Goal: Task Accomplishment & Management: Manage account settings

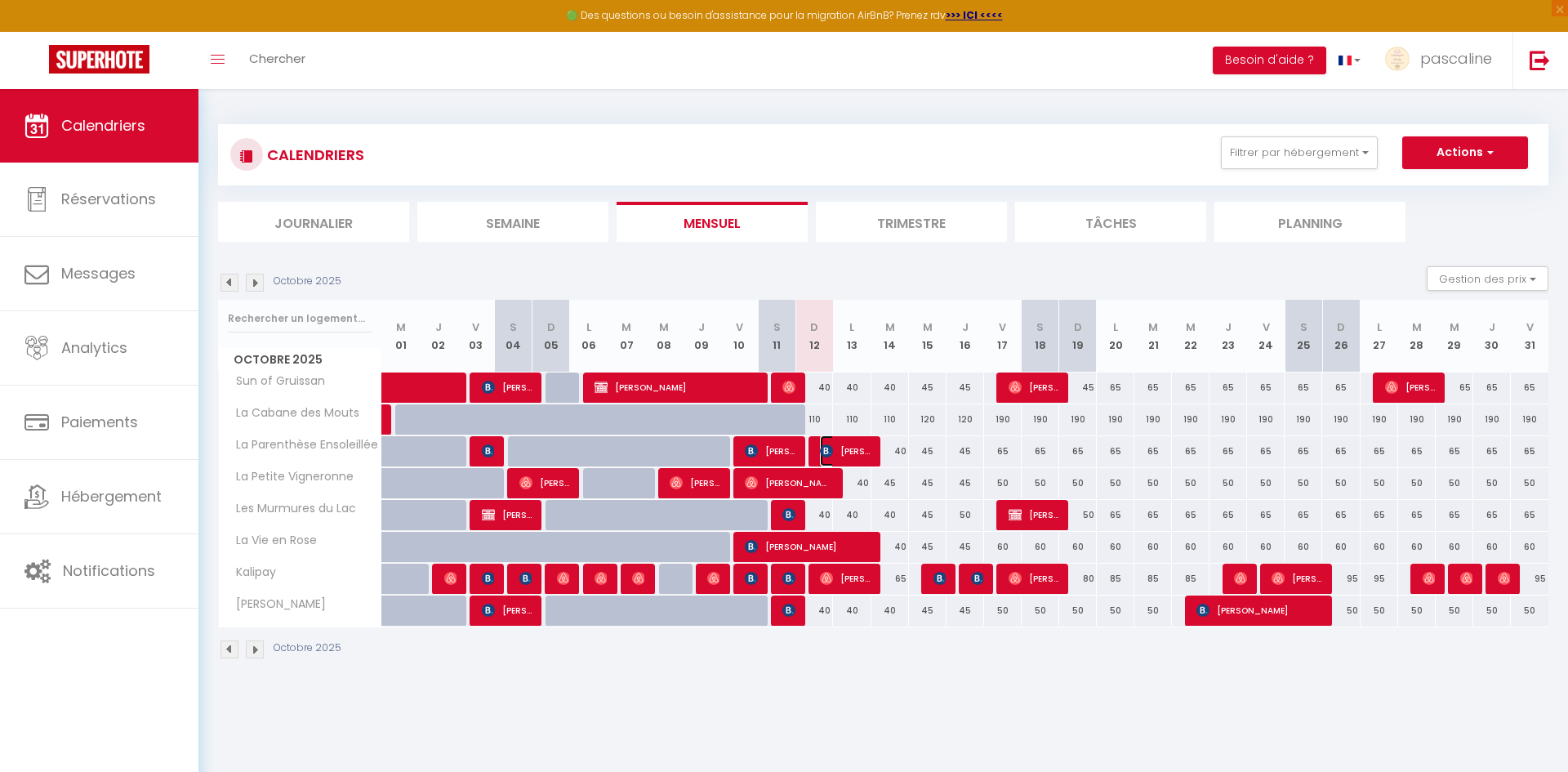
click at [840, 452] on span "[PERSON_NAME] de biasi" at bounding box center [844, 450] width 50 height 31
select select "OK"
select select "KO"
select select "0"
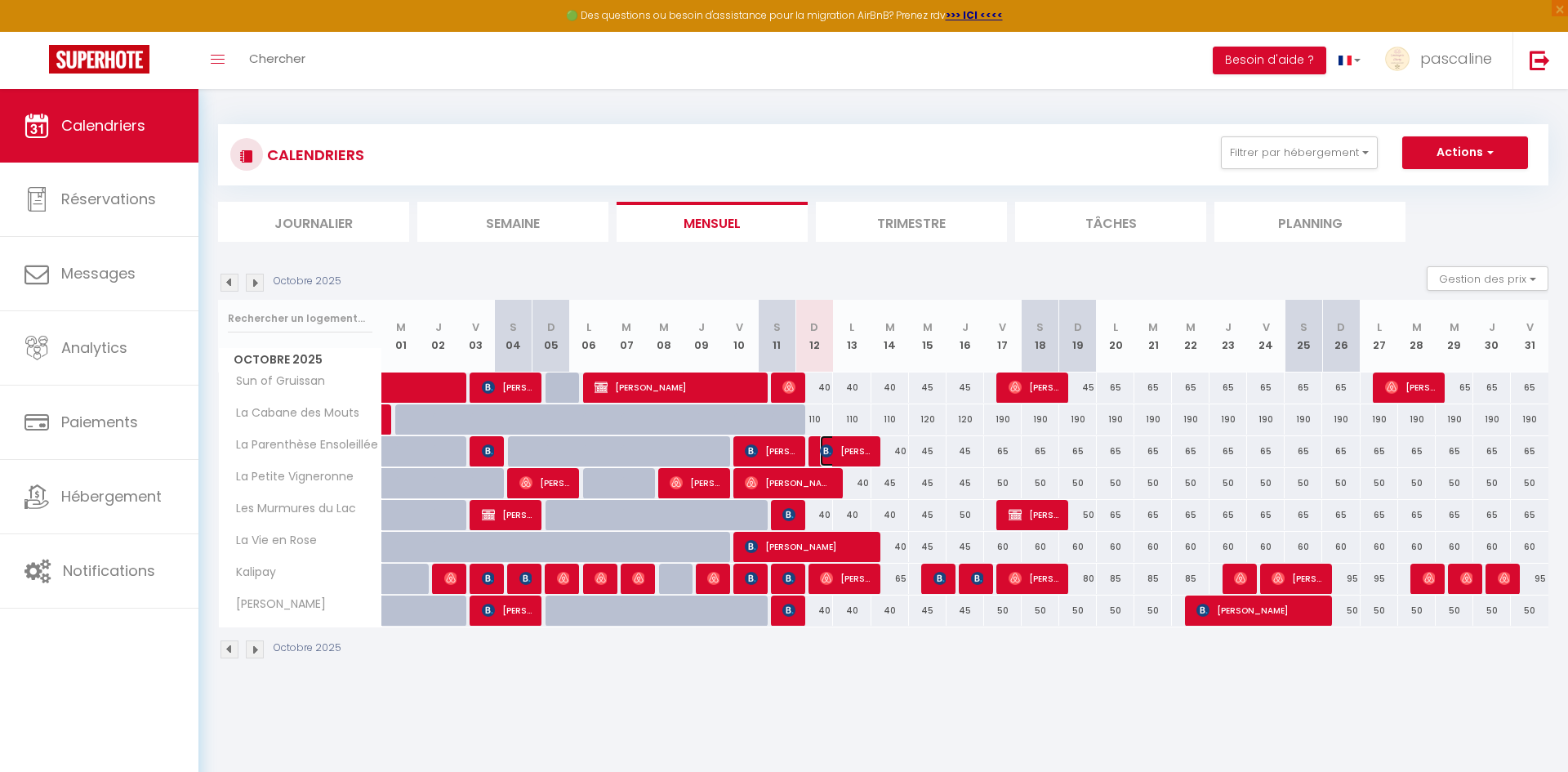
select select "1"
select select
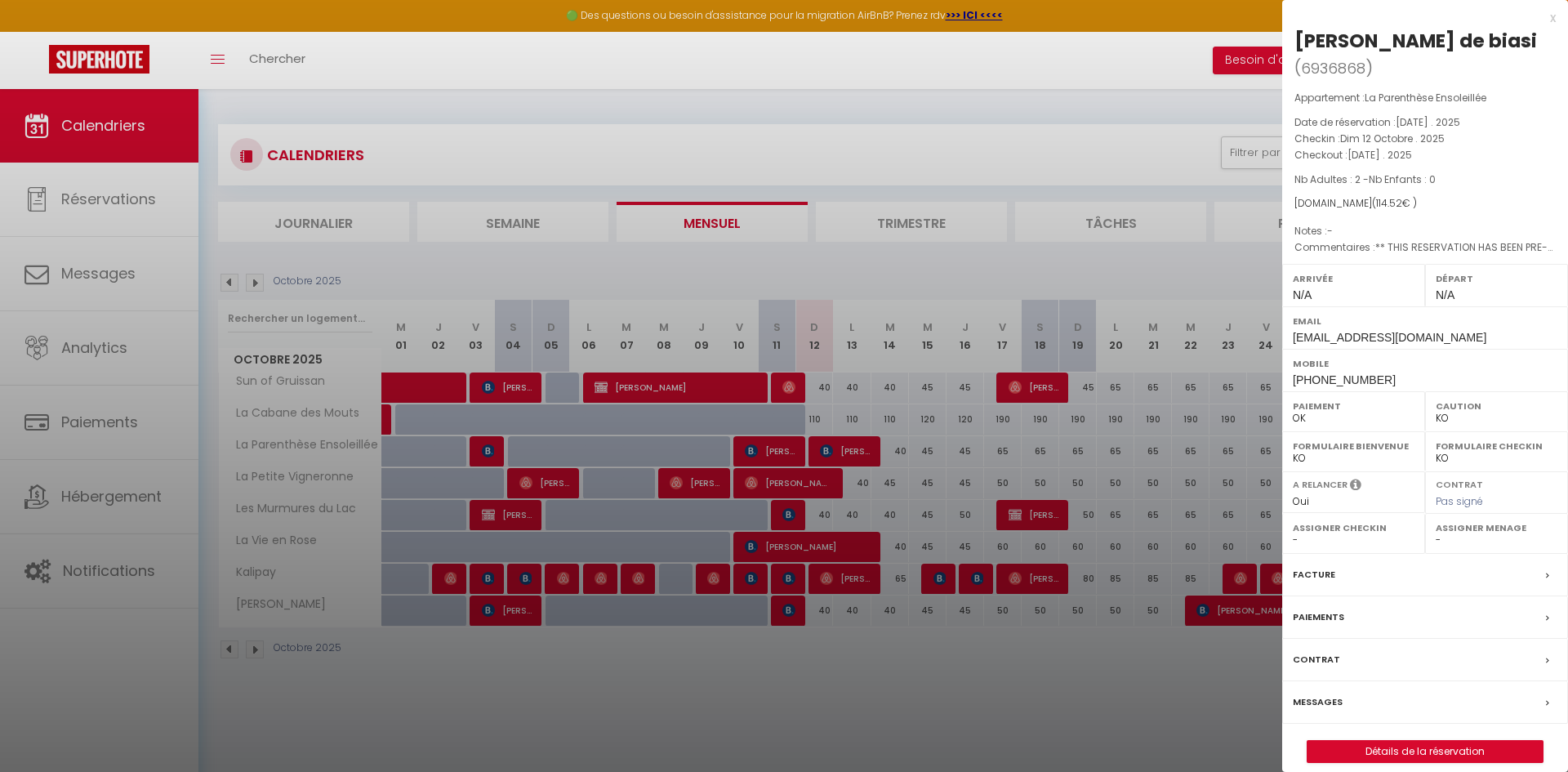
click at [1563, 21] on div "x [PERSON_NAME] de biasi ( 6936868 ) Appartement : La Parenthèse Ensoleillée Da…" at bounding box center [1425, 393] width 286 height 787
click at [1551, 15] on div "x" at bounding box center [1418, 18] width 273 height 20
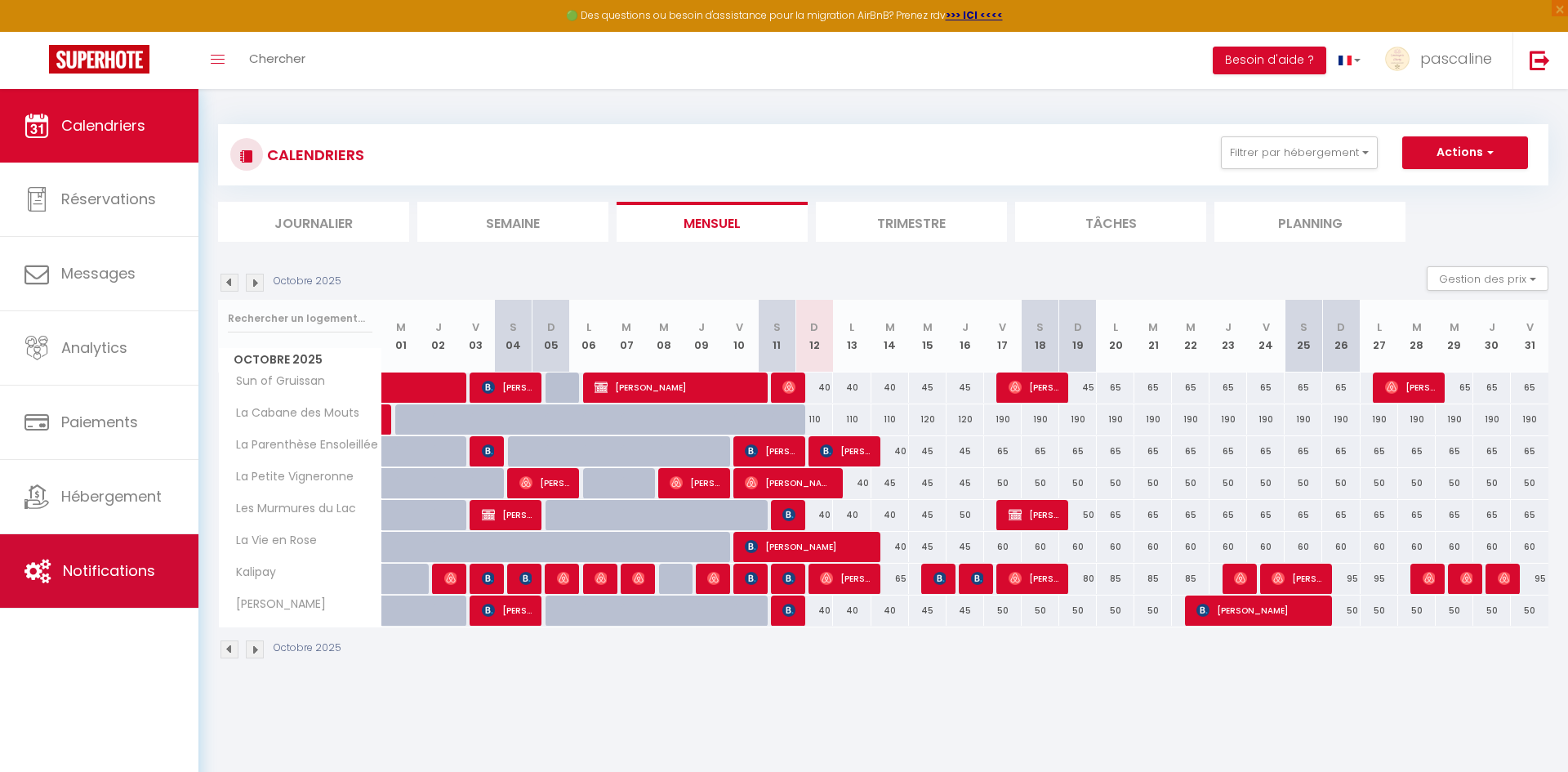
click at [102, 566] on span "Notifications" at bounding box center [109, 570] width 93 height 20
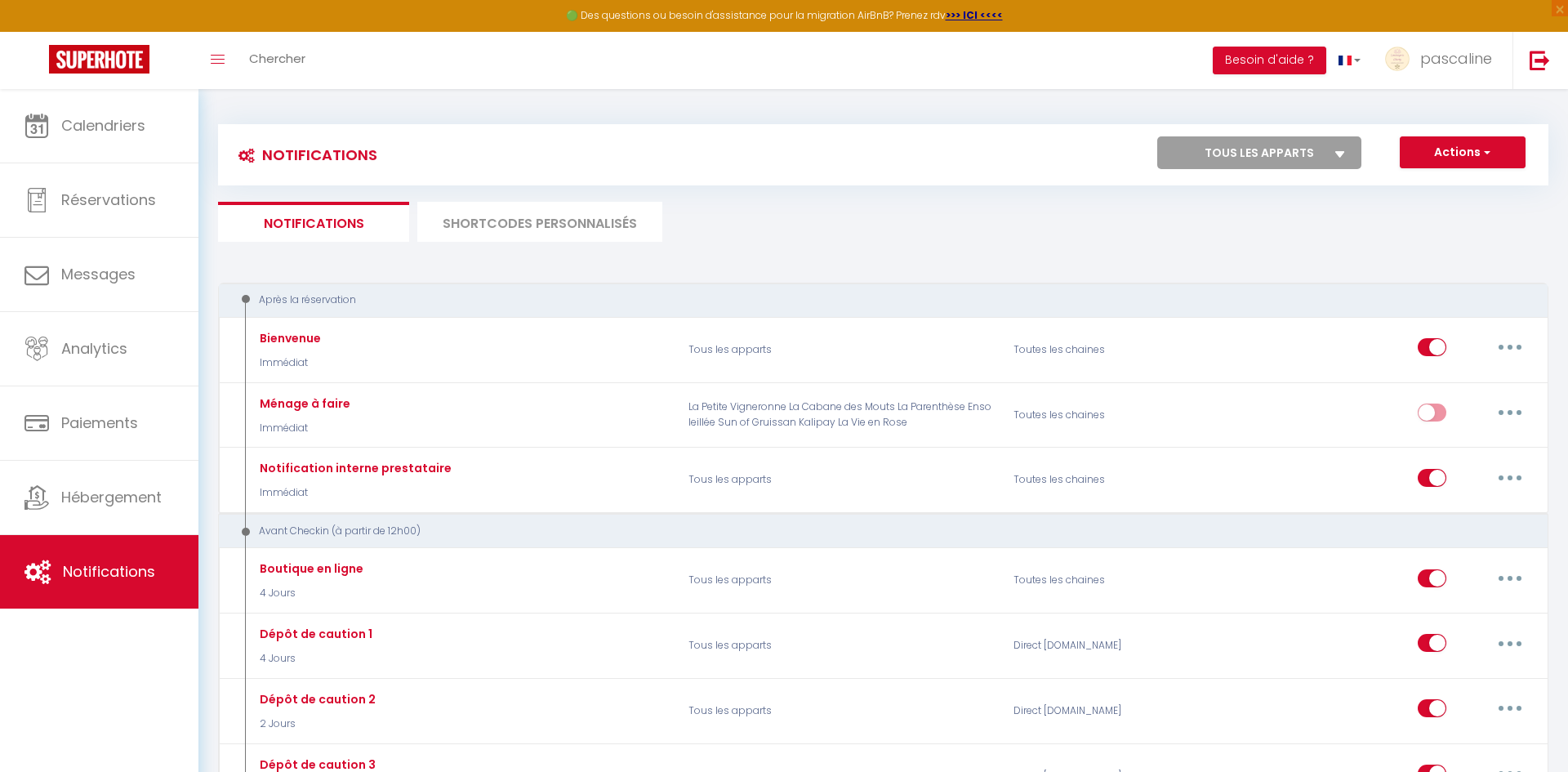
click at [572, 224] on li "SHORTCODES PERSONNALISÉS" at bounding box center [540, 222] width 245 height 40
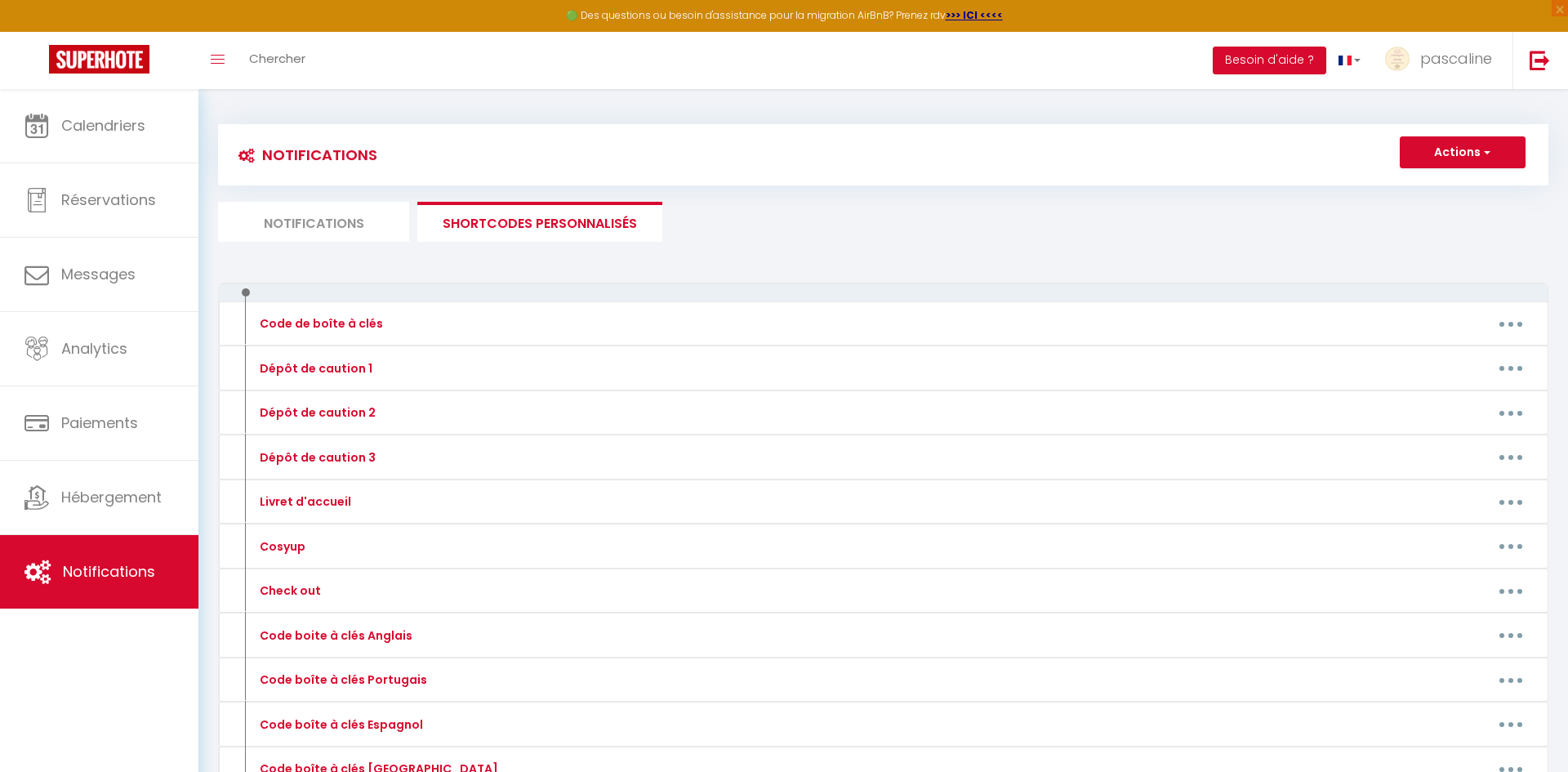
click at [313, 223] on li "Notifications" at bounding box center [313, 222] width 192 height 40
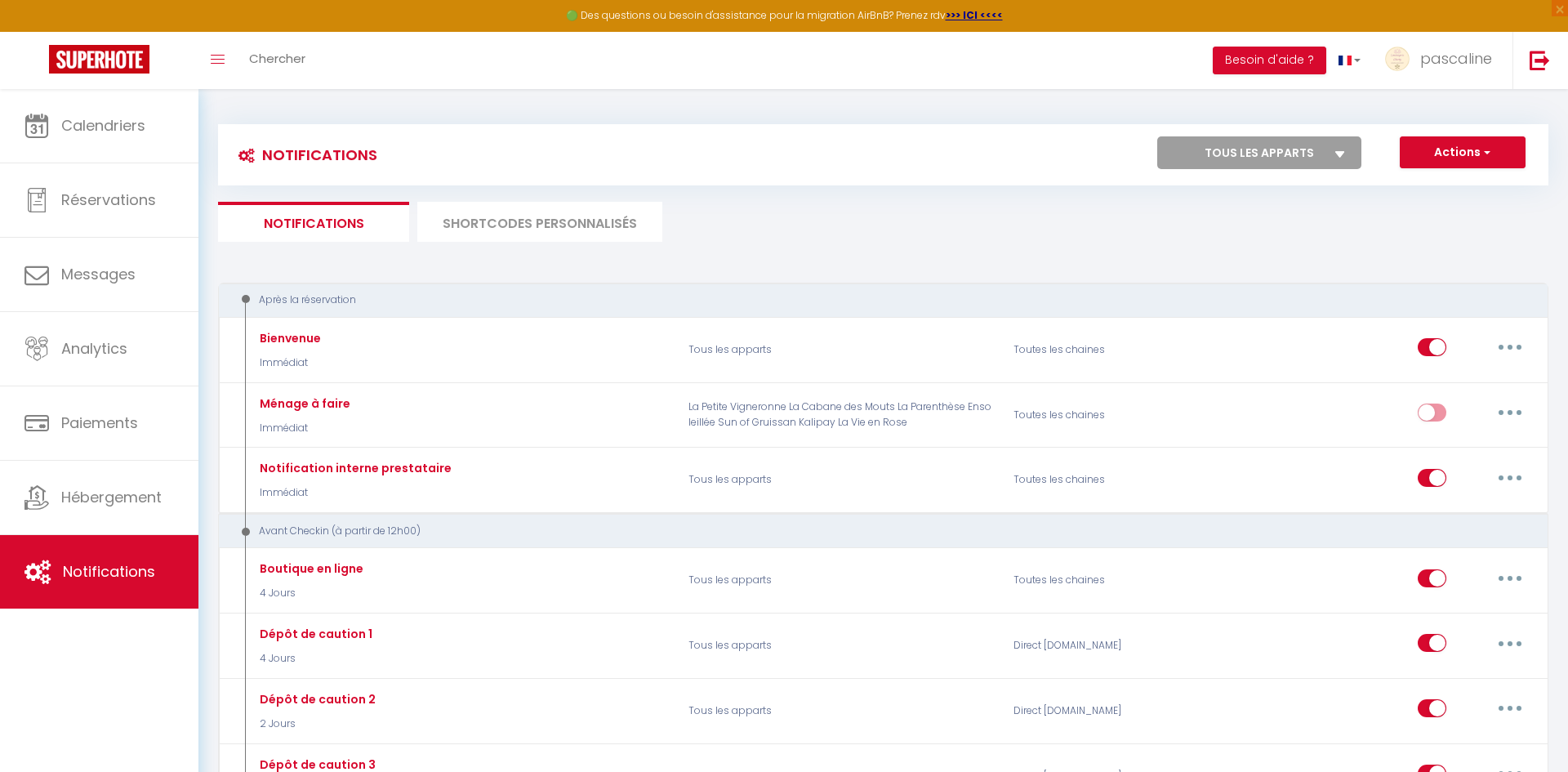
click at [595, 216] on li "SHORTCODES PERSONNALISÉS" at bounding box center [540, 222] width 245 height 40
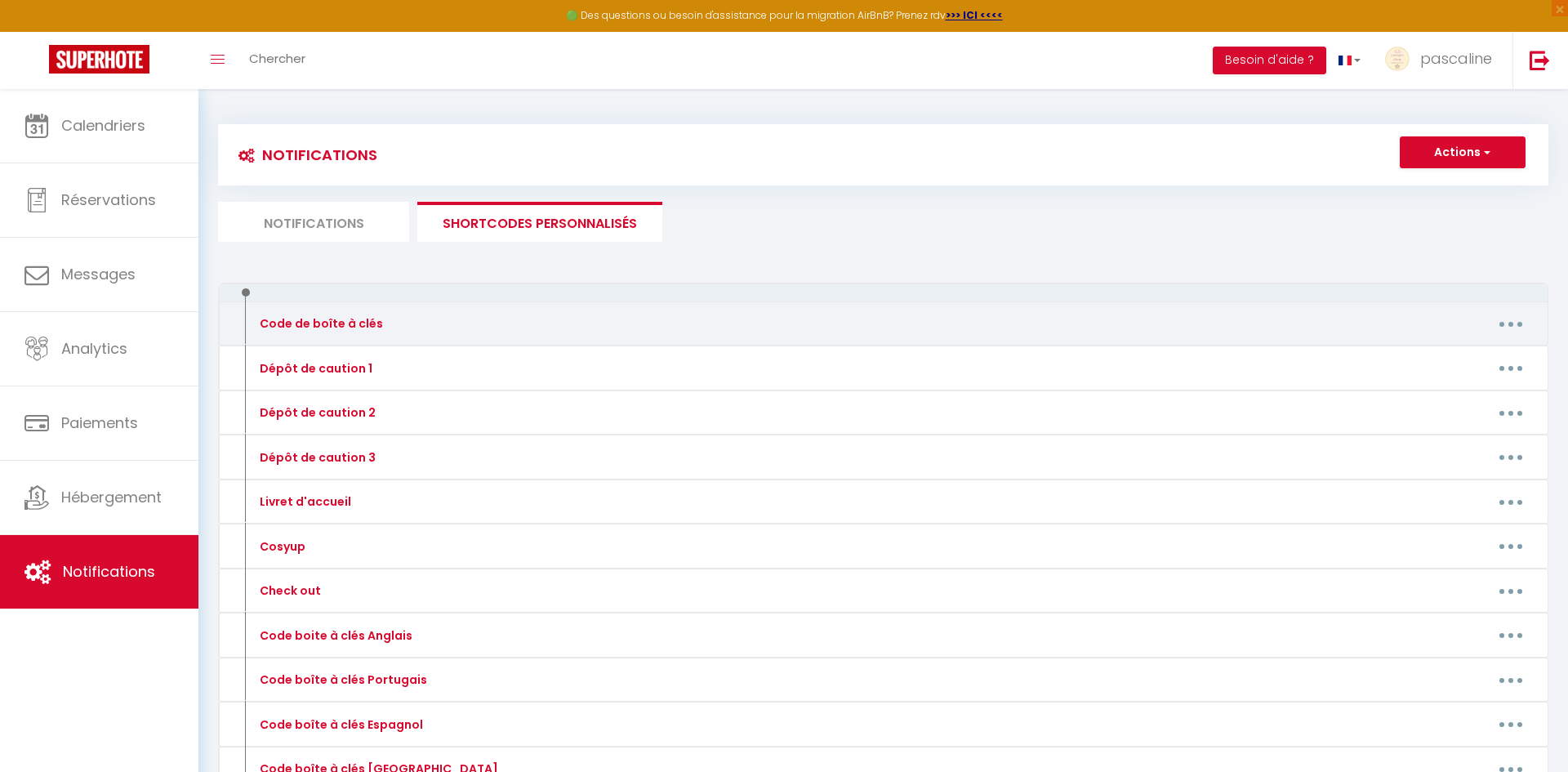
click at [1524, 320] on button "button" at bounding box center [1511, 323] width 45 height 26
click at [1479, 358] on link "Editer" at bounding box center [1468, 361] width 121 height 28
type input "Code de boîte à clés"
type textarea "Code de boîte à clés"
type textarea "Bonjour [GUEST:FIRST_NAME], L'entrée de l'immeuble se situe en face du panneau …"
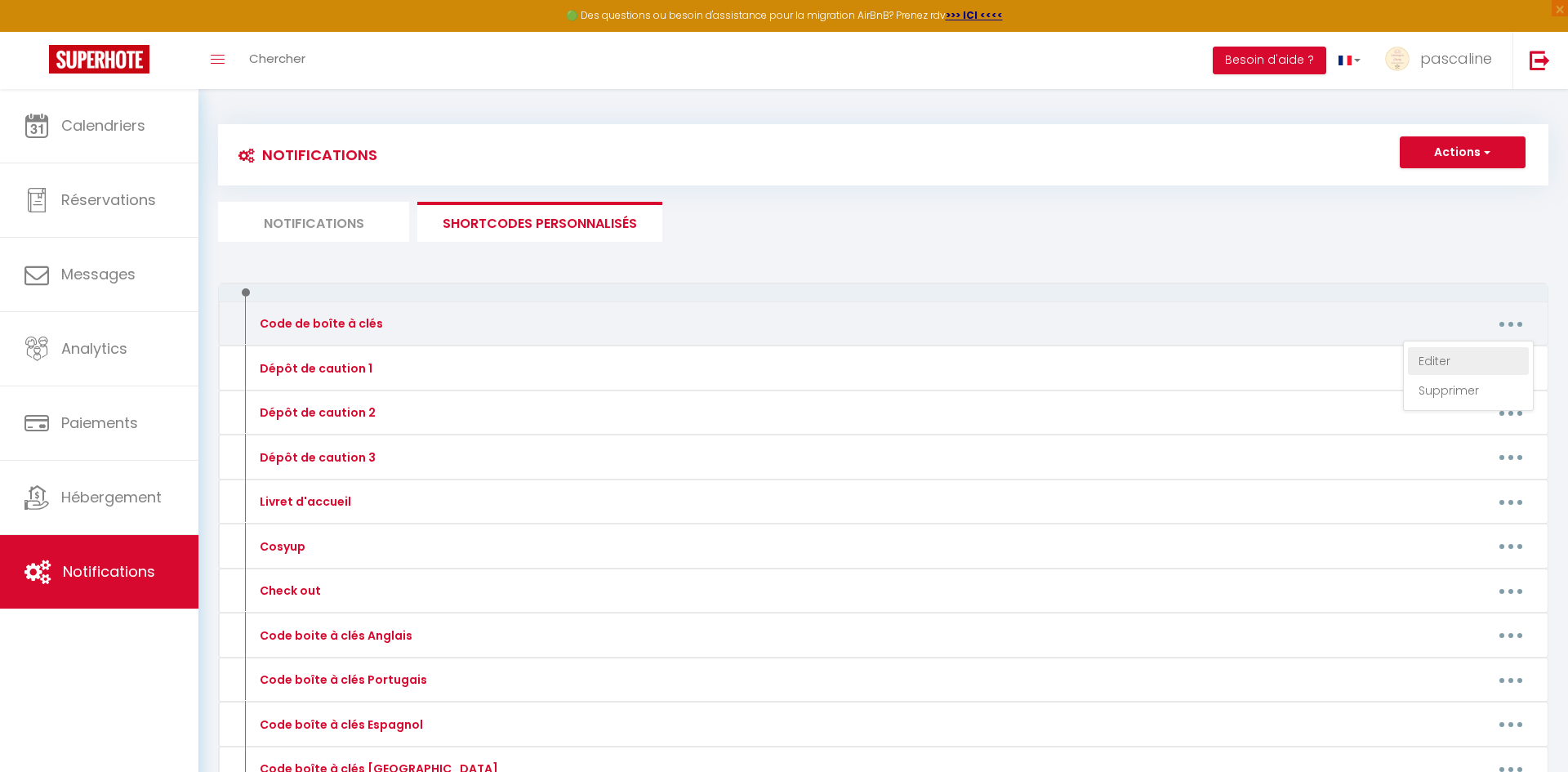
type textarea "Bonjour [GUEST:FIRST_NAME], La boîte à clés se trouve sur la gauche du portillo…"
type textarea "Bonjour [GUEST:FIRST_NAME], Cliquez sur ce lien pour accéder à l'appartement : …"
type textarea "Bonjour [GUEST:FIRST_NAME] , Le code de la boîte à clés est le 3110 Bon séjour …"
type textarea "Bonjour [GUEST:FIRST_NAME], L'entrée de l'immeuble se situe en face du panneau …"
type textarea "Bonjour [GUEST:FIRST_NAME], Vous trouverez devant la porte de l'immeuble un boi…"
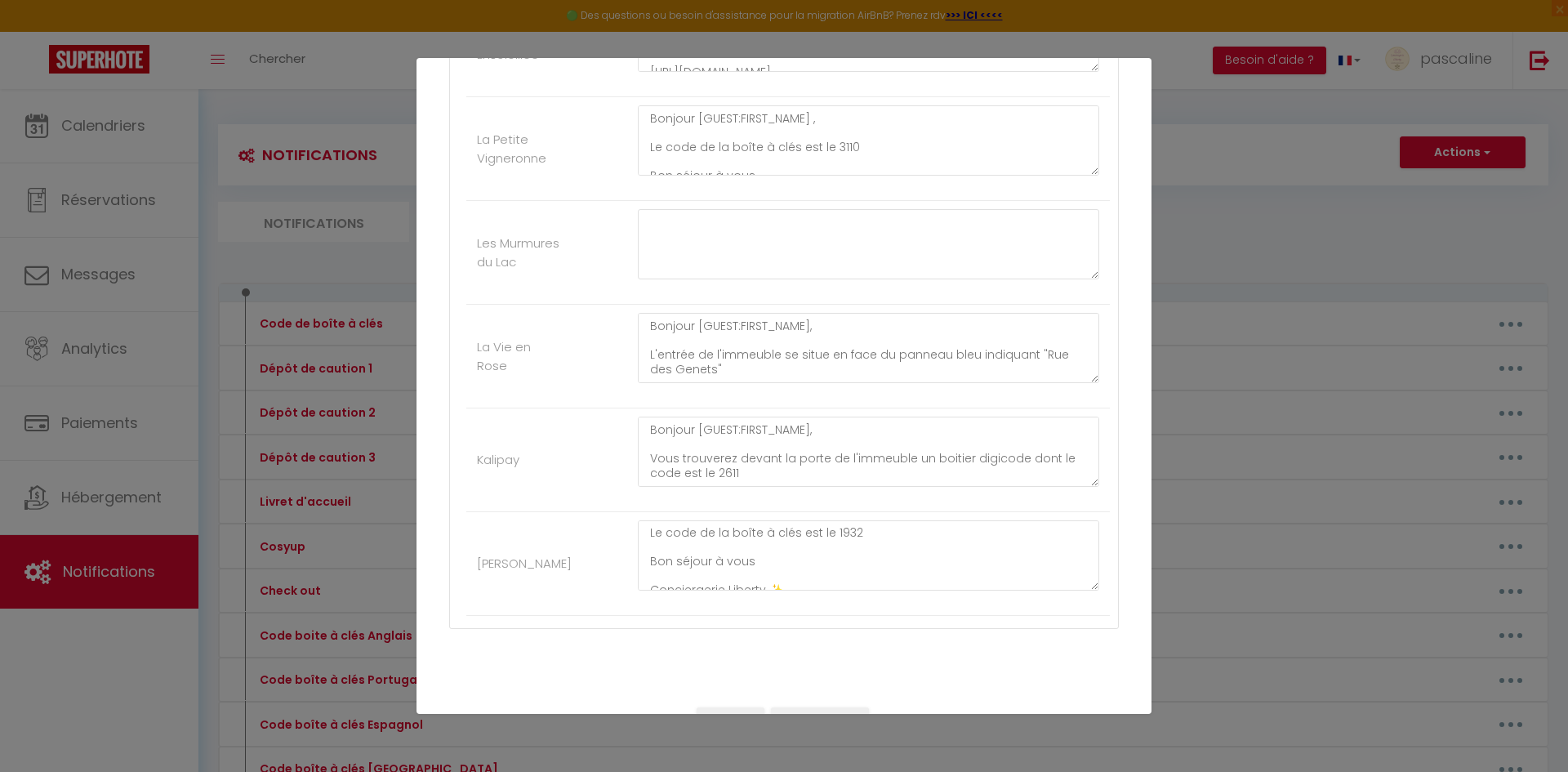
scroll to position [92, 0]
click at [872, 544] on textarea "Bonjour [GUEST:FIRST_NAME] , Cliquez sur ce lien pour accéder à l'appartement :…" at bounding box center [869, 555] width 461 height 70
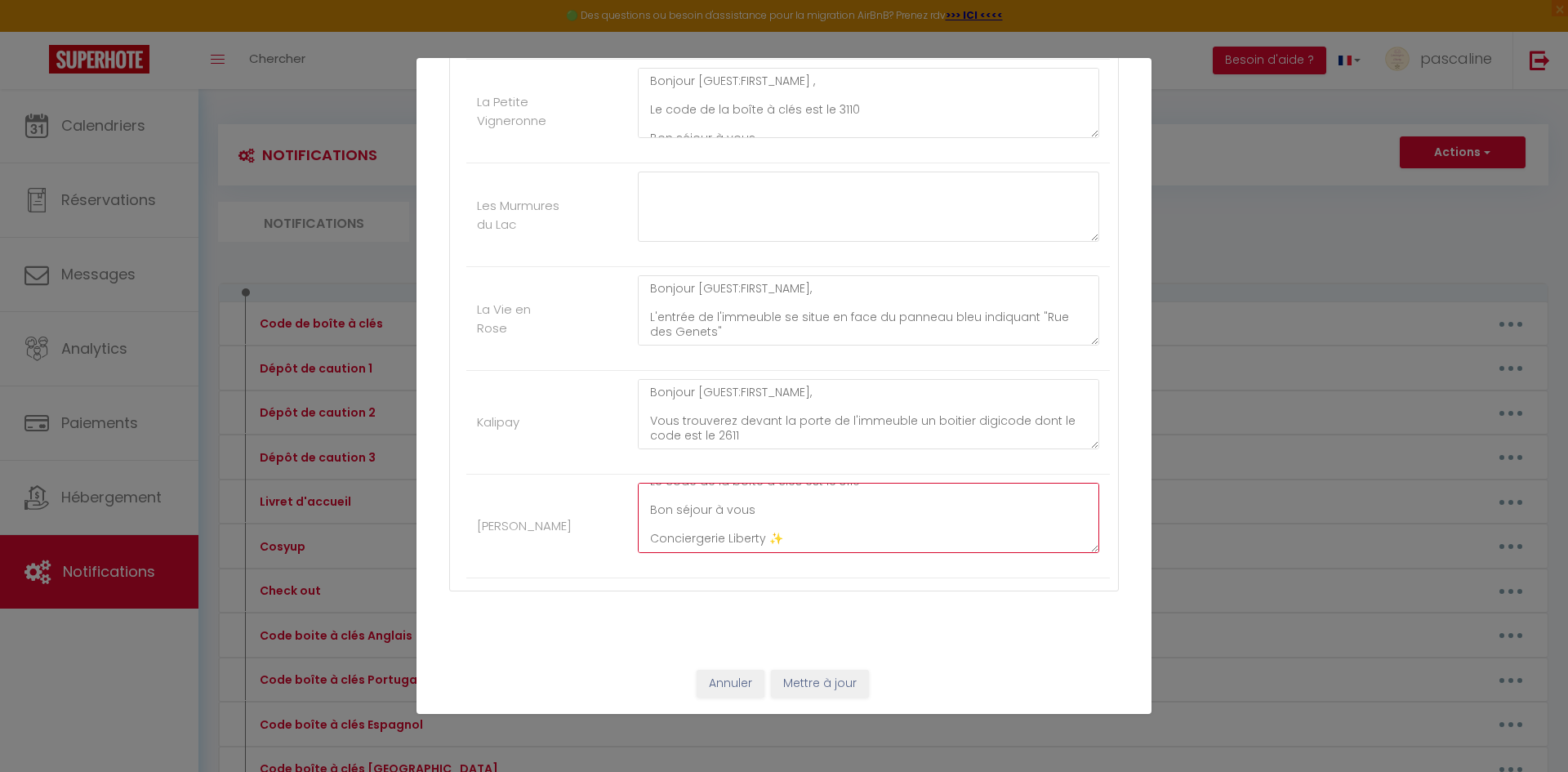
type textarea "Bonjour [GUEST:FIRST_NAME] , Cliquez sur ce lien pour accéder à l'appartement :…"
click at [827, 682] on button "Mettre à jour" at bounding box center [820, 684] width 98 height 28
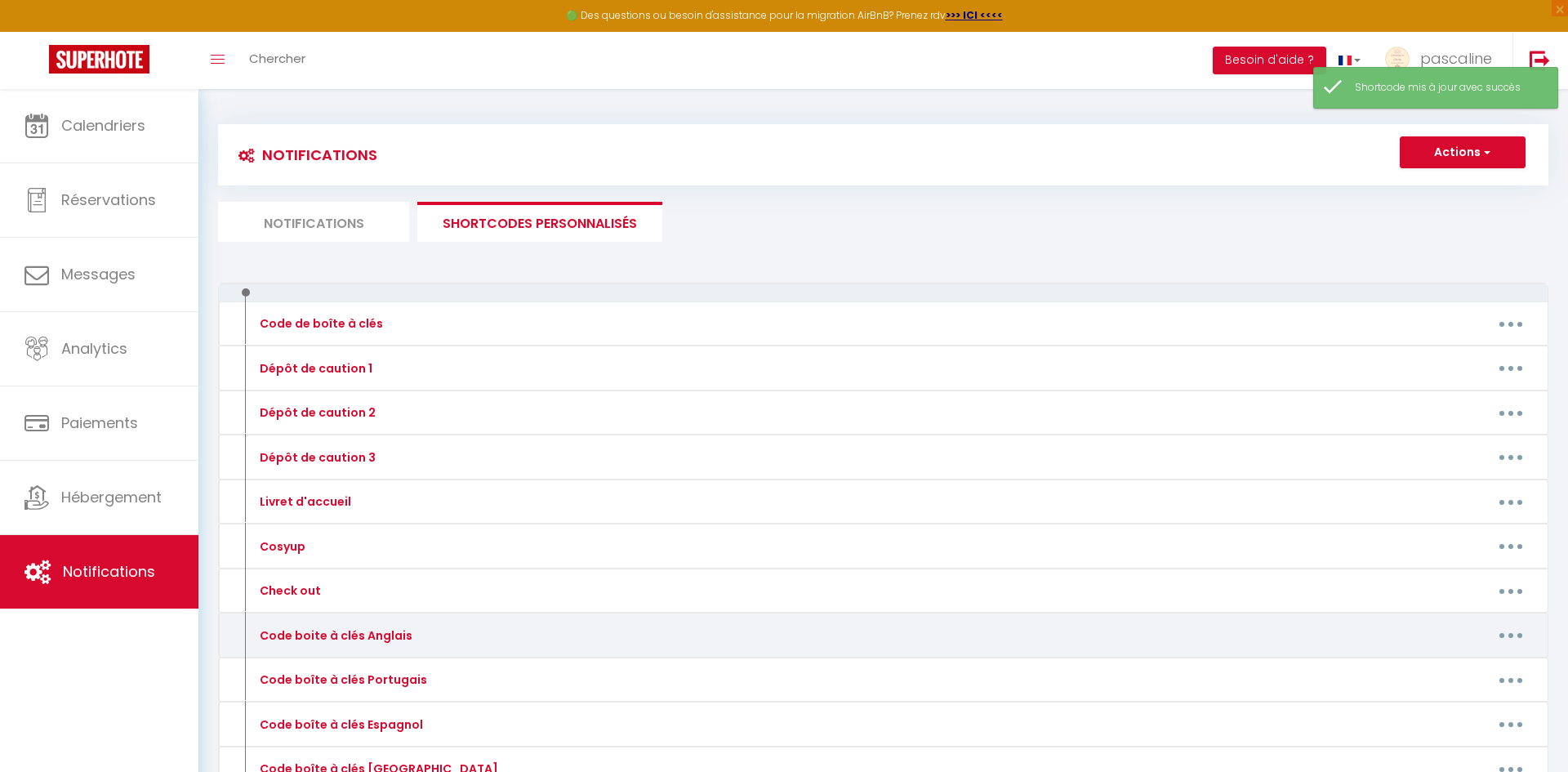
click at [1507, 638] on button "button" at bounding box center [1511, 636] width 45 height 26
click at [1472, 663] on link "Editer" at bounding box center [1468, 672] width 121 height 28
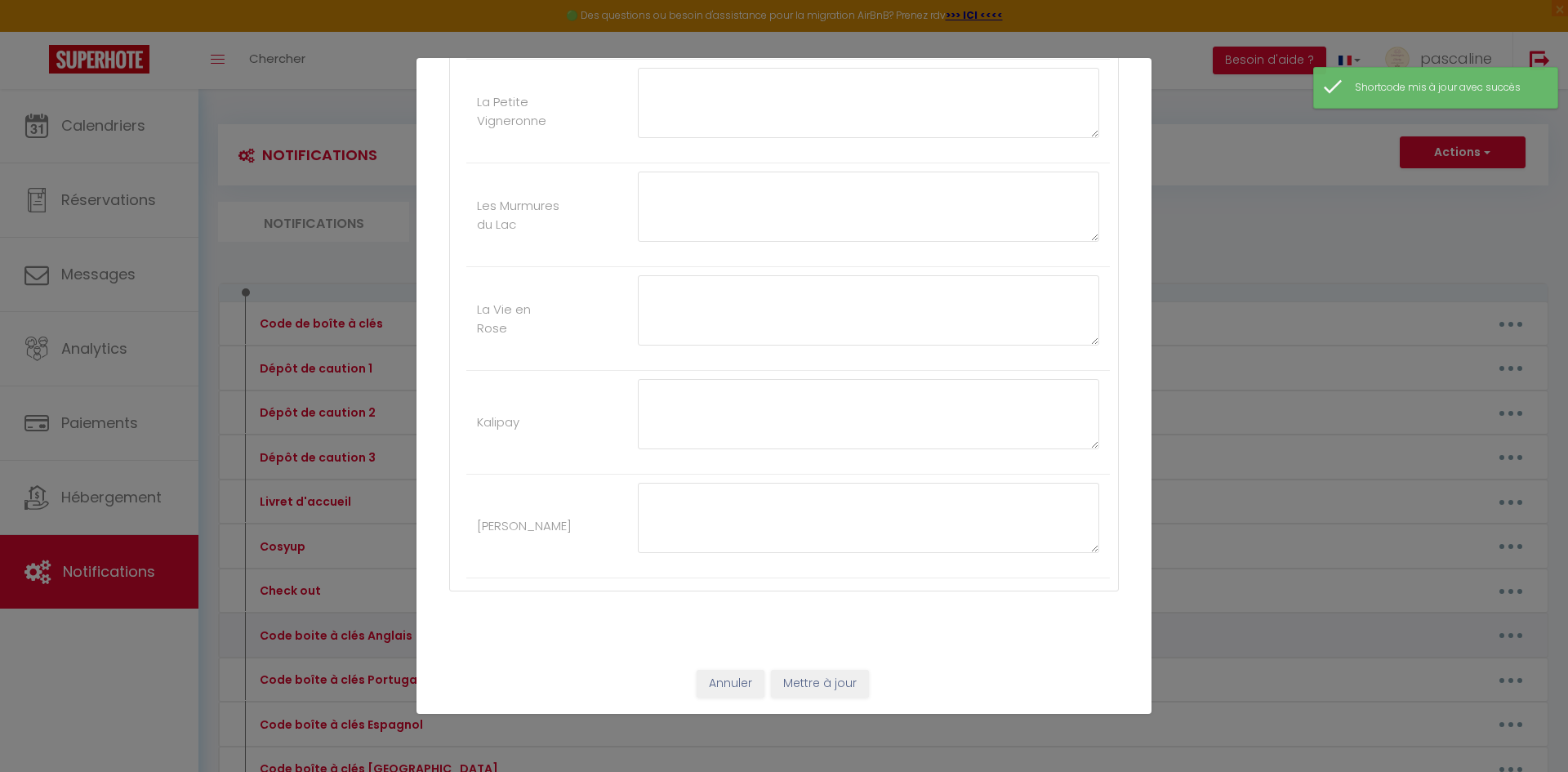
type input "Code boite à clés Anglais"
type textarea "Key box code"
type textarea "Hello [GUEST:FIRST_NAME], The building entrance is opposite the blue sign indic…"
type textarea "Hello [GUEST:FIRST_NAME], The key box is located on the left of the gate. Its c…"
type textarea "Hello [GUEST:FIRST_NAME], Click on this link to access the apartment: [URL][DOM…"
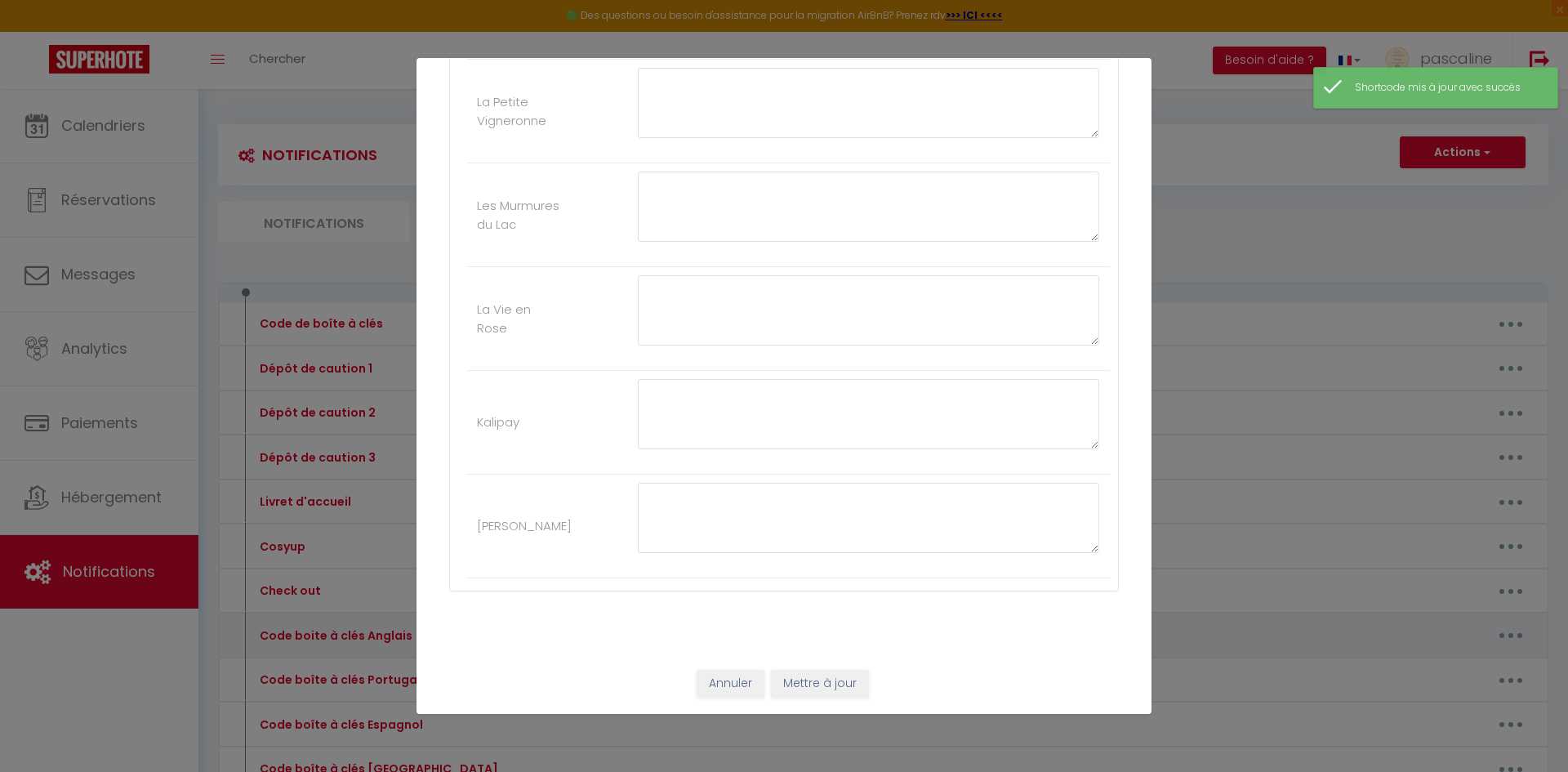
type textarea "Hello [GUEST:FIRST_NAME], The key box code is 3110 Enjoy your stay. Liberty Con…"
type textarea "Hello [GUEST:FIRST_NAME], The building entrance is opposite the blue sign indic…"
type textarea "Hello [GUEST:FIRST_NAME], You will find a keypad in front of the building entra…"
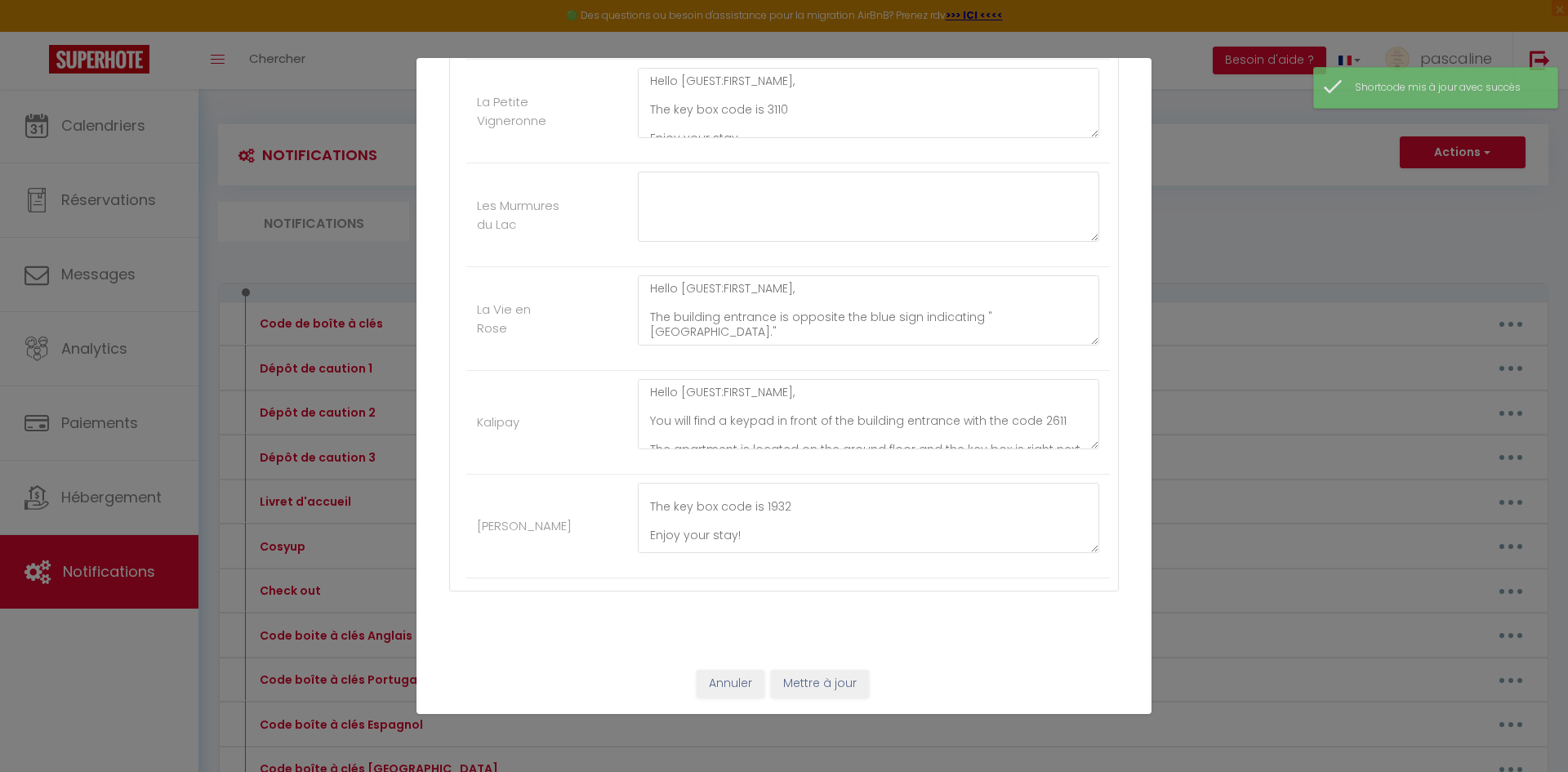
scroll to position [104, 0]
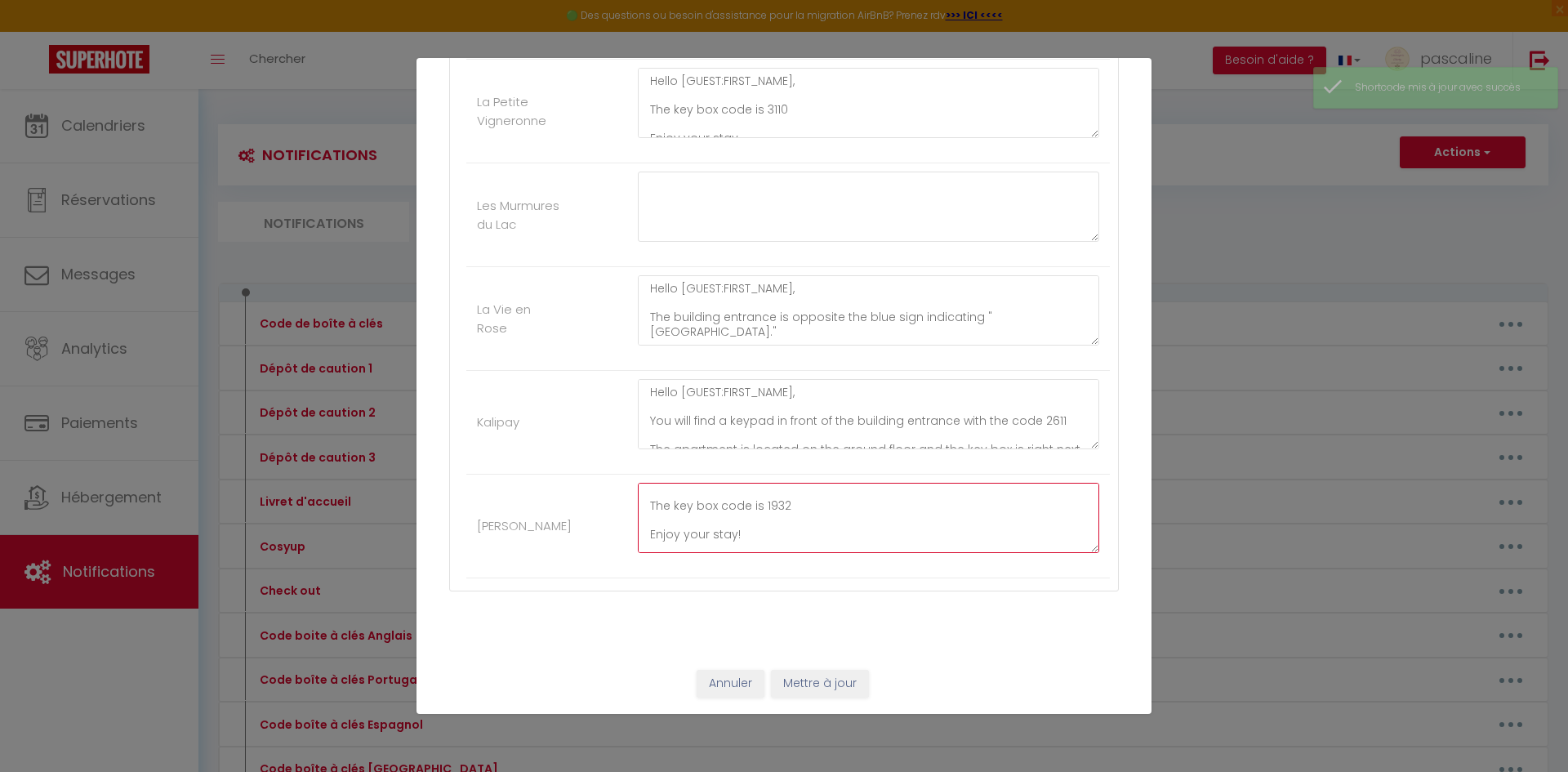
click at [833, 513] on textarea "Hello [GUEST:FIRST_NAME], Click on this link to access the apartment: [URL][DOM…" at bounding box center [869, 518] width 461 height 70
type textarea "Hello [GUEST:FIRST_NAME], Click on this link to access the apartment: [URL][DOM…"
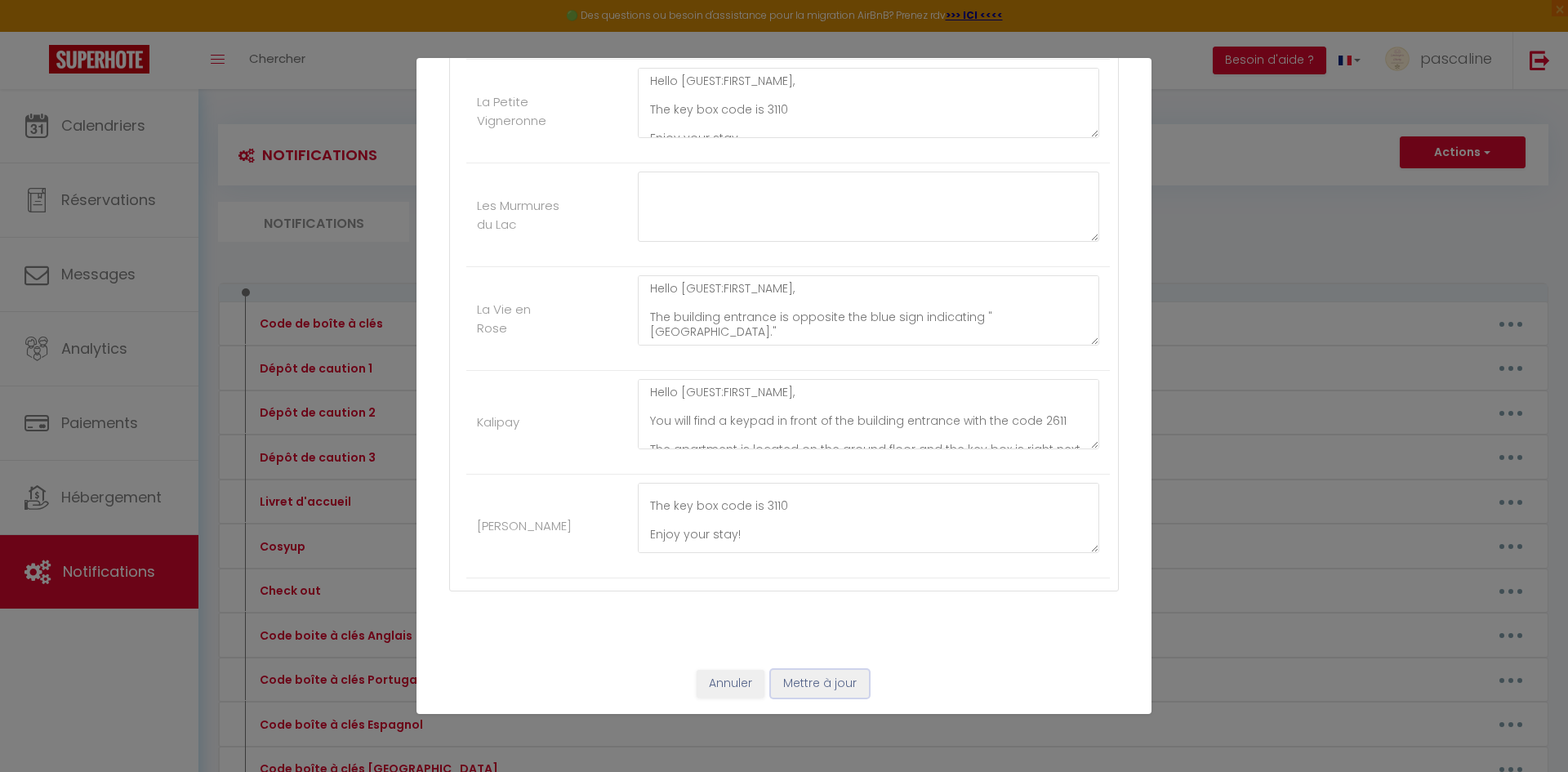
click at [828, 677] on button "Mettre à jour" at bounding box center [820, 684] width 98 height 28
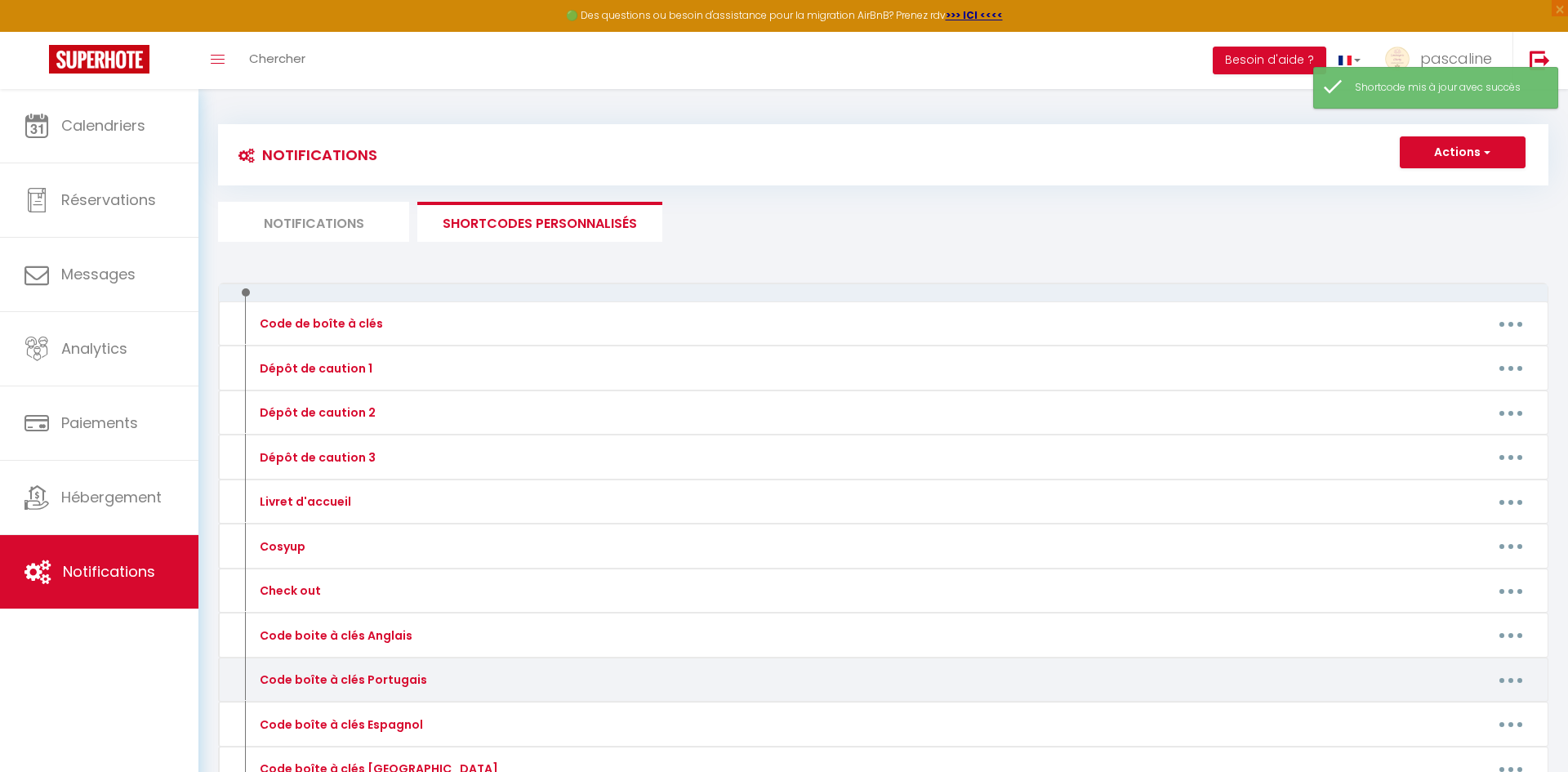
click at [1513, 684] on button "button" at bounding box center [1511, 679] width 45 height 26
click at [1481, 716] on link "Editer" at bounding box center [1468, 718] width 121 height 28
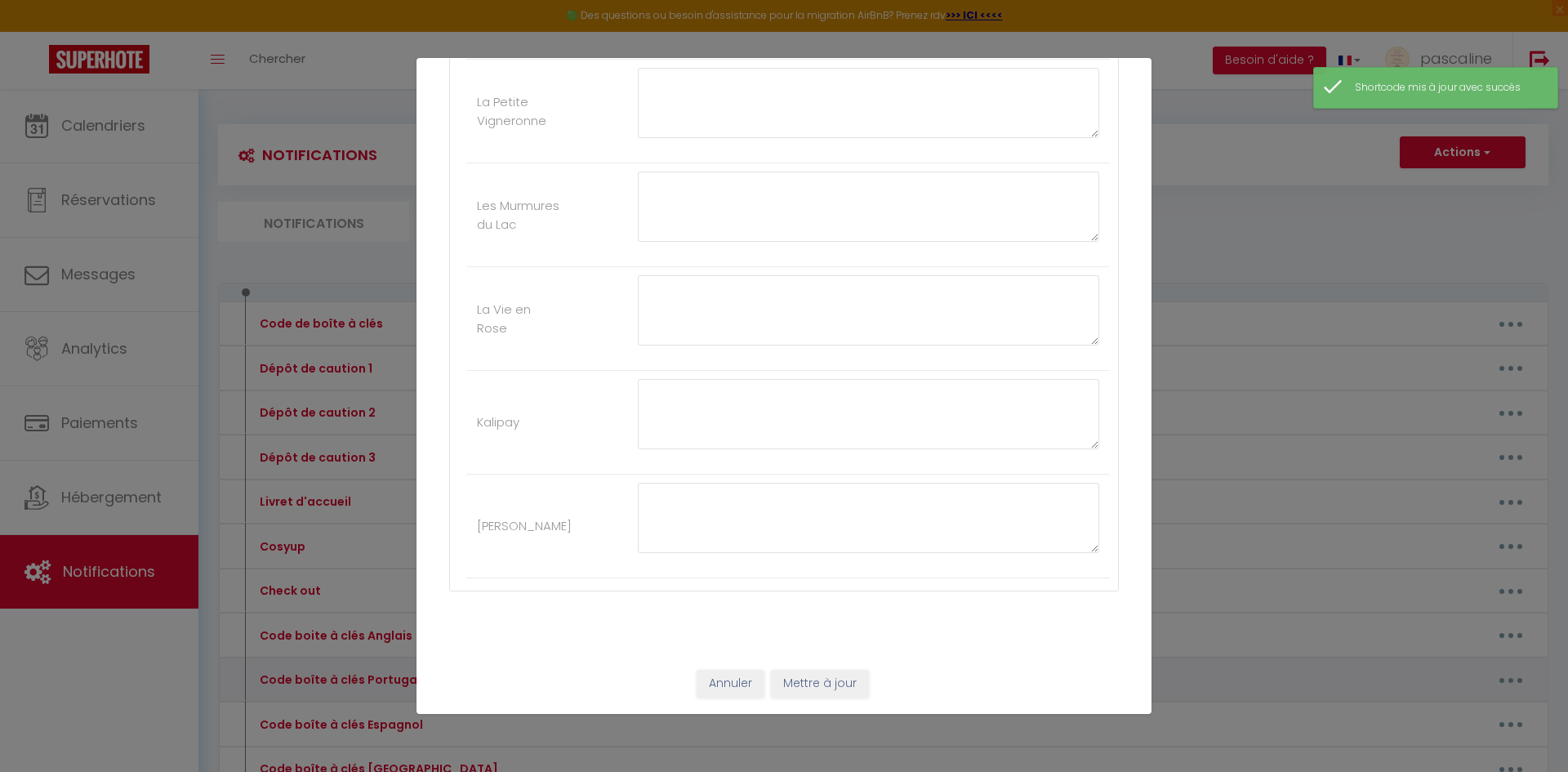
type input "Code boîte à clés Portugais"
type textarea "Código da caixa chave"
type textarea "Olá [GUEST:FIRST_NAME], A entrada do prédio fica em frente à placa azul que ind…"
type textarea "Olá [GUEST:FIRST_NAME], A caixa de chaves fica à esquerda do portão. O código é…"
type textarea "Olá [GUEST:FIRST_NAME], Clique neste link para acessar o apartamento: [URL][DOM…"
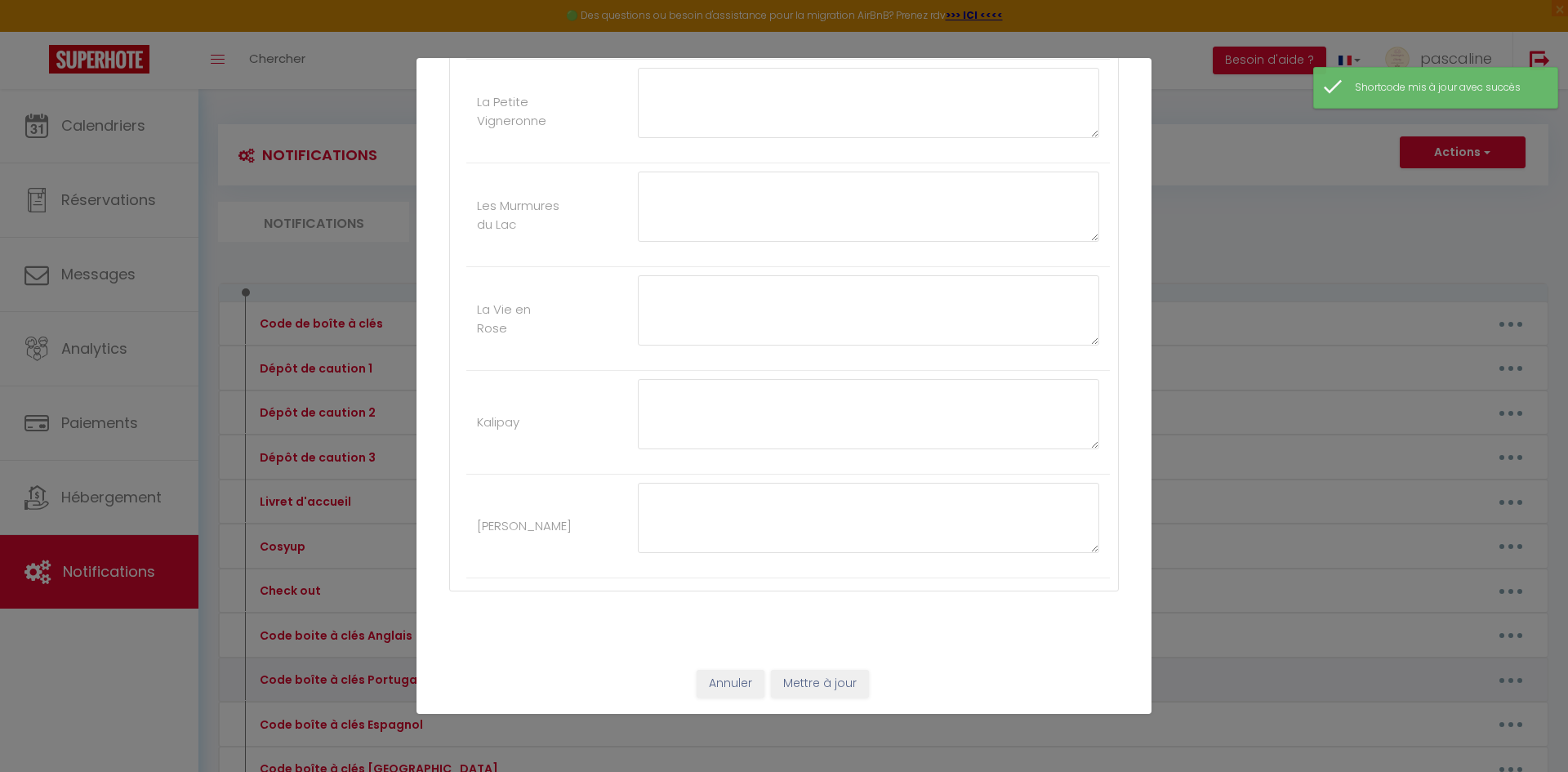
type textarea "Olá [GUEST:FIRST_NAME], O código da caixa de chaves é 3110 Boa estadia. Concier…"
type textarea "Olá [GUEST:FIRST_NAME], A entrada do prédio fica em frente à placa azul que ind…"
type textarea "Olá [GUEST:FIRST_NAME], Você encontrará um teclado numérico em frente à entrada…"
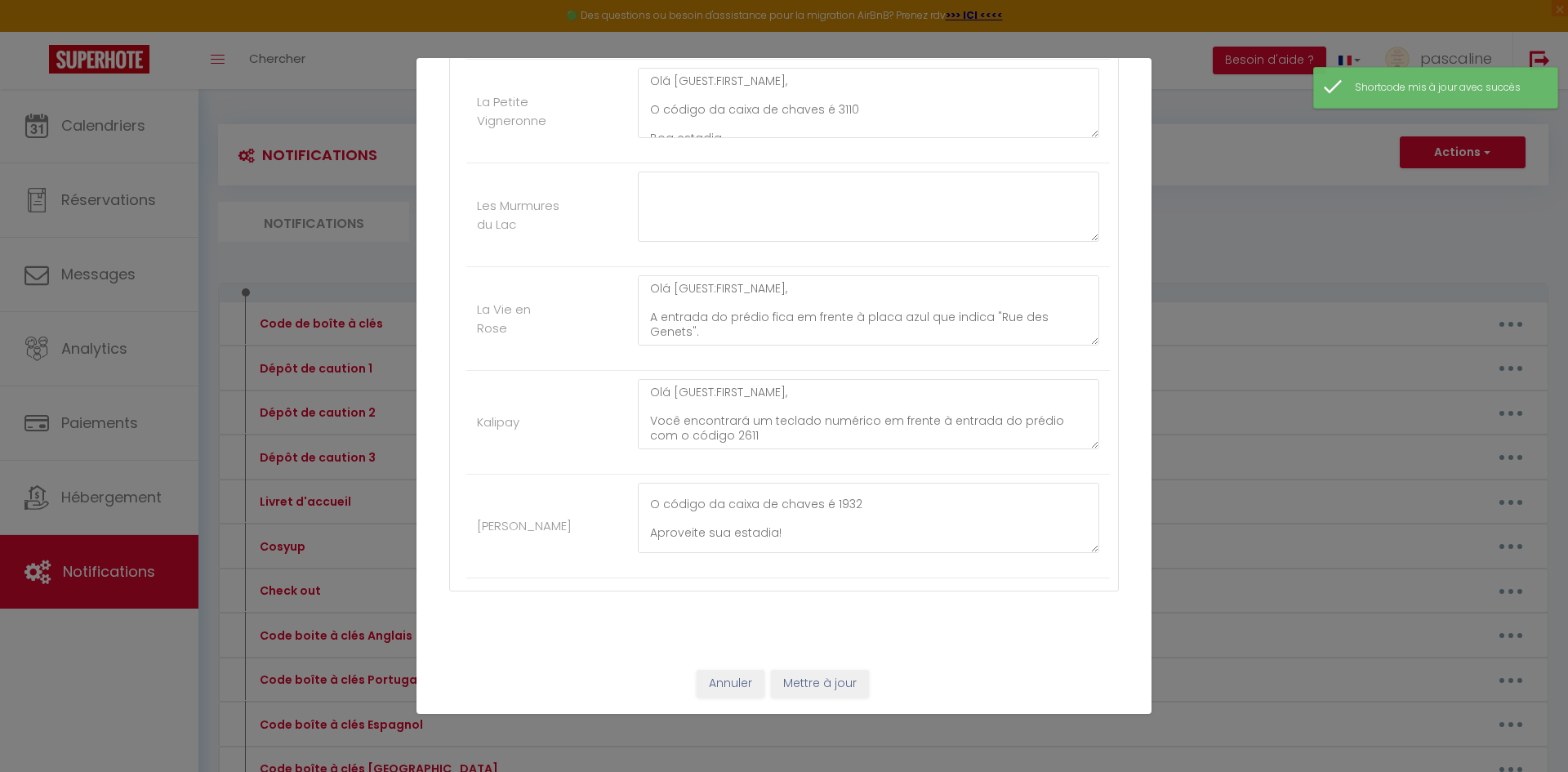
scroll to position [85, 0]
click at [861, 511] on textarea "Olá [GUEST:FIRST_NAME], Clique neste link para acessar o apartamento: [URL][DOM…" at bounding box center [869, 518] width 461 height 70
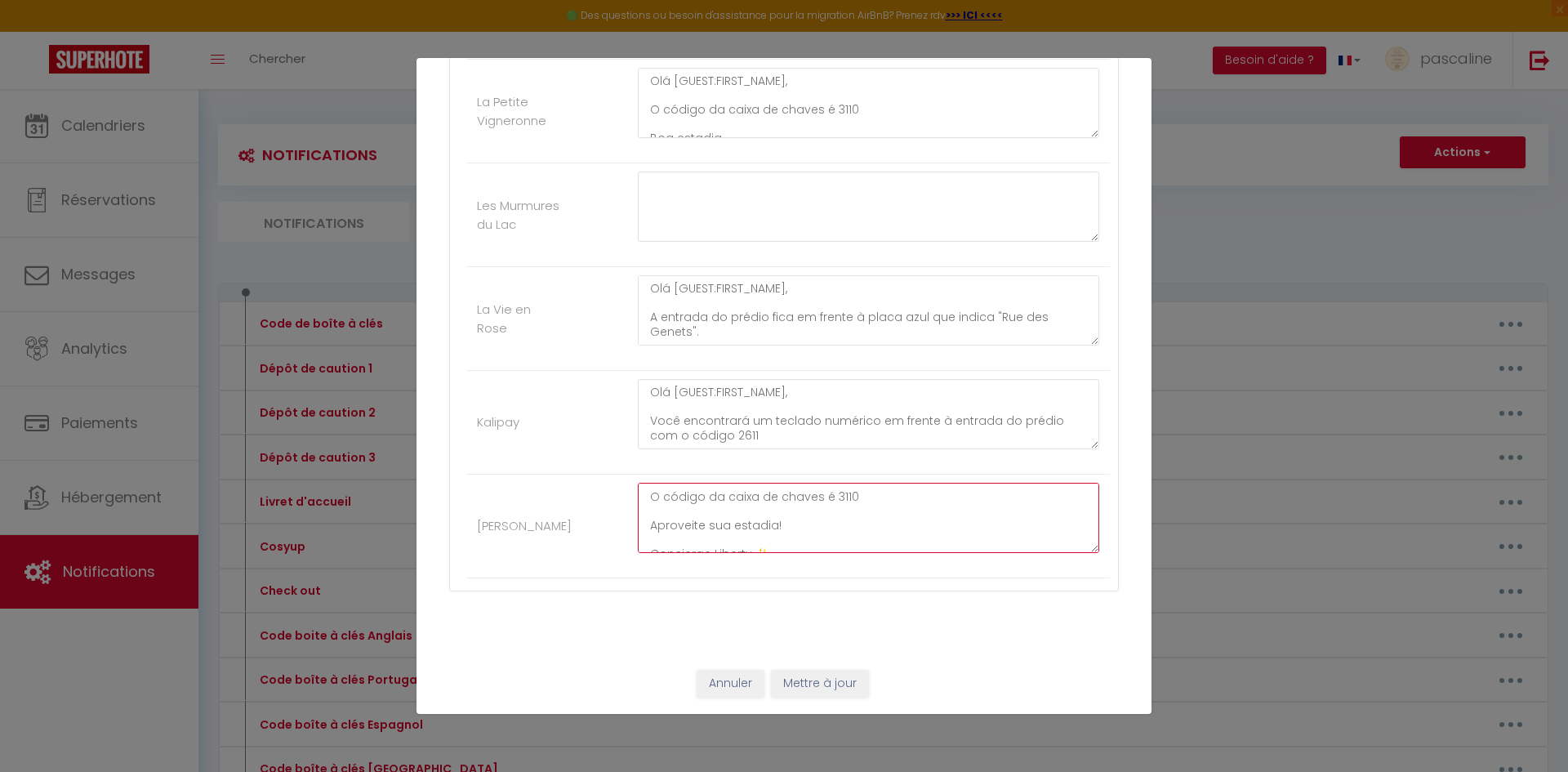
type textarea "Olá [GUEST:FIRST_NAME], Clique neste link para acessar o apartamento: [URL][DOM…"
click at [791, 666] on div "Annuler Mettre à jour" at bounding box center [784, 684] width 735 height 61
click at [807, 680] on button "Mettre à jour" at bounding box center [820, 684] width 98 height 28
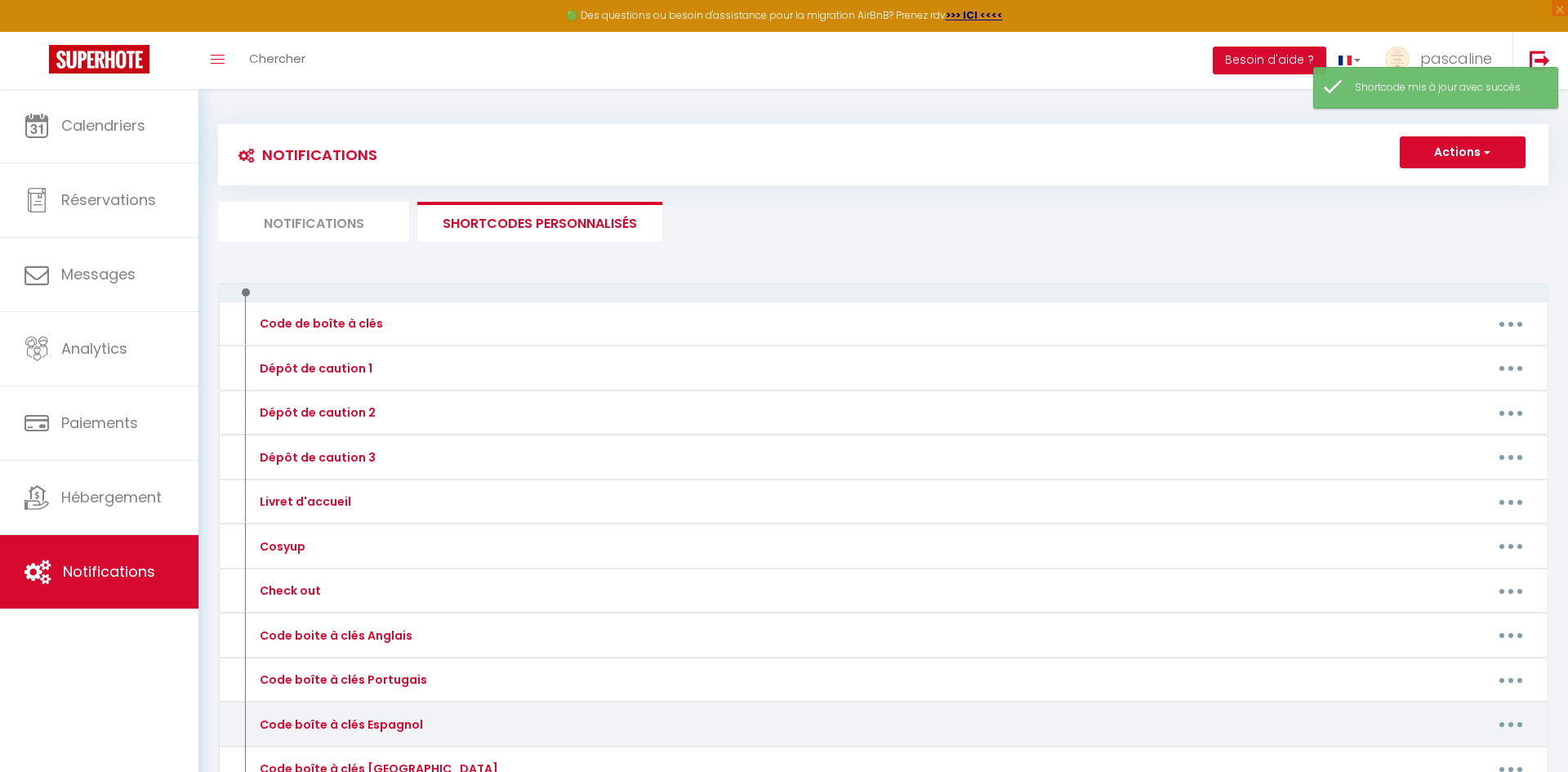
click at [1517, 723] on button "button" at bounding box center [1511, 725] width 45 height 26
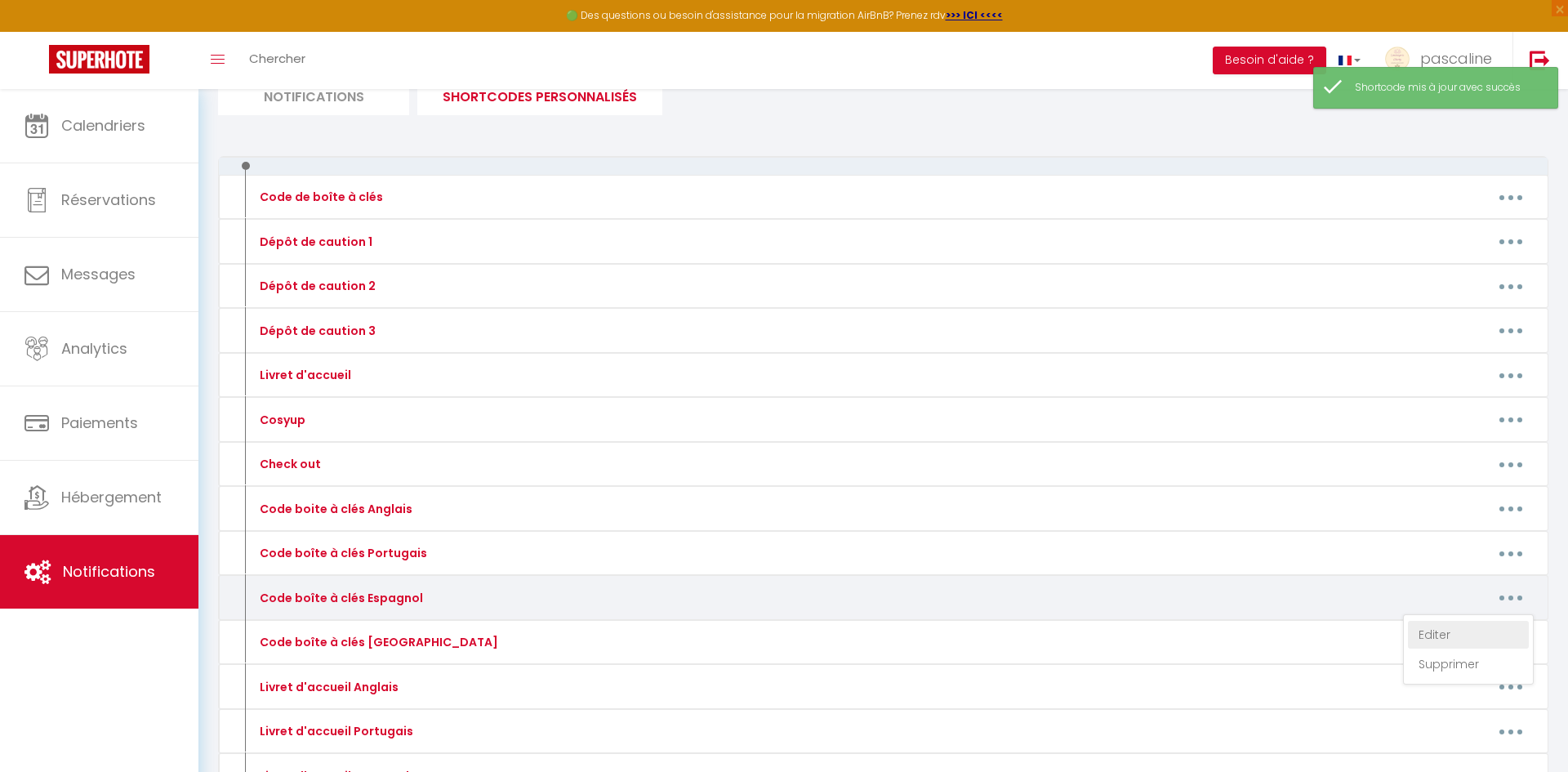
scroll to position [127, 0]
click at [1443, 627] on link "Editer" at bounding box center [1468, 634] width 121 height 28
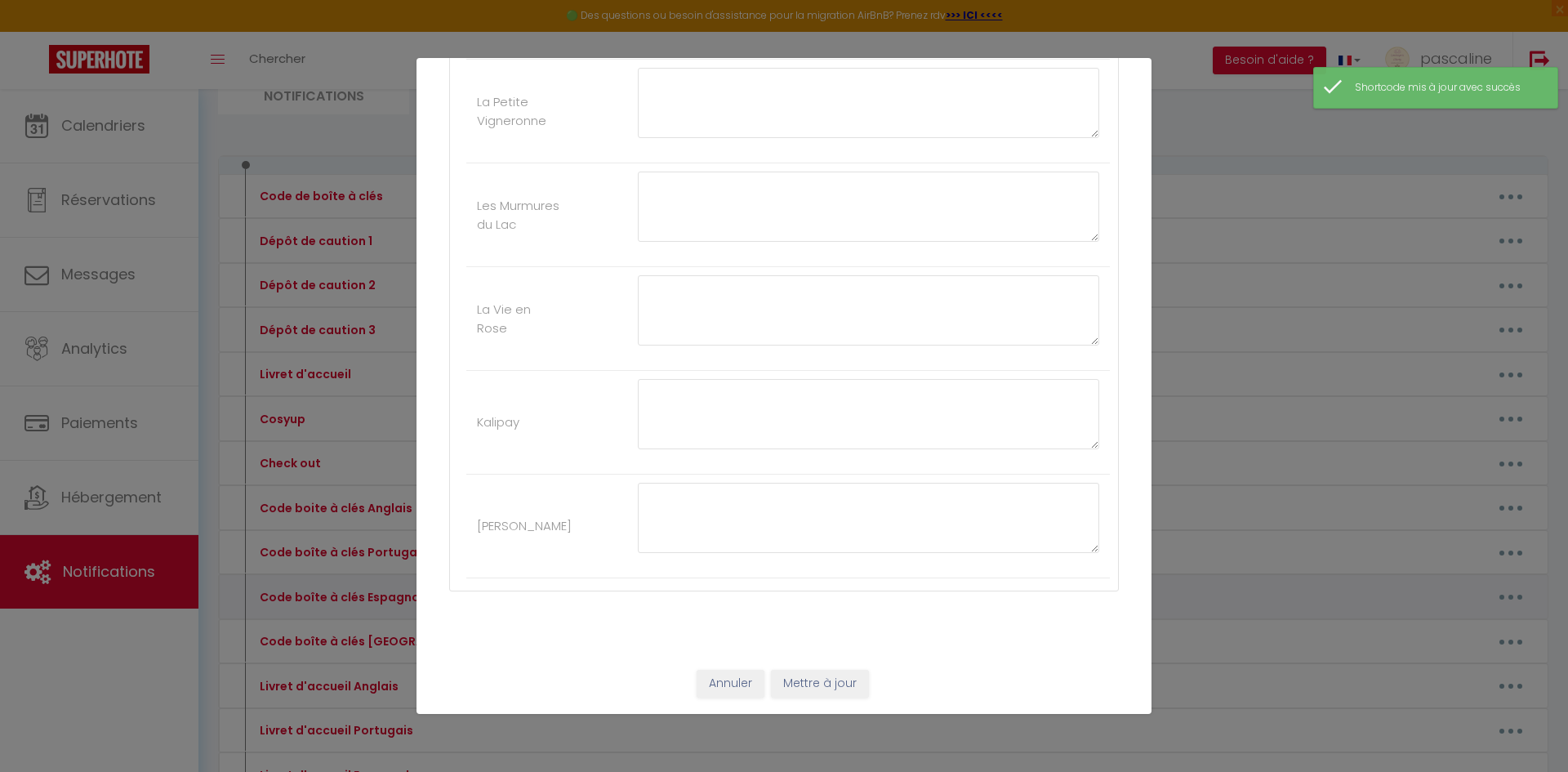
type input "Code boîte à clés Espagnol"
type textarea "Código de caja de llaves"
type textarea "Hola [GUEST:FIRST_NAME], La entrada del edificio está frente al cartel azul que…"
type textarea "Hola [GUEST:FIRST_NAME], La caja de llaves se encuentra a la izquierda de la pu…"
type textarea "Hola [GUEST:FIRST_NAME], Haz clic en este enlace para acceder al apartamento: […"
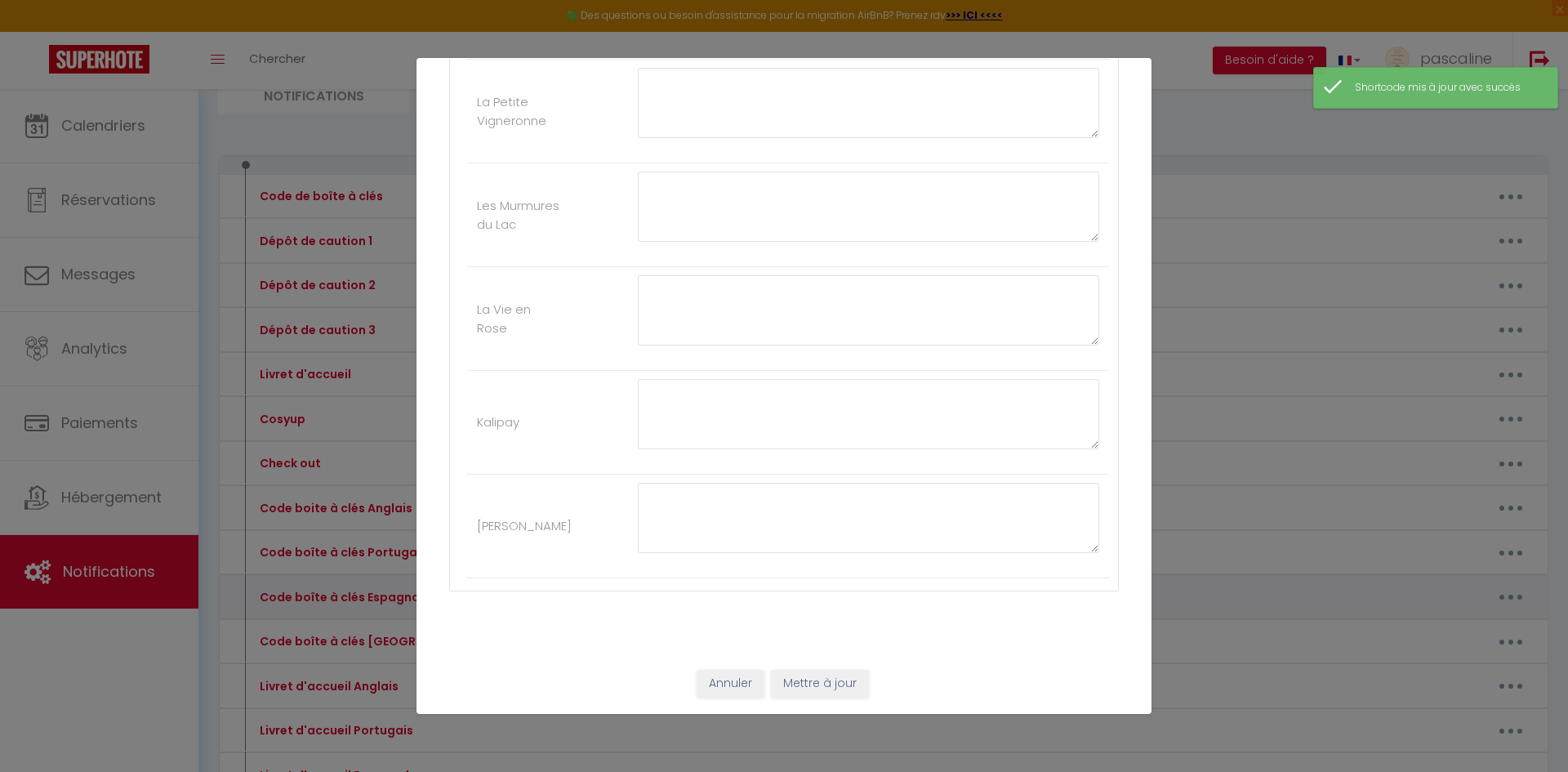
type textarea "Hola [GUEST:FIRST_NAME], El código de la caja de llaves es 3110 Disfrute de su …"
type textarea "Hola [GUEST:FIRST_NAME], La entrada del edificio está frente al cartel azul que…"
type textarea "Hola [GUEST:FIRST_NAME], Encontrará un teclado frente a la entrada del edificio…"
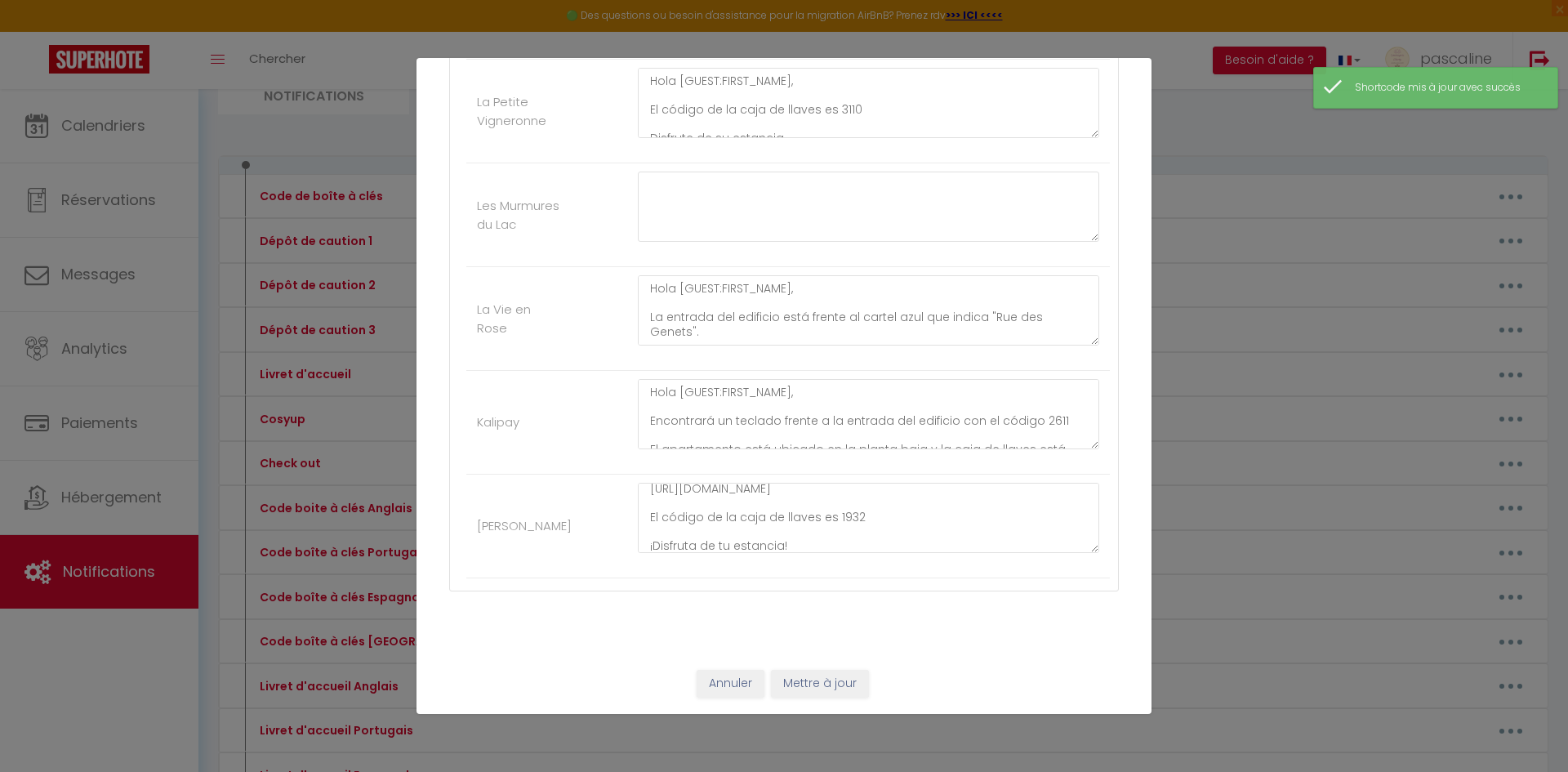
scroll to position [73, 0]
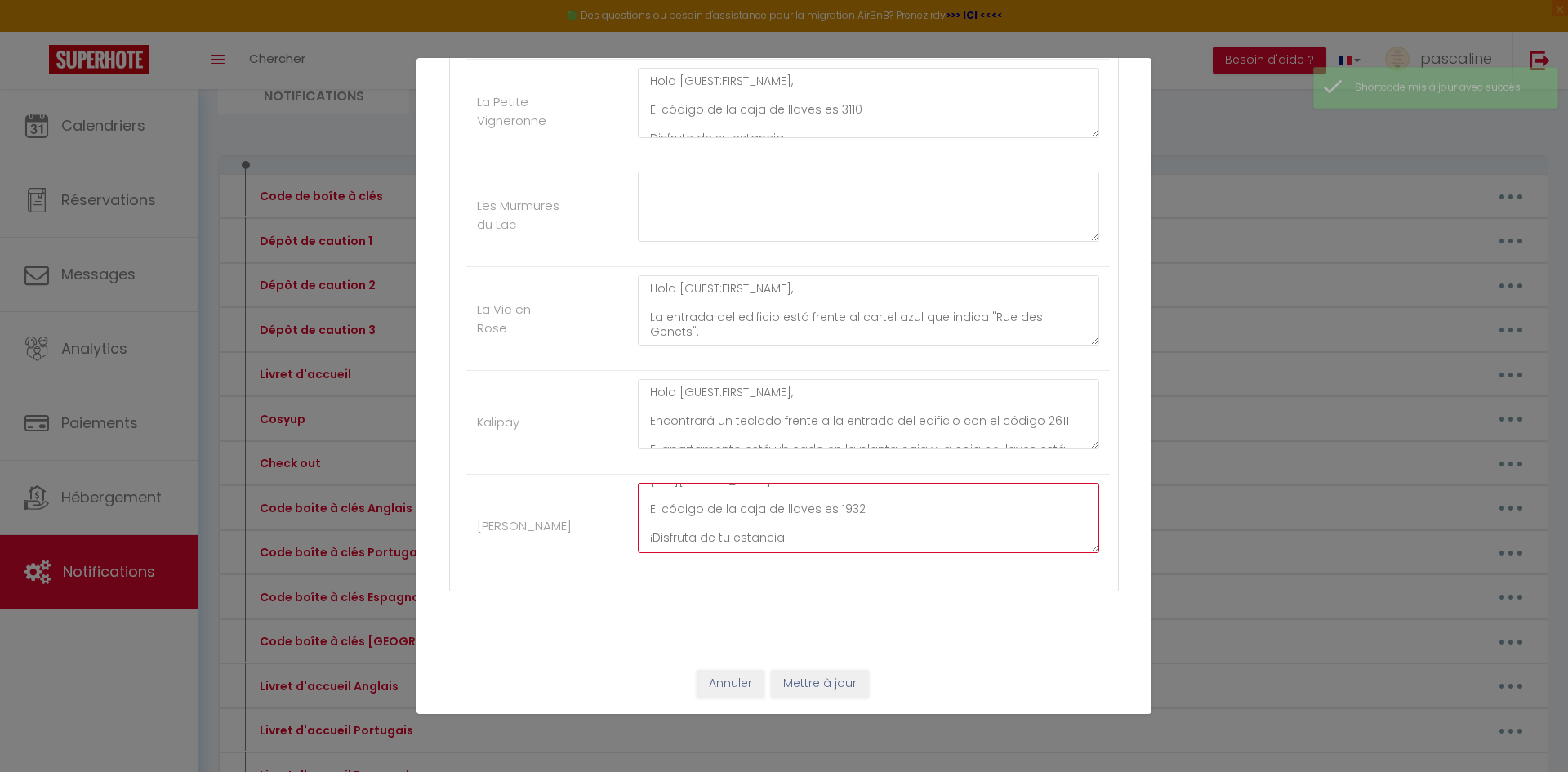
click at [877, 524] on textarea "Hola [GUEST:FIRST_NAME], Haz clic en este enlace para acceder al apartamento: […" at bounding box center [869, 518] width 461 height 70
type textarea "Hola [GUEST:FIRST_NAME], Haz clic en este enlace para acceder al apartamento: […"
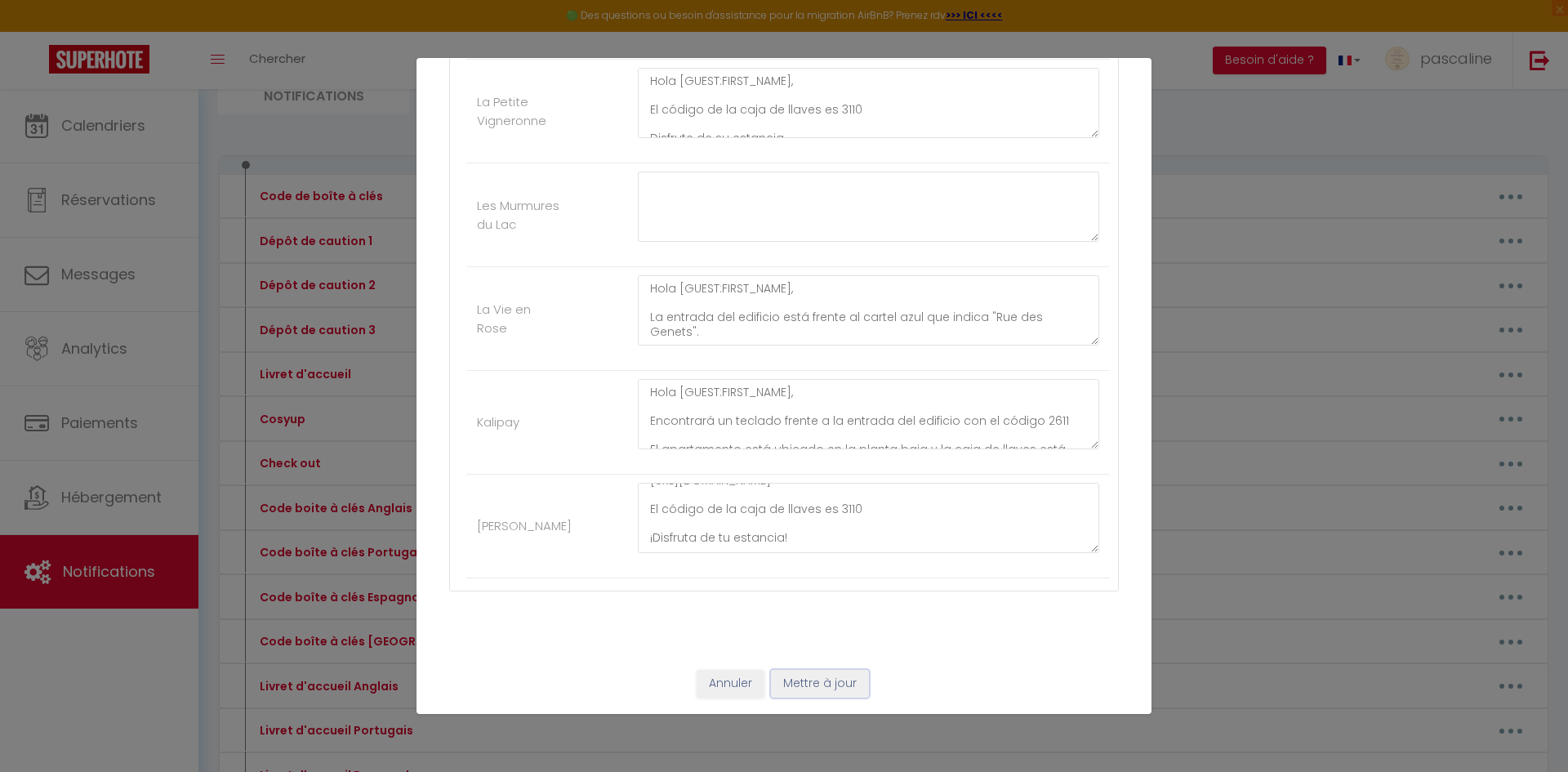
click at [844, 679] on button "Mettre à jour" at bounding box center [820, 684] width 98 height 28
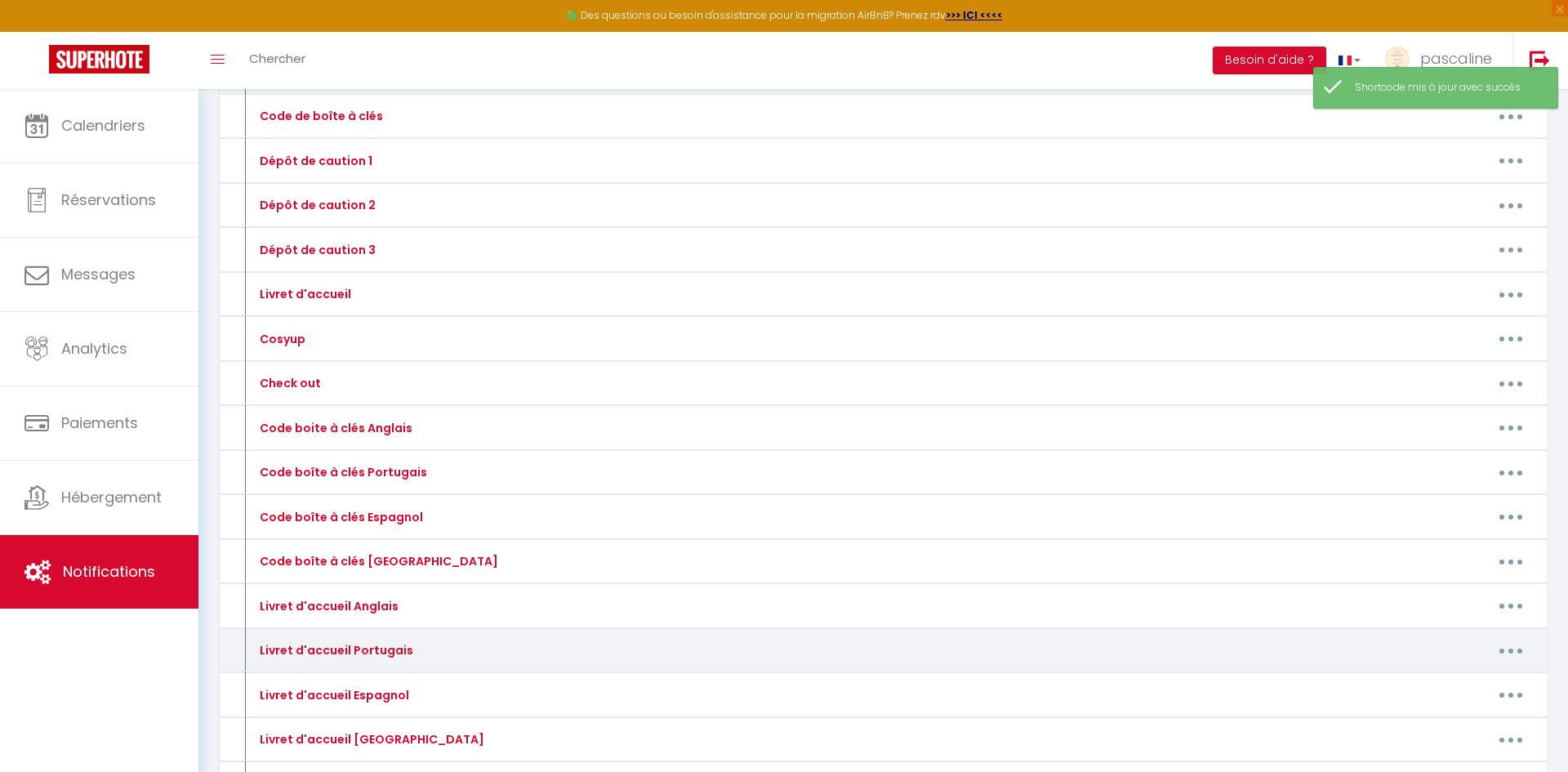
scroll to position [208, 0]
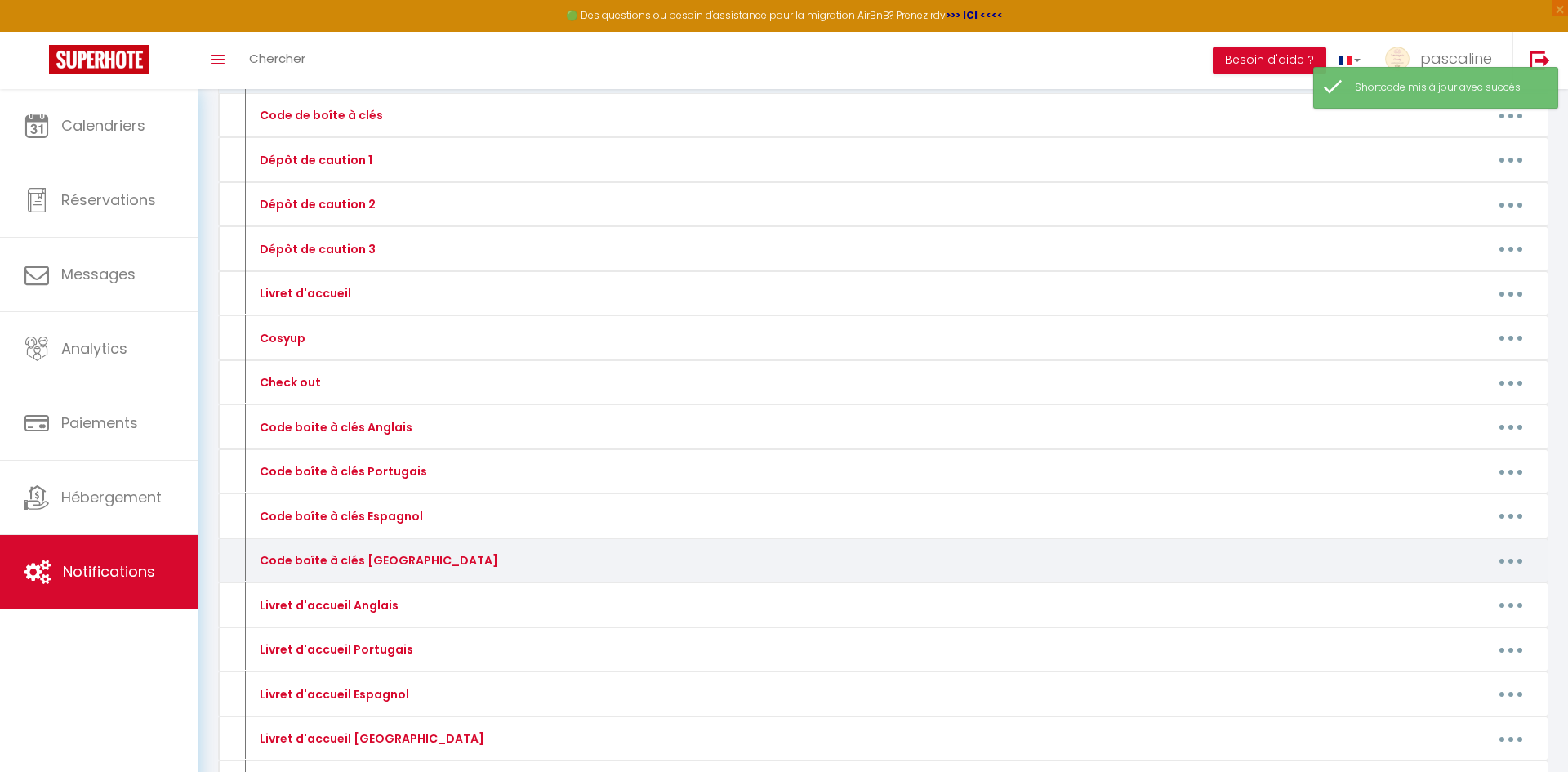
click at [1515, 554] on button "button" at bounding box center [1511, 560] width 45 height 26
click at [1470, 591] on link "Editer" at bounding box center [1468, 598] width 121 height 28
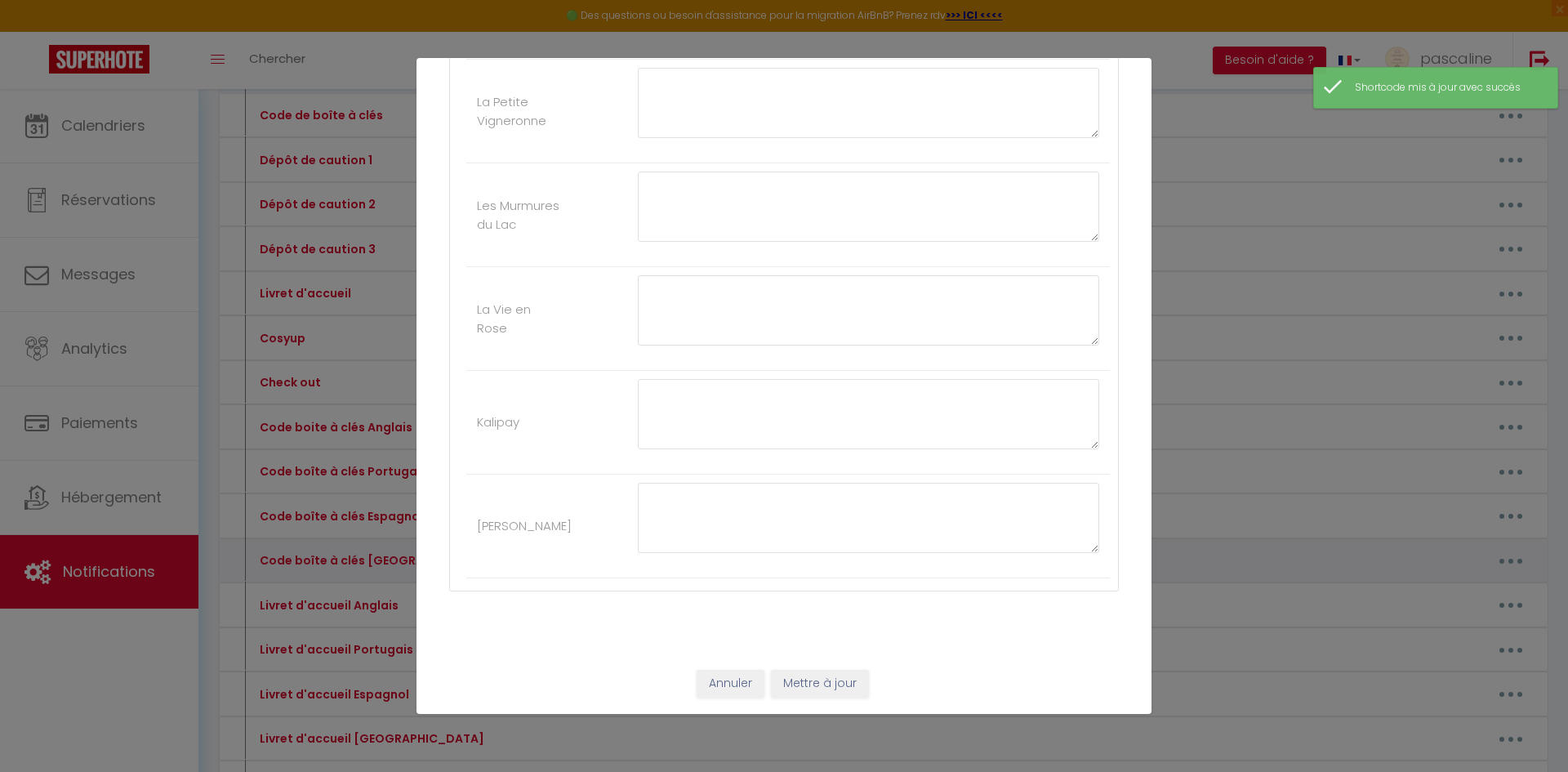
type input "Code boîte à clés [GEOGRAPHIC_DATA]"
type textarea "Codice [PERSON_NAME] portachiavi"
type textarea "Salve [GUEST:FIRST_NAME], L'ingresso dell'edificio si trova di fronte al cartel…"
type textarea "Salve [GUEST:FIRST_NAME], La cassetta portachiavi si trova a sinistra del cance…"
type textarea "Salve [GUEST:FIRST_NAME], Clicca su questo link per accedere all'appartamento: …"
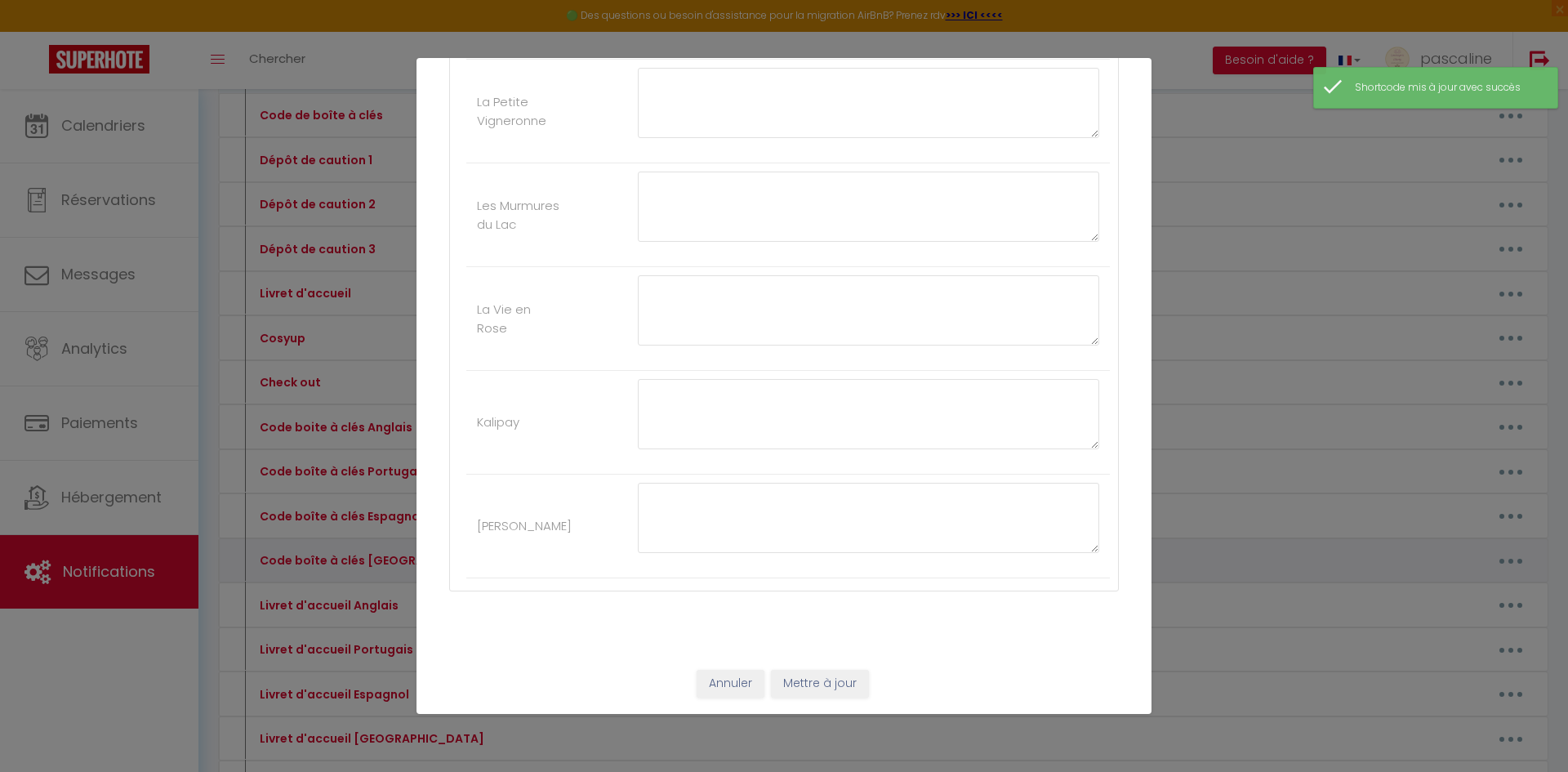
type textarea "Salve [GUEST:FIRST_NAME], Il codice [PERSON_NAME] portachiavi è 3110 Buon soggi…"
type textarea "Salve , L'ingresso dell'edificio si trova di fronte al cartello blu che indica …"
type textarea "Salve [GUEST:FIRST_NAME], Troverà un tastierino numerico di fronte all'ingresso…"
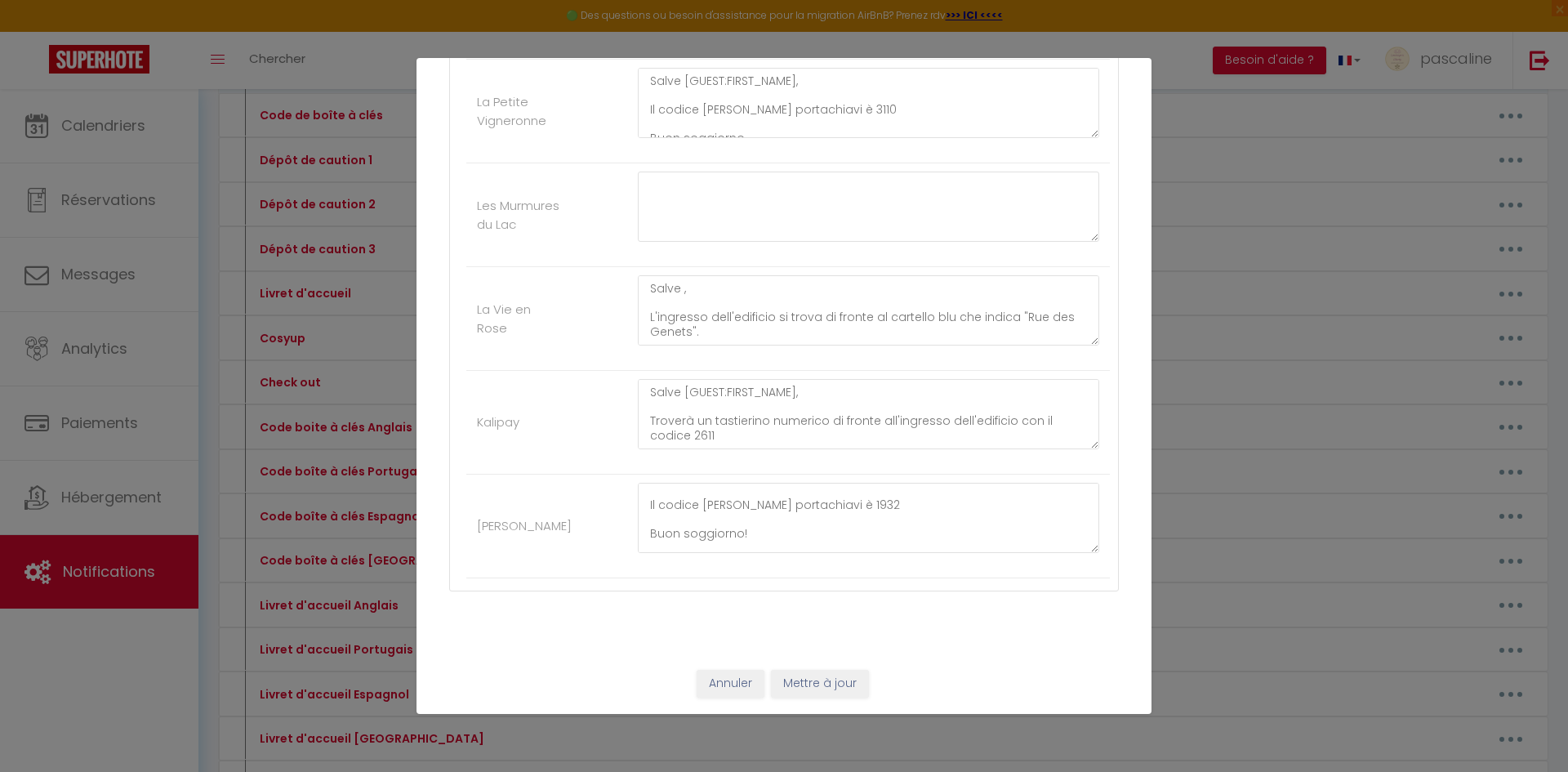
scroll to position [74, 0]
click at [894, 520] on textarea "Ciao [GUEST:FIRST_NAME], Clicca su questo link per accedere all'appartamento: […" at bounding box center [869, 518] width 461 height 70
type textarea "Ciao [GUEST:FIRST_NAME], Clicca su questo link per accedere all'appartamento: […"
click at [812, 688] on button "Mettre à jour" at bounding box center [820, 684] width 98 height 28
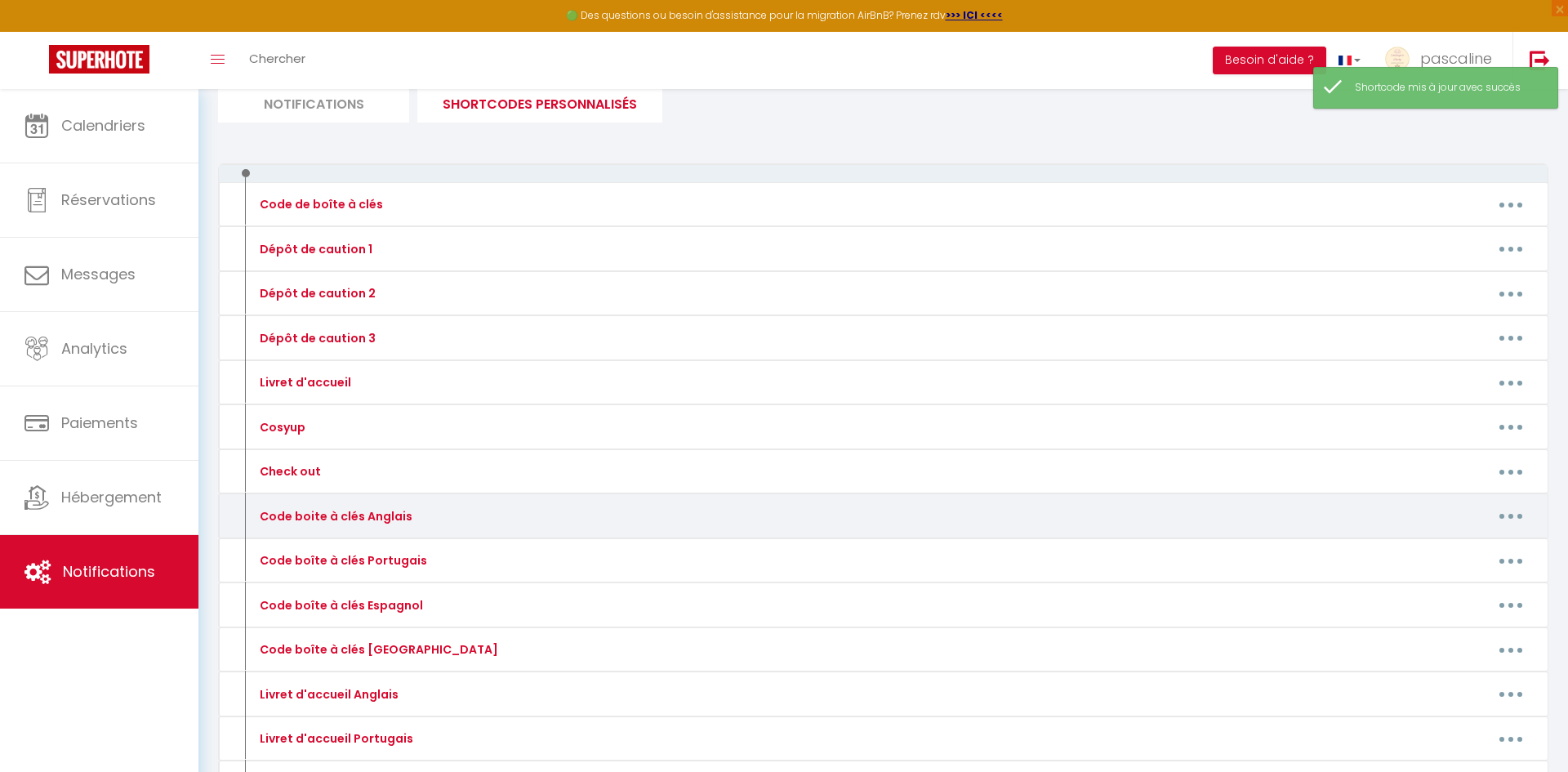
scroll to position [93, 0]
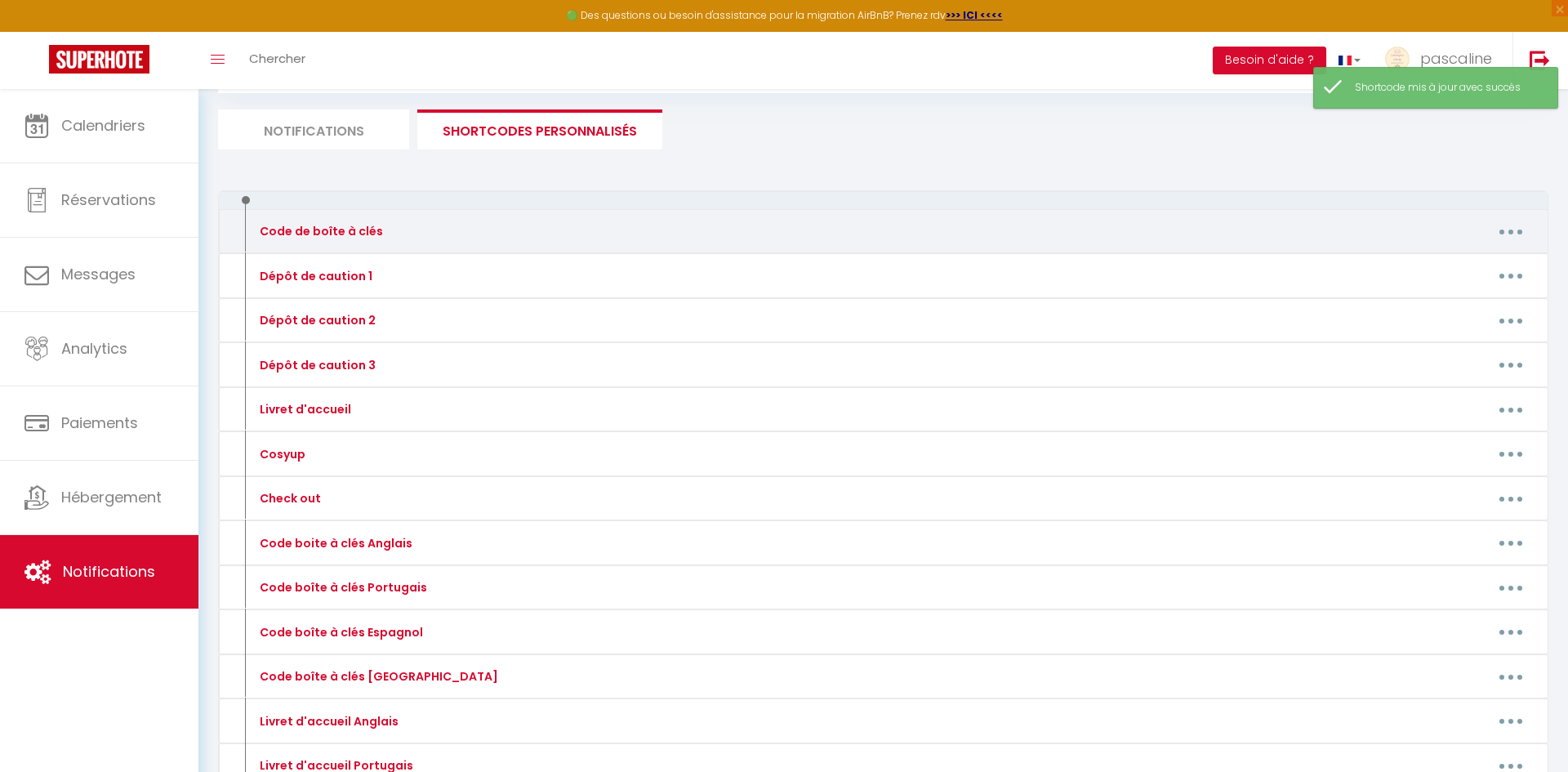
click at [1514, 232] on button "button" at bounding box center [1511, 231] width 45 height 26
click at [1500, 255] on link "Editer" at bounding box center [1468, 269] width 121 height 28
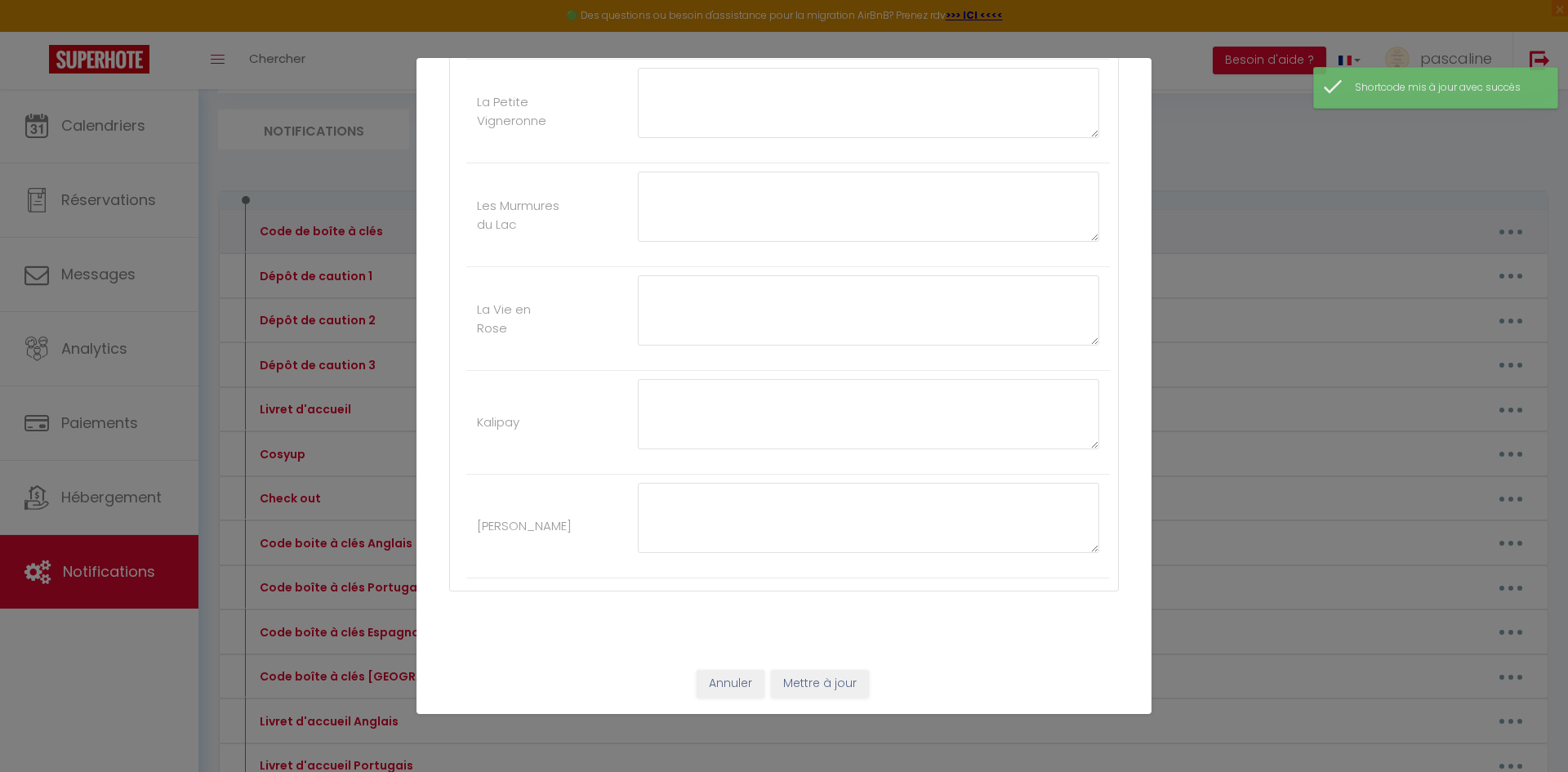
type input "Code de boîte à clés"
type textarea "Code de boîte à clés"
type textarea "Bonjour [GUEST:FIRST_NAME], L'entrée de l'immeuble se situe en face du panneau …"
type textarea "Bonjour [GUEST:FIRST_NAME], La boîte à clés se trouve sur la gauche du portillo…"
type textarea "Bonjour [GUEST:FIRST_NAME], Cliquez sur ce lien pour accéder à l'appartement : …"
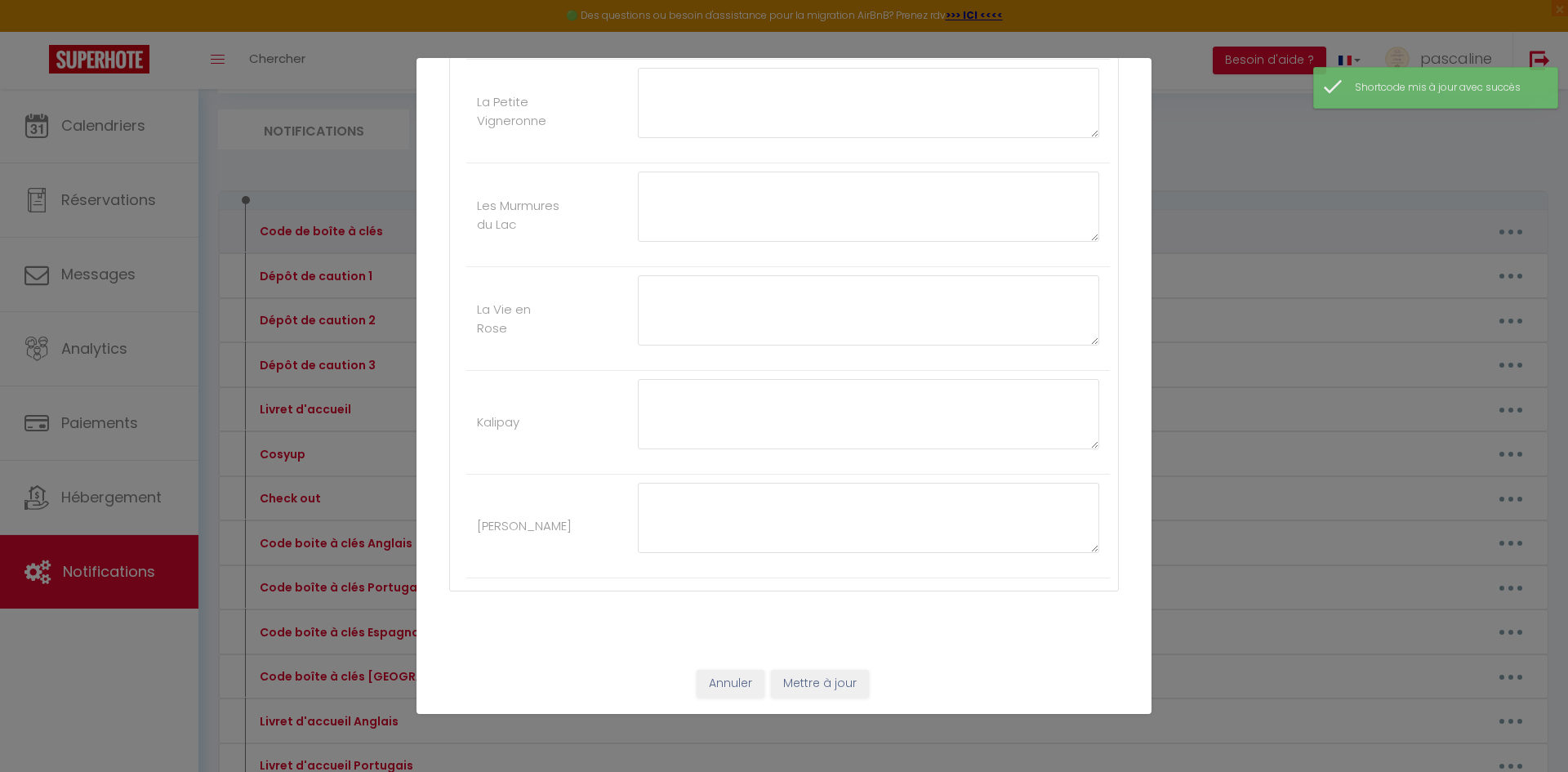
type textarea "Bonjour [GUEST:FIRST_NAME] , Le code de la boîte à clés est le 3110 Bon séjour …"
type textarea "Bonjour [GUEST:FIRST_NAME], L'entrée de l'immeuble se situe en face du panneau …"
type textarea "Bonjour [GUEST:FIRST_NAME], Vous trouverez devant la porte de l'immeuble un boi…"
type textarea "Bonjour [GUEST:FIRST_NAME] , Cliquez sur ce lien pour accéder à l'appartement :…"
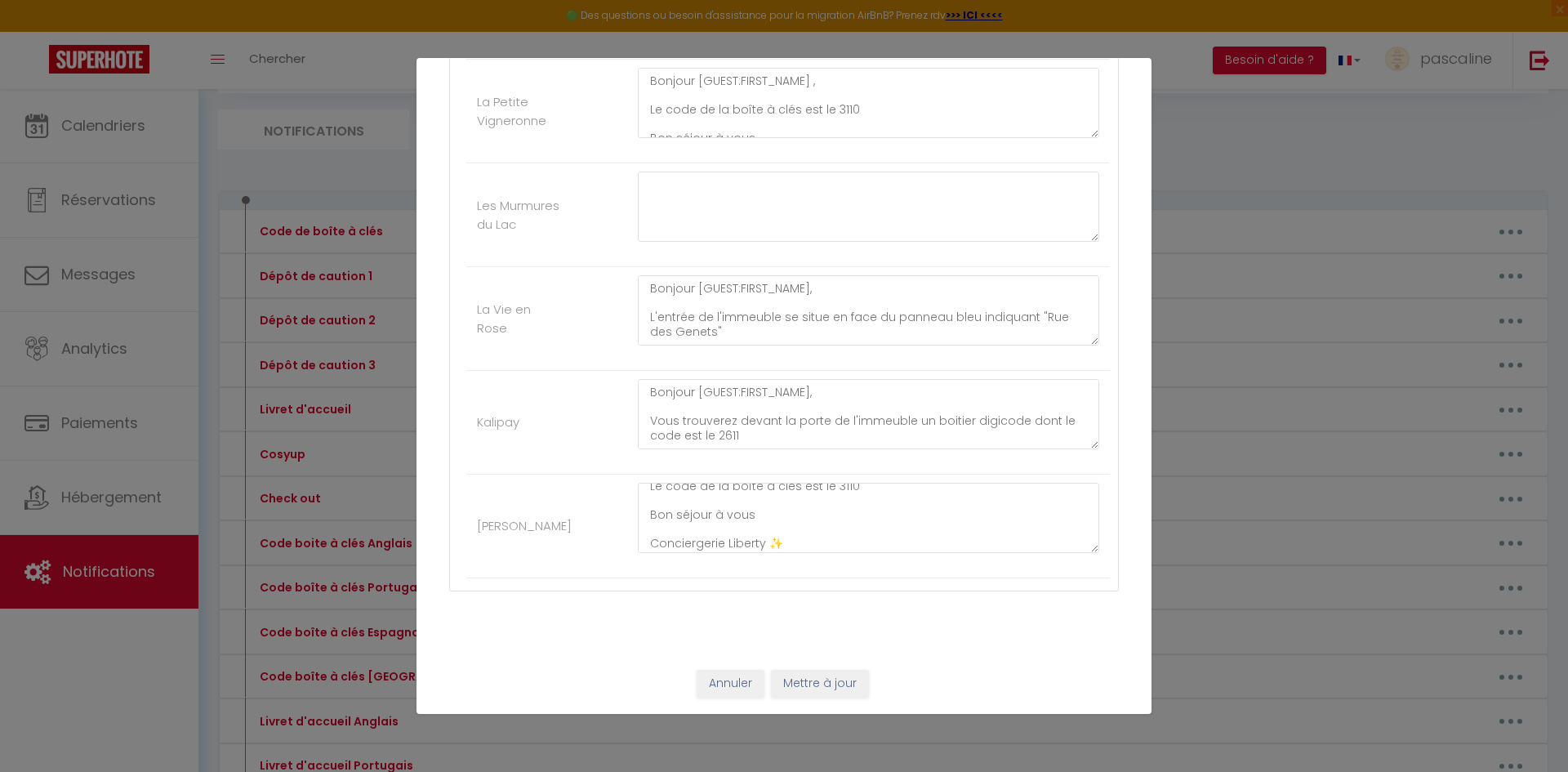
scroll to position [96, 0]
drag, startPoint x: 810, startPoint y: 678, endPoint x: 820, endPoint y: 669, distance: 13.5
click at [811, 678] on button "Mettre à jour" at bounding box center [820, 684] width 98 height 28
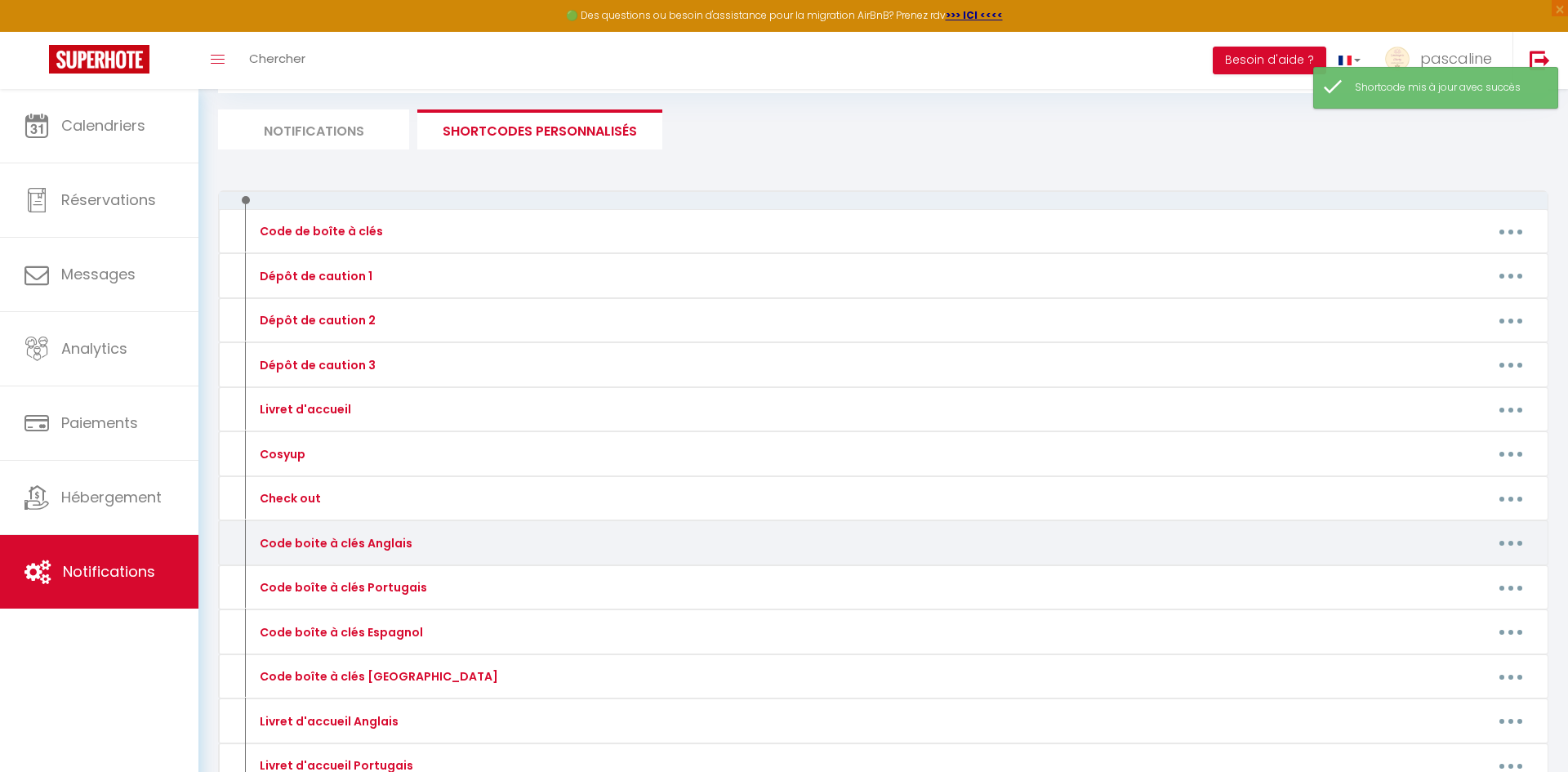
click at [1509, 541] on icon "button" at bounding box center [1511, 543] width 5 height 5
click at [1488, 573] on link "Editer" at bounding box center [1468, 579] width 121 height 28
type input "Code boite à clés Anglais"
type textarea "Key box code"
type textarea "Hello [GUEST:FIRST_NAME], The building entrance is opposite the blue sign indic…"
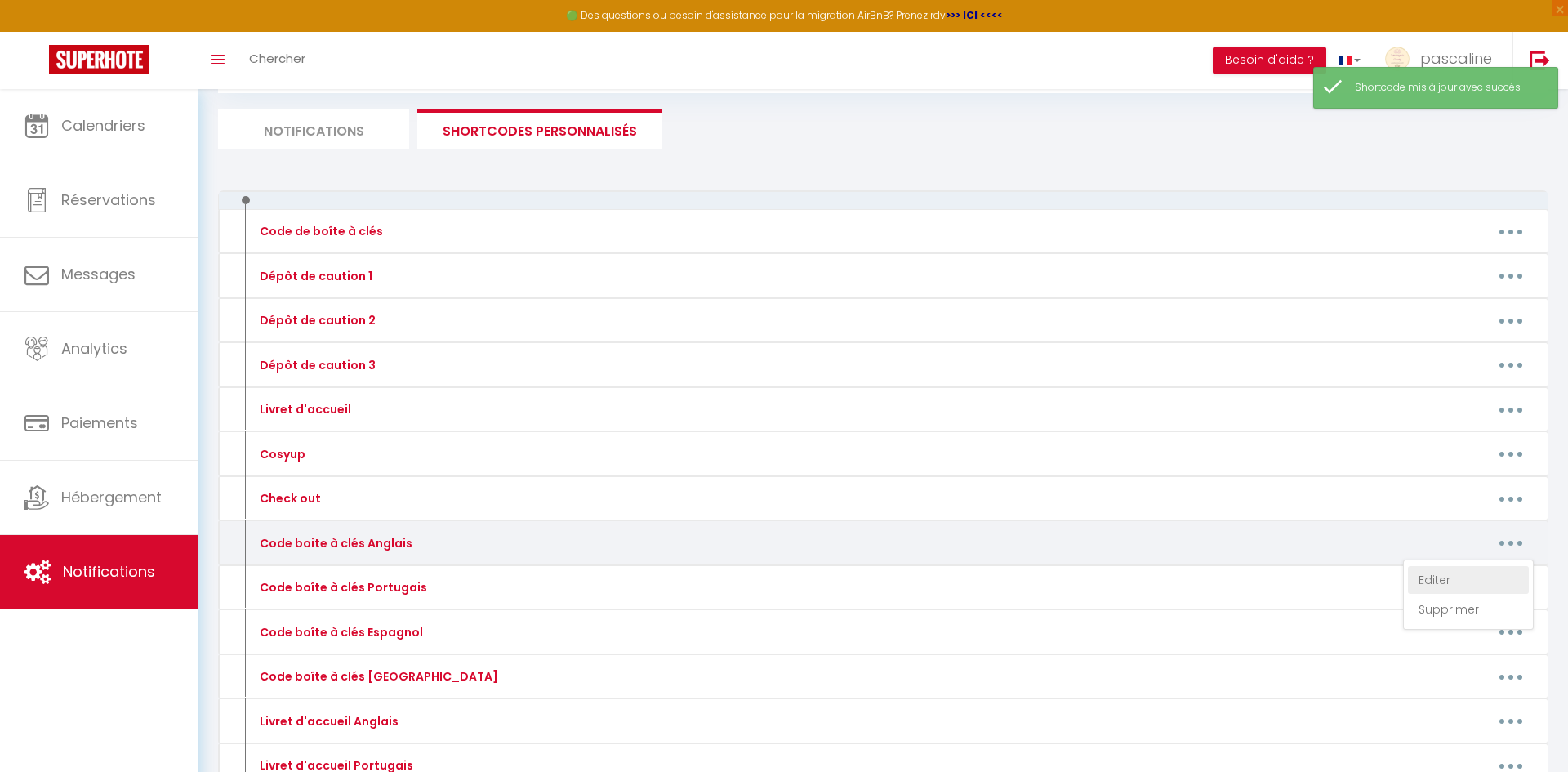
type textarea "Hello [GUEST:FIRST_NAME], The key box is located on the left of the gate. Its c…"
type textarea "Hello [GUEST:FIRST_NAME], Click on this link to access the apartment: [URL][DOM…"
type textarea "Hello [GUEST:FIRST_NAME], The key box code is 3110 Enjoy your stay. Liberty Con…"
type textarea "Hello [GUEST:FIRST_NAME], The building entrance is opposite the blue sign indic…"
type textarea "Hello [GUEST:FIRST_NAME], You will find a keypad in front of the building entra…"
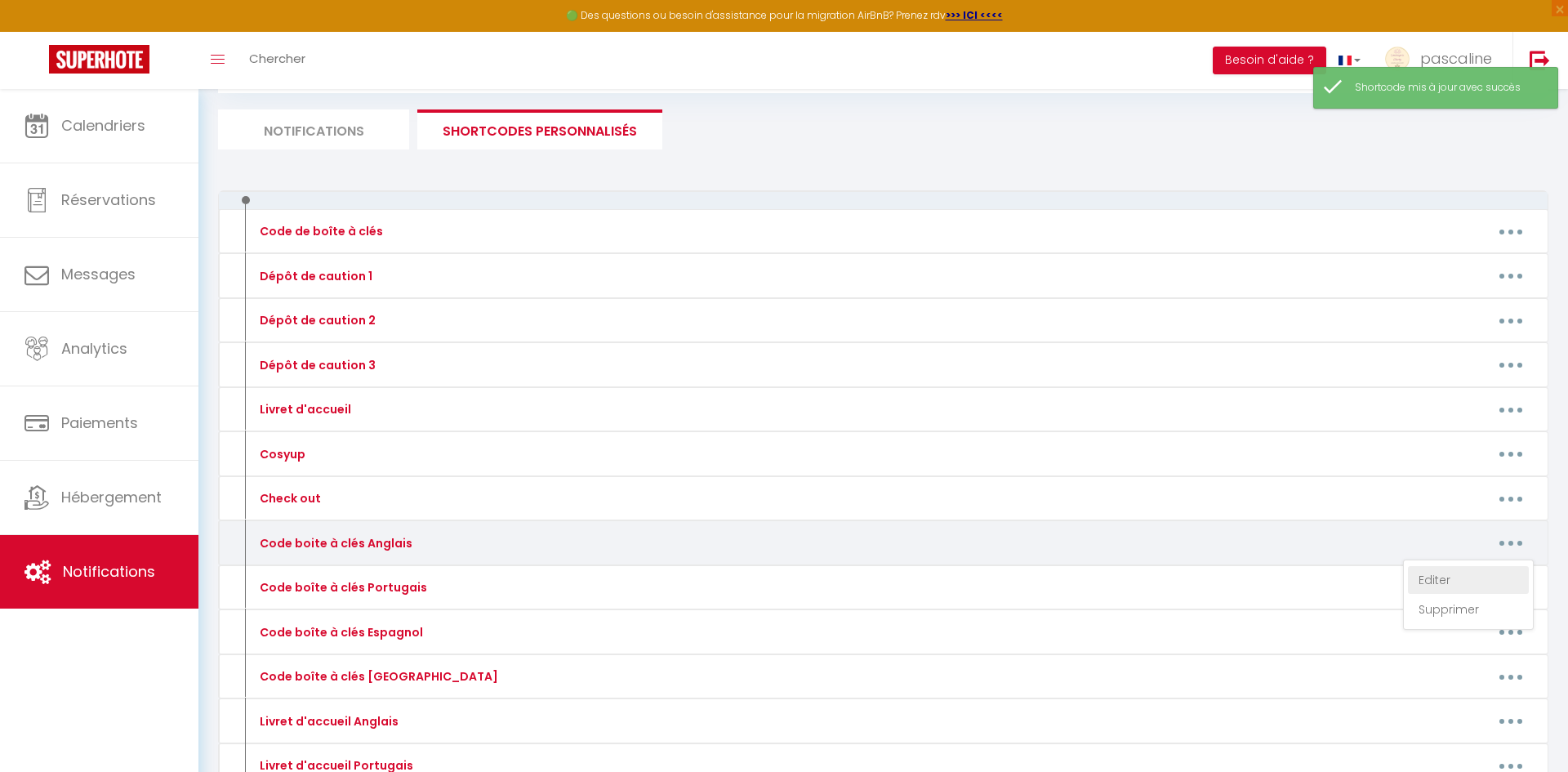
type textarea "Hello [GUEST:FIRST_NAME], Click on this link to access the apartment: [URL][DOM…"
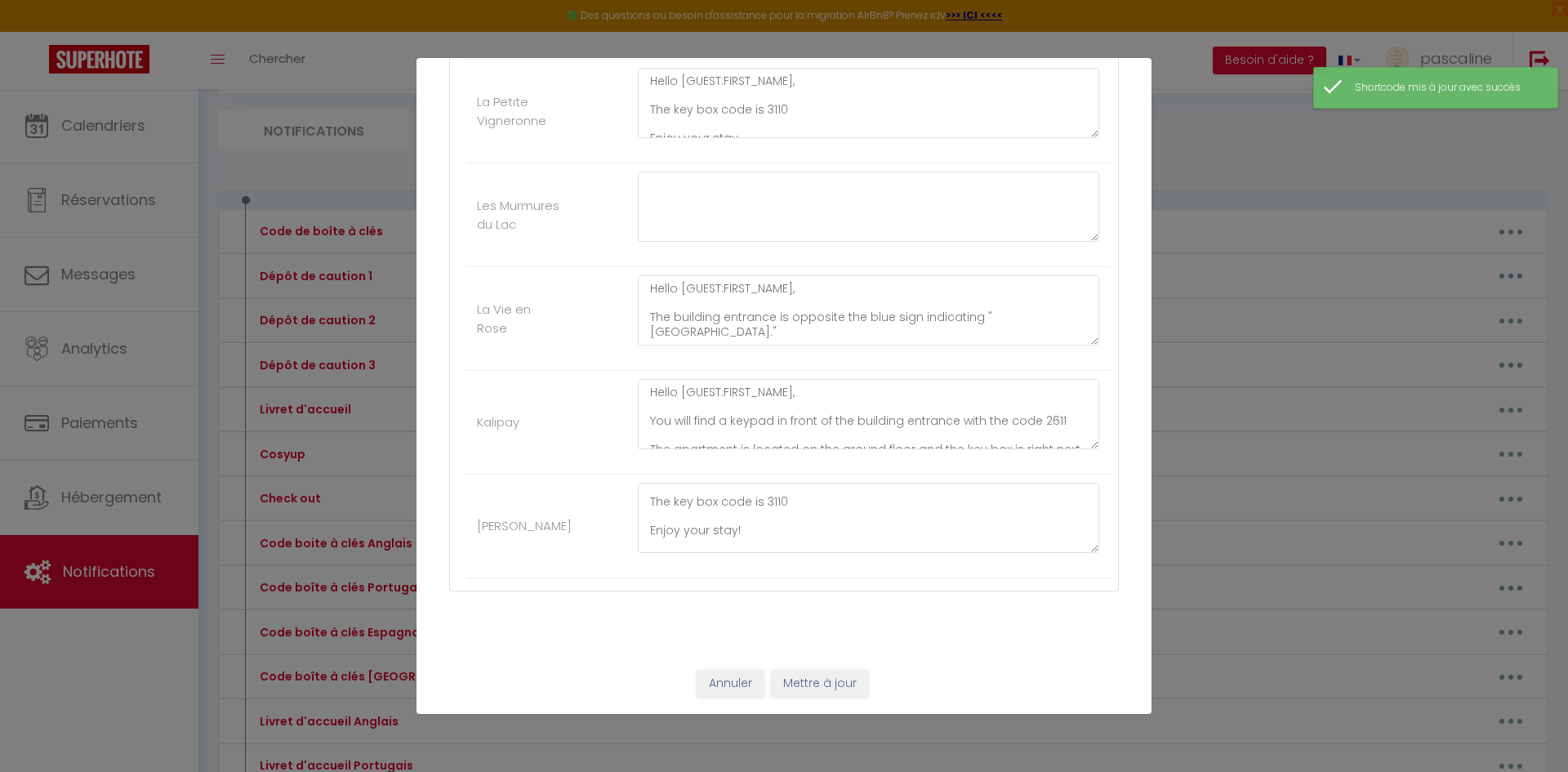
scroll to position [118, 0]
click at [838, 680] on button "Mettre à jour" at bounding box center [820, 684] width 98 height 28
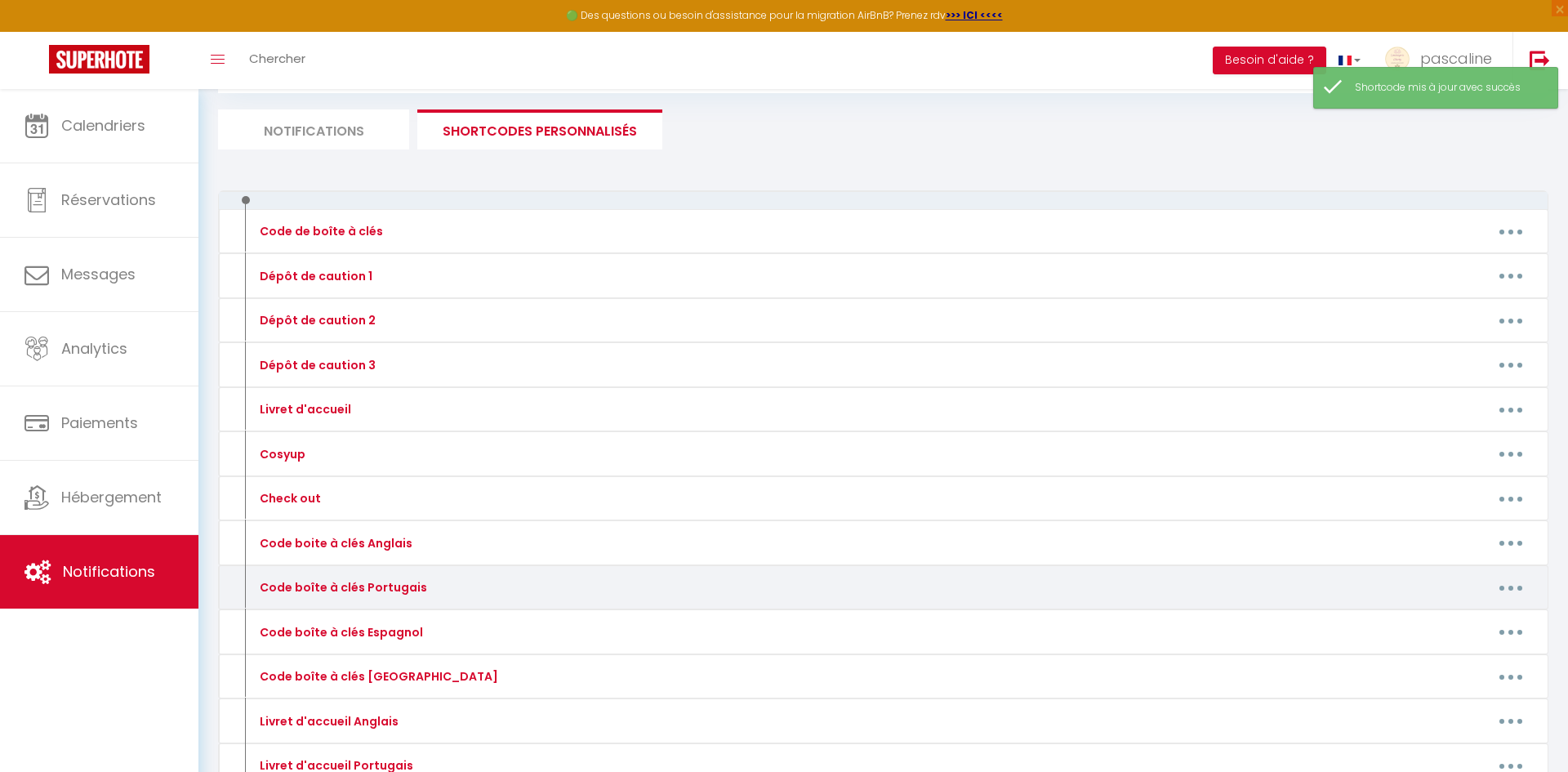
click at [1519, 593] on button "button" at bounding box center [1511, 587] width 45 height 26
click at [1494, 620] on link "Editer" at bounding box center [1468, 625] width 121 height 28
type input "Code boîte à clés Portugais"
type textarea "Código da caixa chave"
type textarea "Olá [GUEST:FIRST_NAME], A entrada do prédio fica em frente à placa azul que ind…"
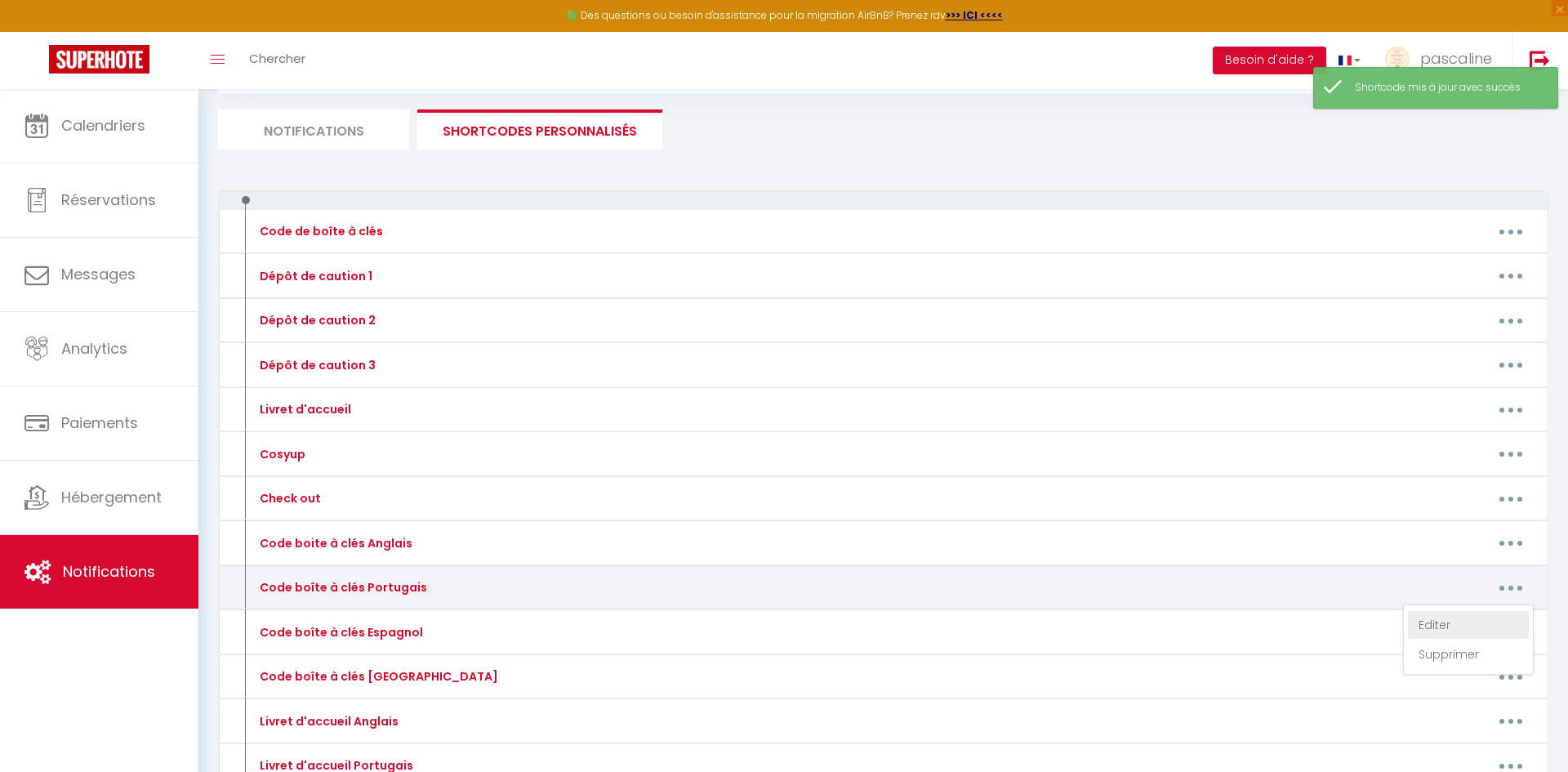
type textarea "Olá [GUEST:FIRST_NAME], A caixa de chaves fica à esquerda do portão. O código é…"
type textarea "Olá [GUEST:FIRST_NAME], Clique neste link para acessar o apartamento: [URL][DOM…"
type textarea "Olá [GUEST:FIRST_NAME], O código da caixa de chaves é 3110 Boa estadia. Concier…"
type textarea "Olá [GUEST:FIRST_NAME], A entrada do prédio fica em frente à placa azul que ind…"
type textarea "Olá [GUEST:FIRST_NAME], Você encontrará um teclado numérico em frente à entrada…"
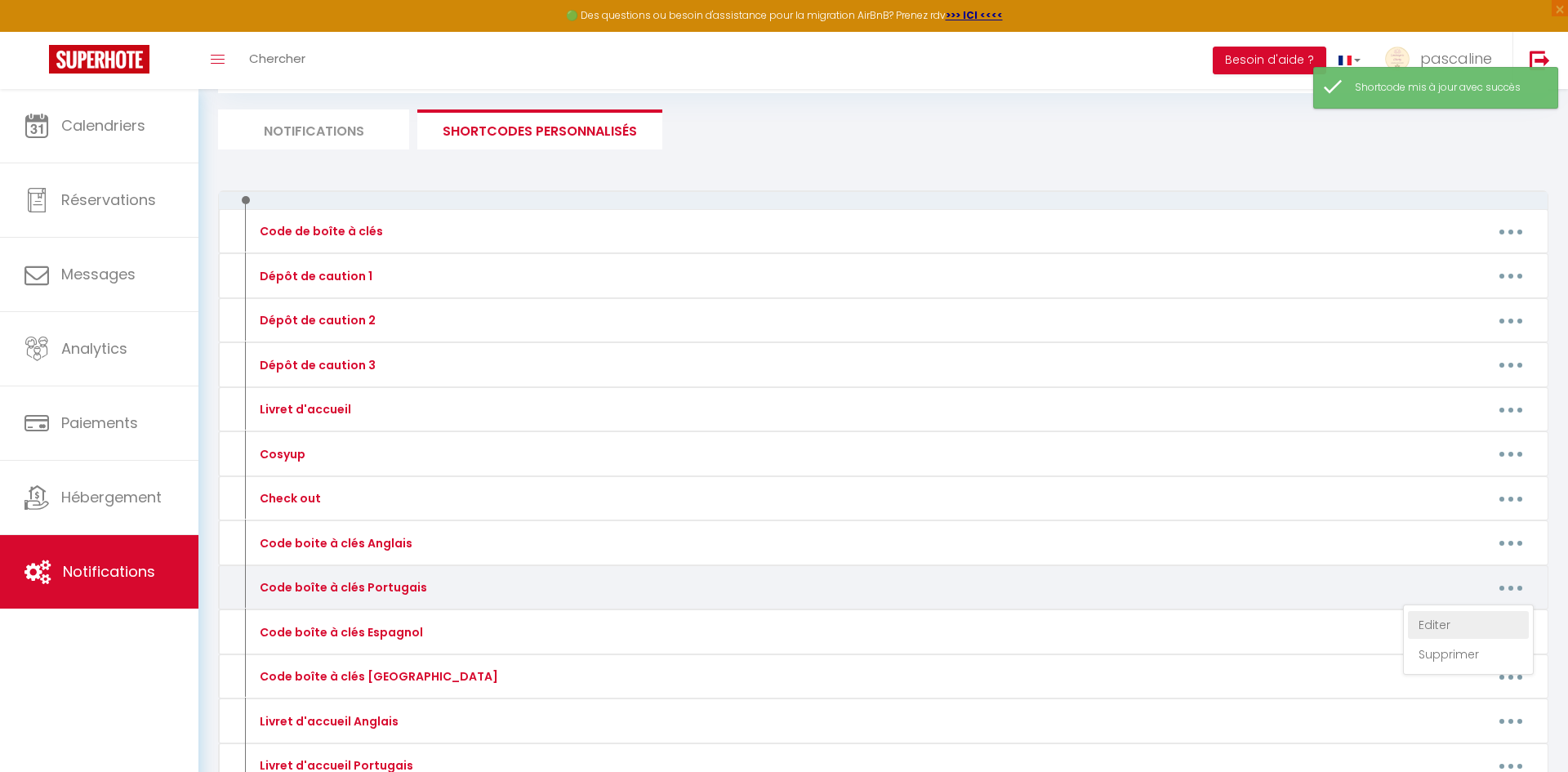
type textarea "Olá [GUEST:FIRST_NAME], Clique neste link para acessar o apartamento: [URL][DOM…"
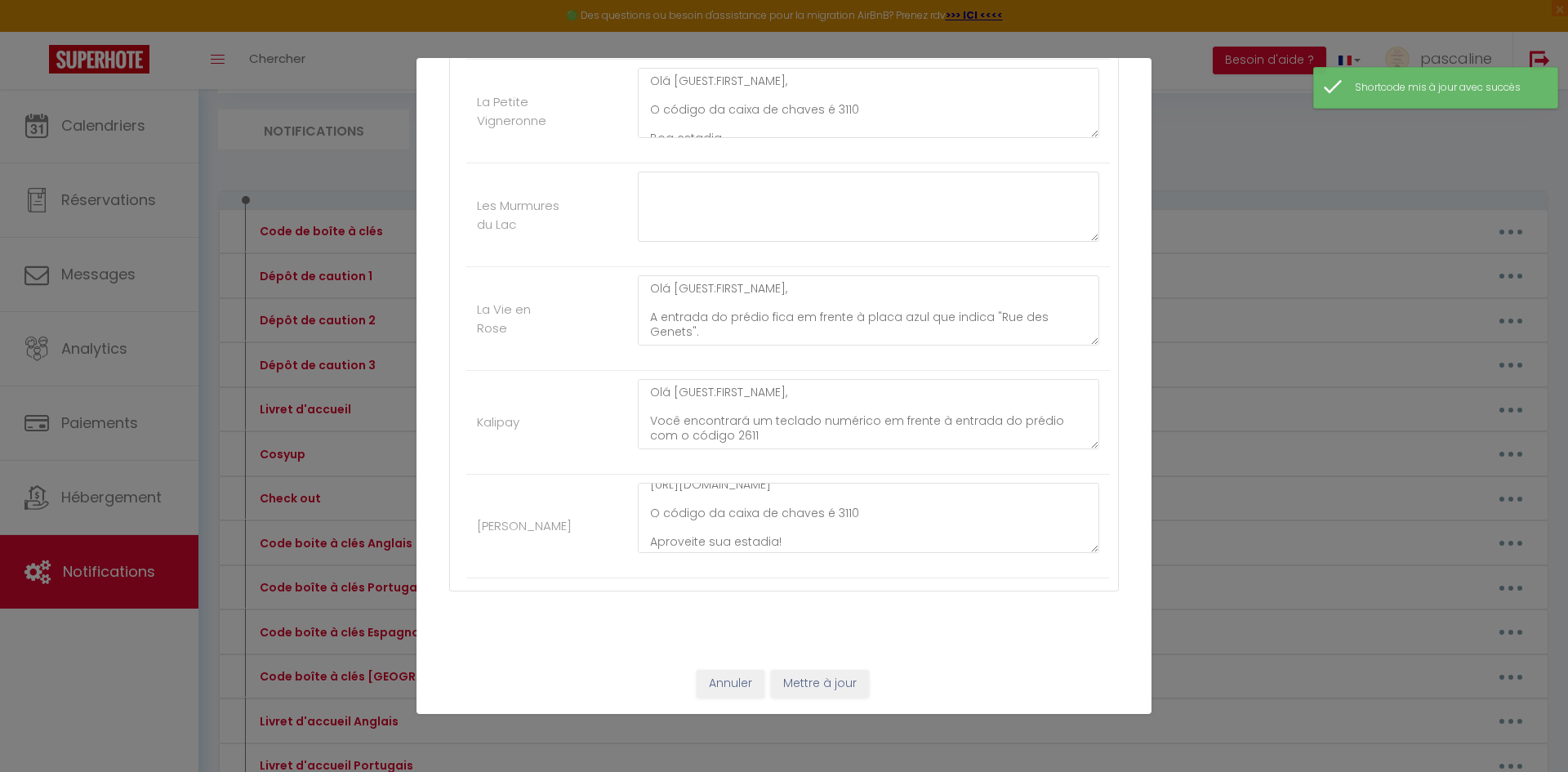
scroll to position [69, 0]
click at [749, 683] on button "Annuler" at bounding box center [730, 684] width 68 height 28
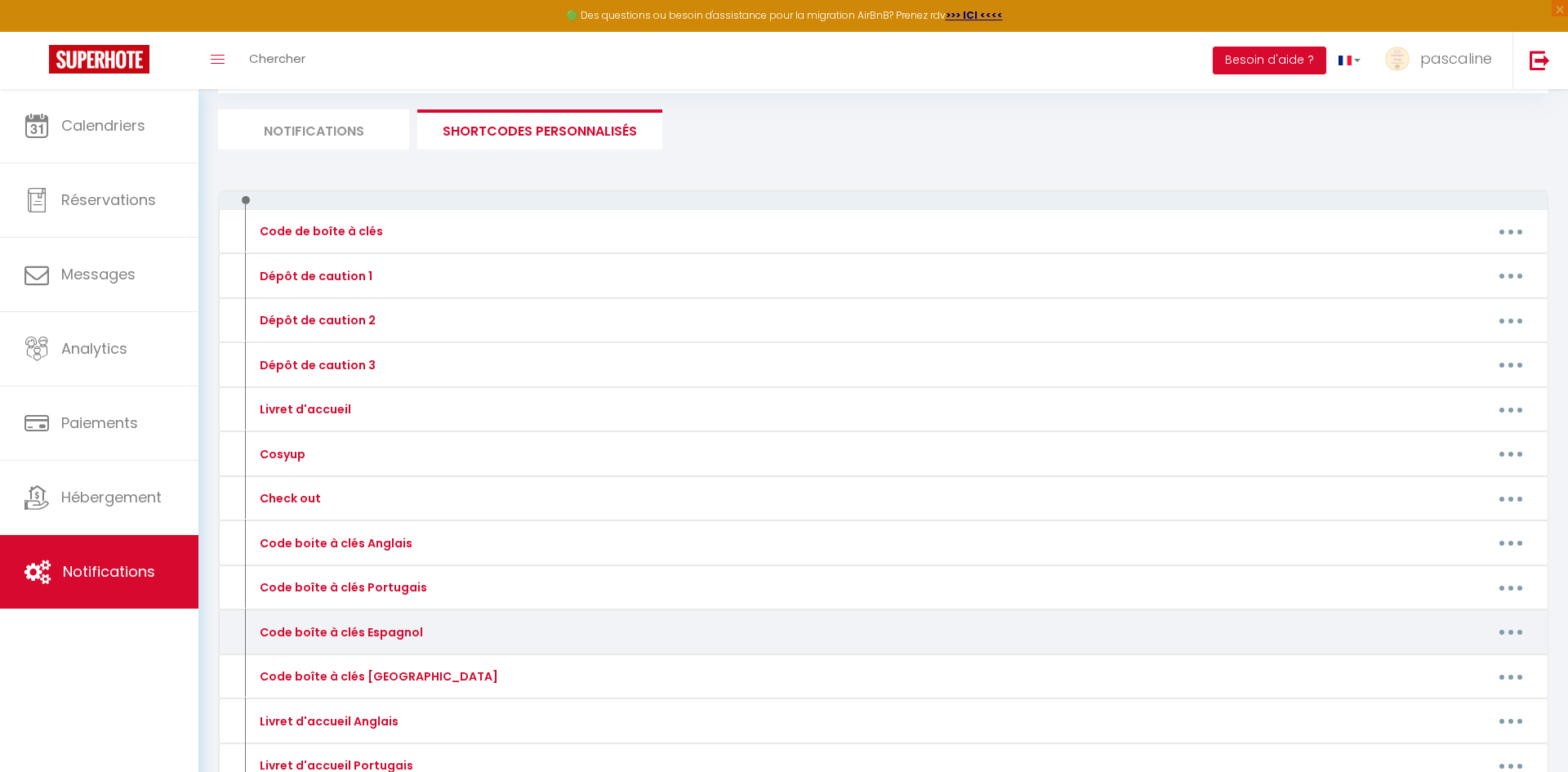
click at [1502, 633] on button "button" at bounding box center [1511, 632] width 45 height 26
click at [1480, 663] on link "Editer" at bounding box center [1468, 668] width 121 height 28
type input "Code boîte à clés Espagnol"
type textarea "Código de caja de llaves"
type textarea "Hola [GUEST:FIRST_NAME], La entrada del edificio está frente al cartel azul que…"
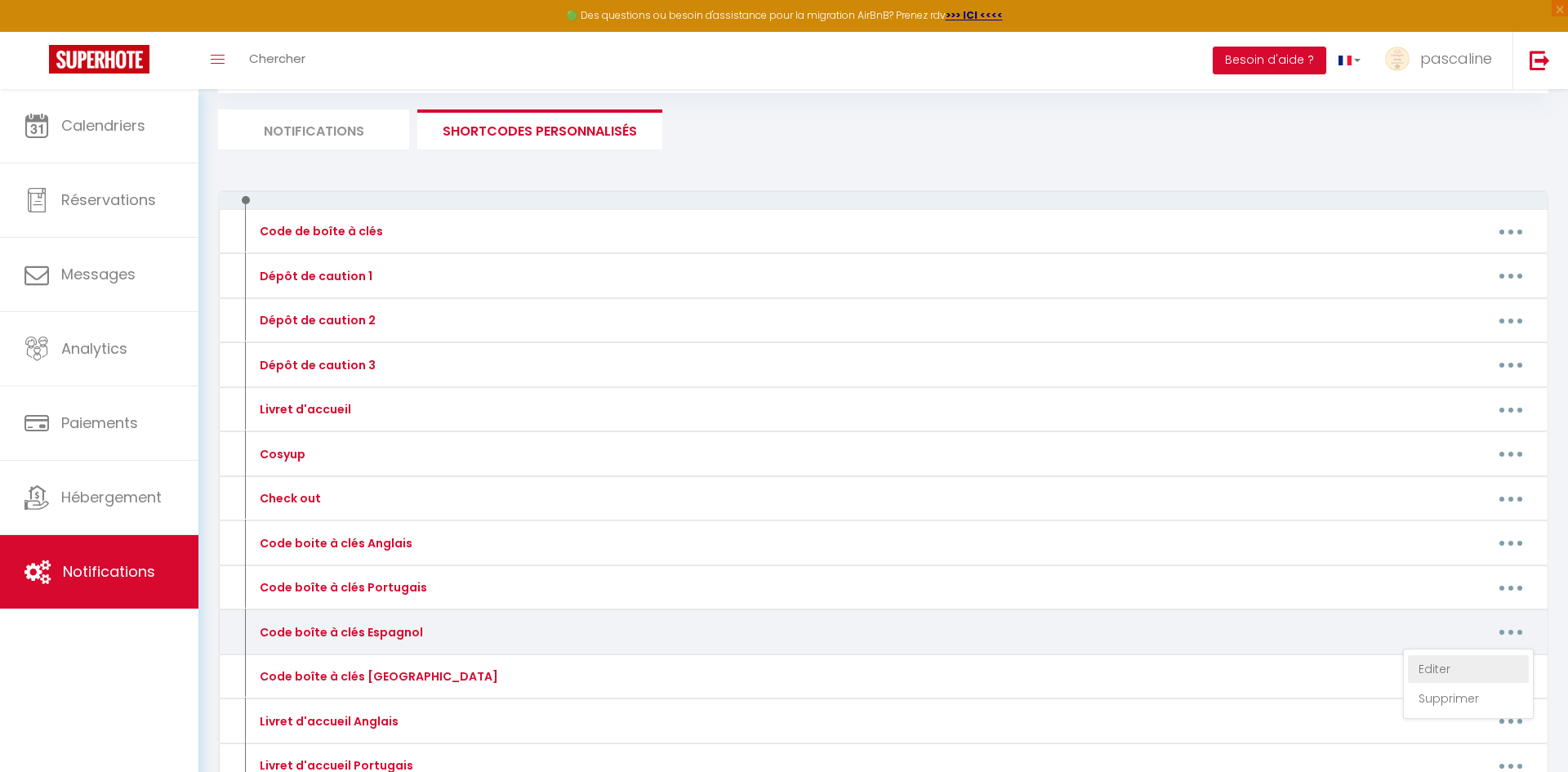
type textarea "Hola [GUEST:FIRST_NAME], La caja de llaves se encuentra a la izquierda de la pu…"
type textarea "Hola [GUEST:FIRST_NAME], Haz clic en este enlace para acceder al apartamento: […"
type textarea "Hola [GUEST:FIRST_NAME], El código de la caja de llaves es 3110 Disfrute de su …"
type textarea "Hola [GUEST:FIRST_NAME], La entrada del edificio está frente al cartel azul que…"
type textarea "Hola [GUEST:FIRST_NAME], Encontrará un teclado frente a la entrada del edificio…"
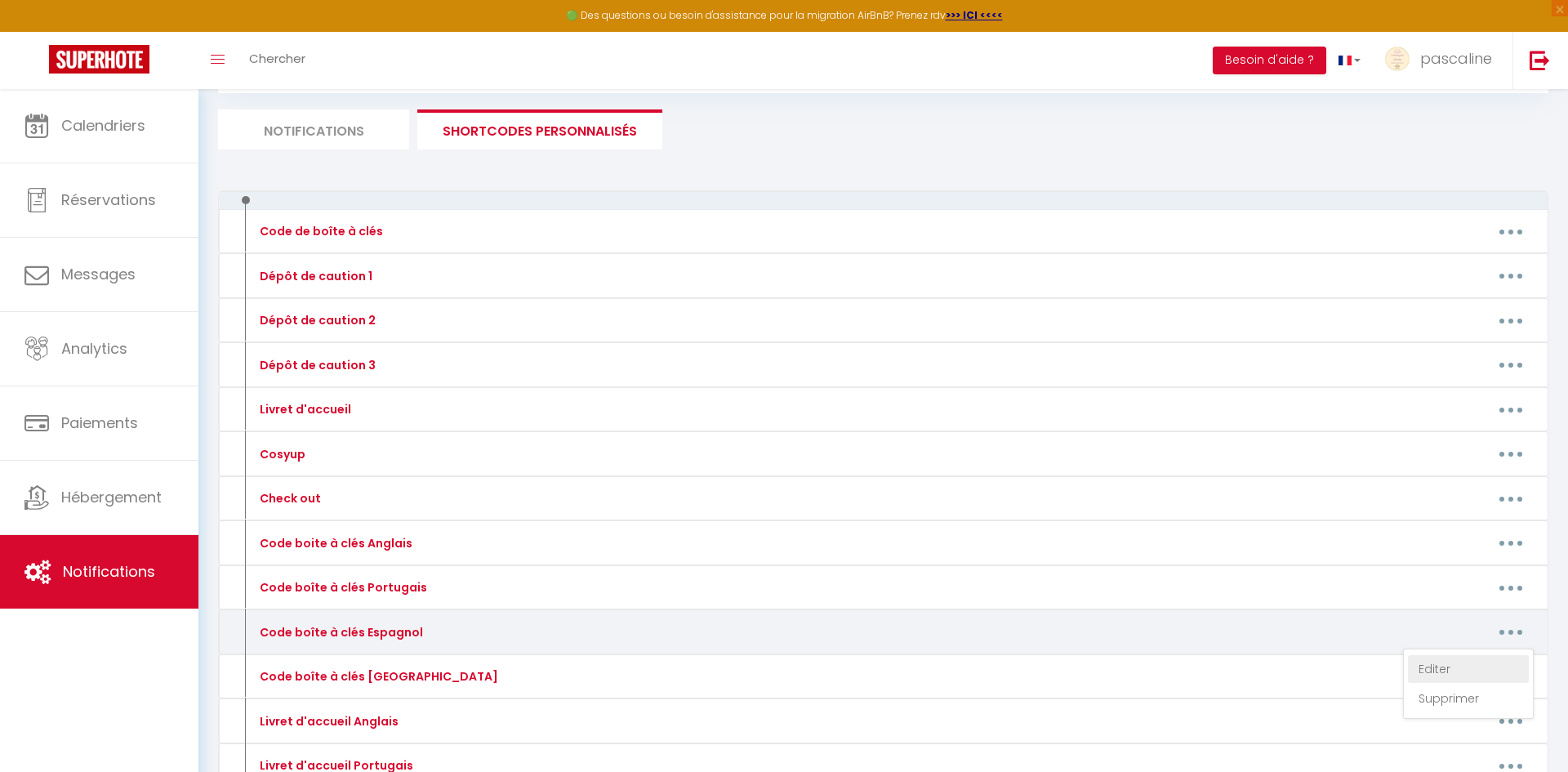
type textarea "Hola [GUEST:FIRST_NAME], Haz clic en este enlace para acceder al apartamento: […"
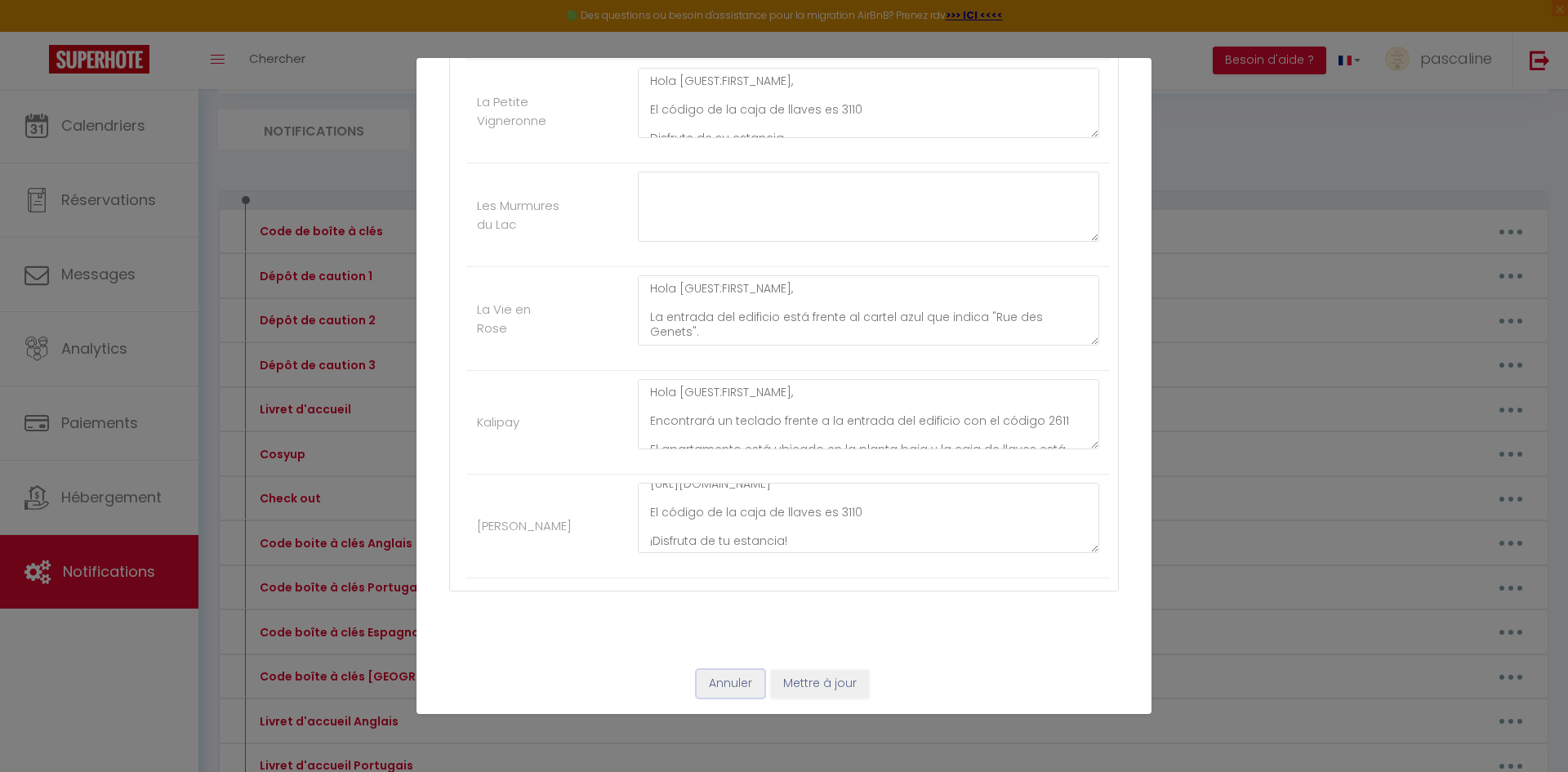
click at [734, 688] on button "Annuler" at bounding box center [730, 684] width 68 height 28
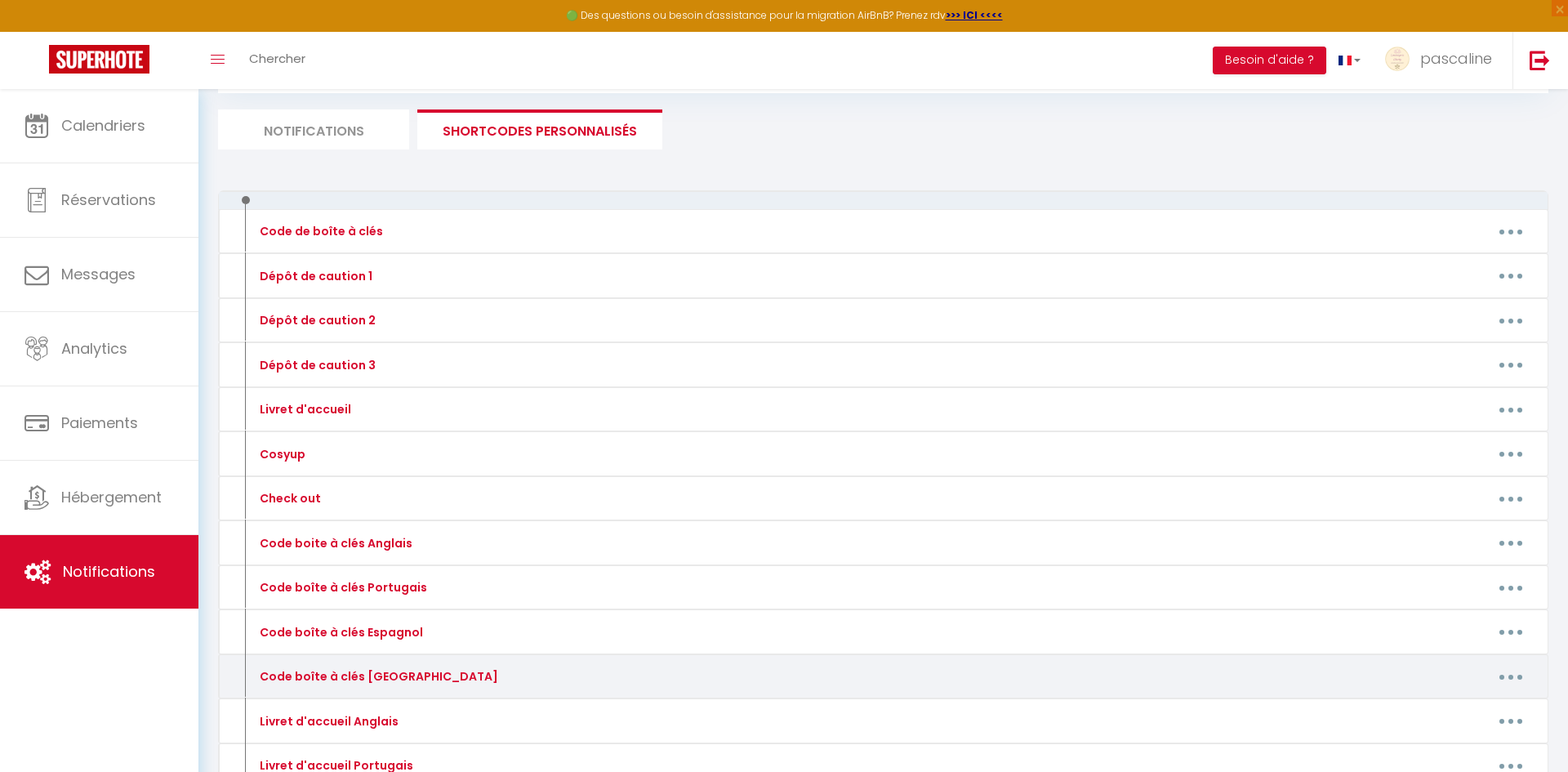
click at [1504, 675] on button "button" at bounding box center [1511, 676] width 45 height 26
click at [1465, 708] on link "Editer" at bounding box center [1468, 714] width 121 height 28
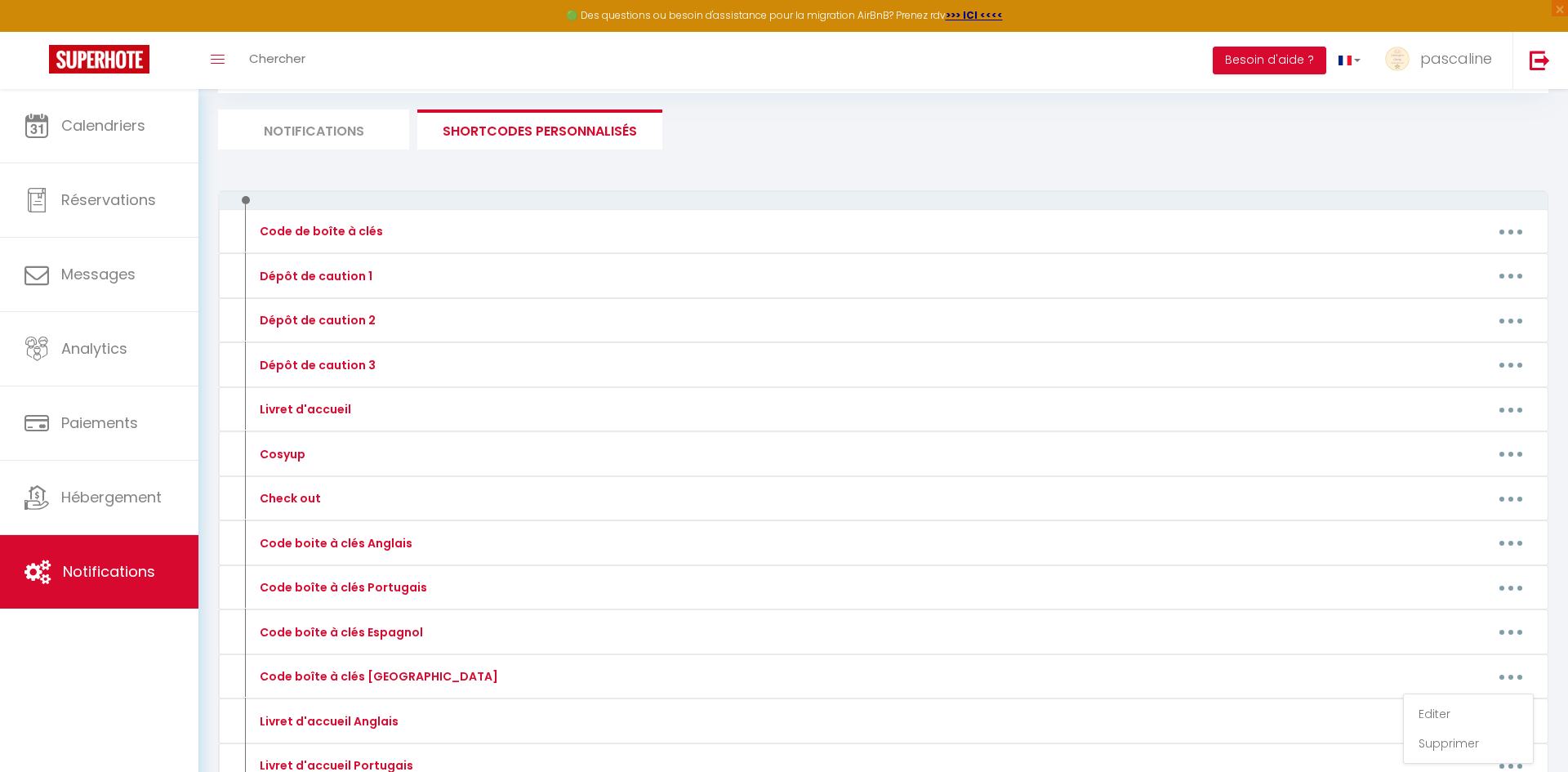
type input "Code boîte à clés [GEOGRAPHIC_DATA]"
type textarea "Codice [PERSON_NAME] portachiavi"
type textarea "Salve [GUEST:FIRST_NAME], L'ingresso dell'edificio si trova di fronte al cartel…"
type textarea "Salve [GUEST:FIRST_NAME], La cassetta portachiavi si trova a sinistra del cance…"
type textarea "Salve [GUEST:FIRST_NAME], Clicca su questo link per accedere all'appartamento: …"
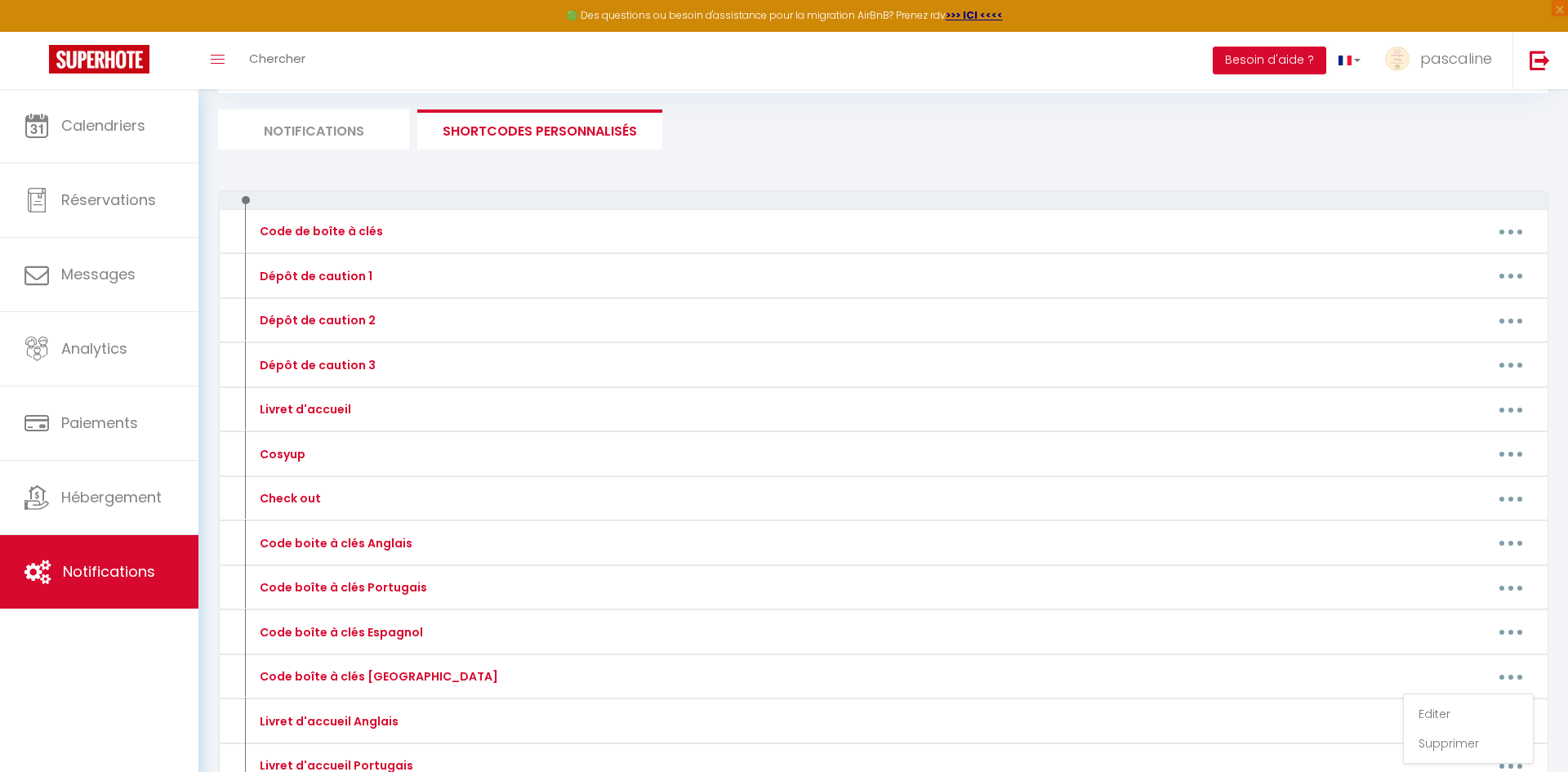
type textarea "Salve [GUEST:FIRST_NAME], Il codice [PERSON_NAME] portachiavi è 3110 Buon soggi…"
type textarea "Salve , L'ingresso dell'edificio si trova di fronte al cartello blu che indica …"
type textarea "Salve [GUEST:FIRST_NAME], Troverà un tastierino numerico di fronte all'ingresso…"
type textarea "Ciao [GUEST:FIRST_NAME], Clicca su questo link per accedere all'appartamento: […"
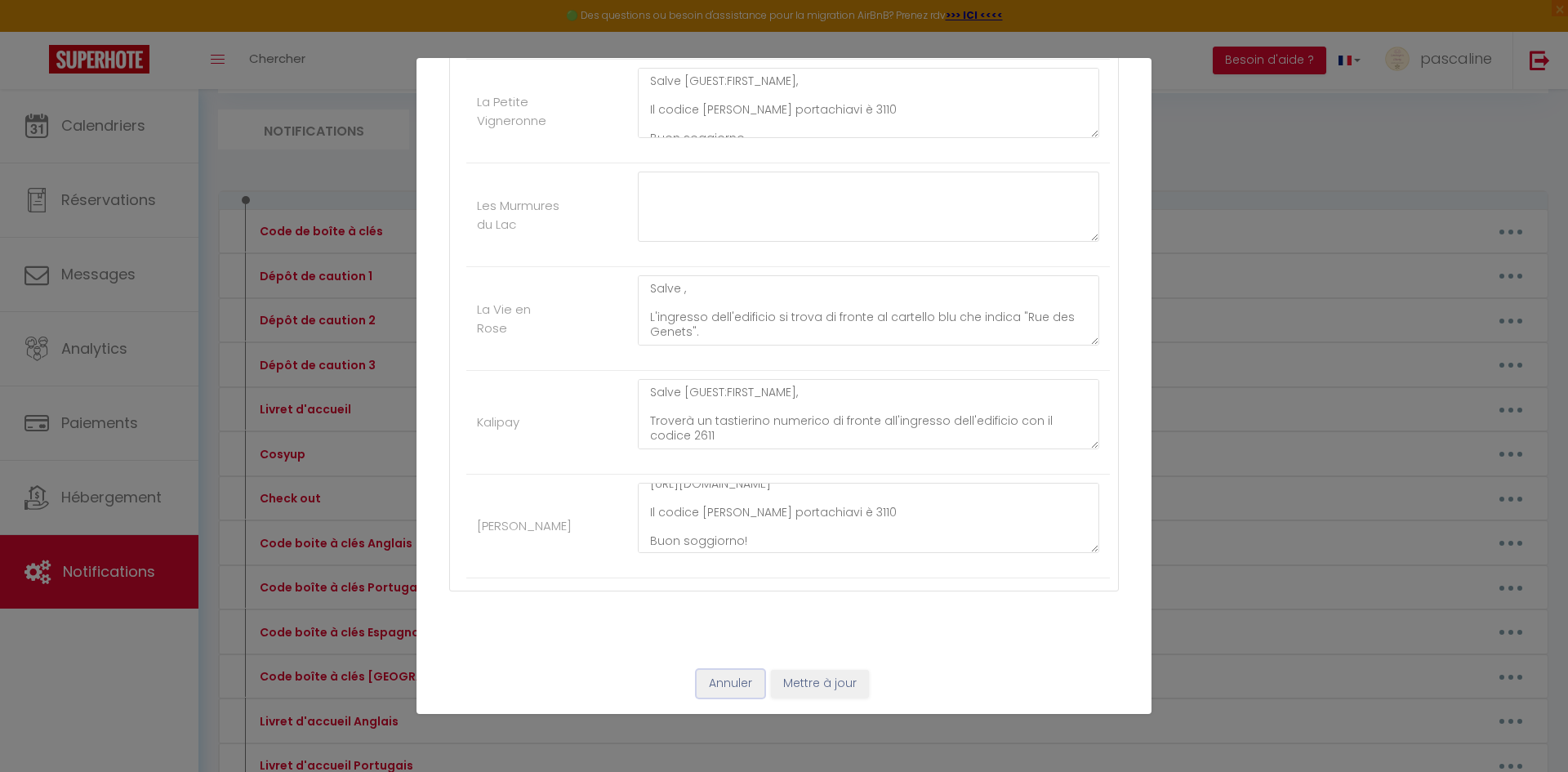
click at [755, 696] on button "Annuler" at bounding box center [730, 684] width 68 height 28
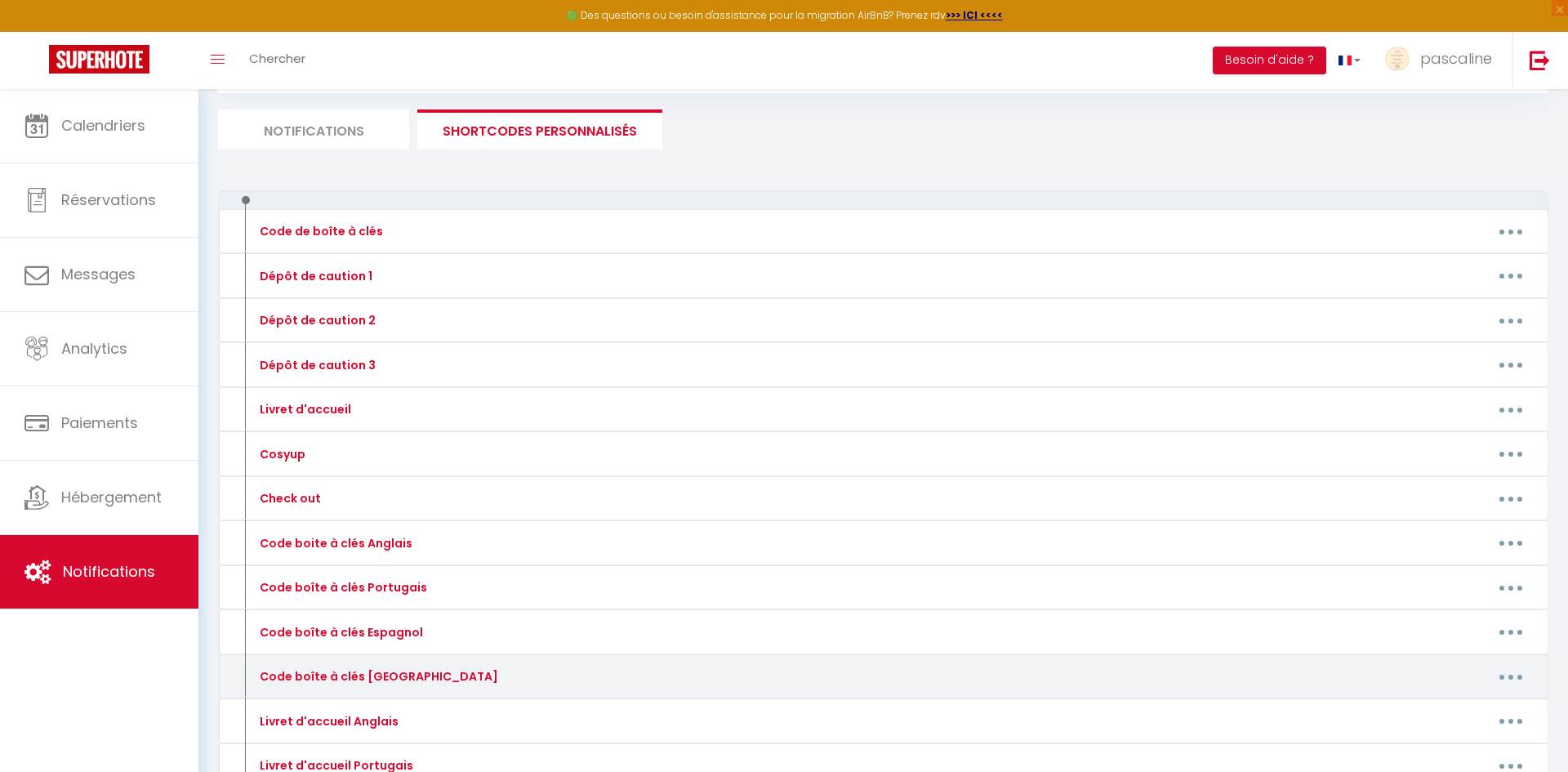
click at [1521, 677] on button "button" at bounding box center [1511, 676] width 45 height 26
click at [1489, 714] on link "Editer" at bounding box center [1468, 714] width 121 height 28
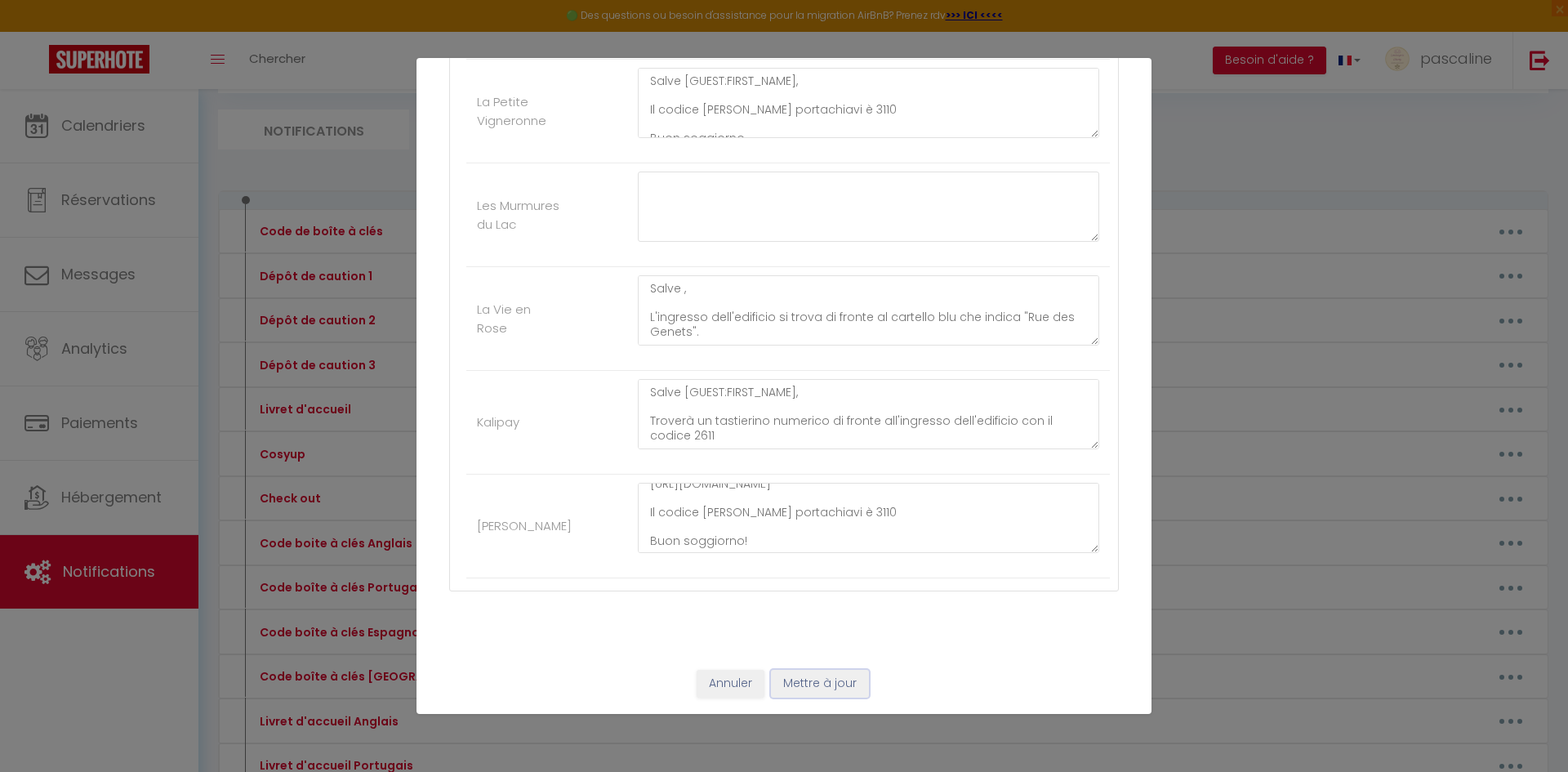
click at [830, 688] on button "Mettre à jour" at bounding box center [820, 684] width 98 height 28
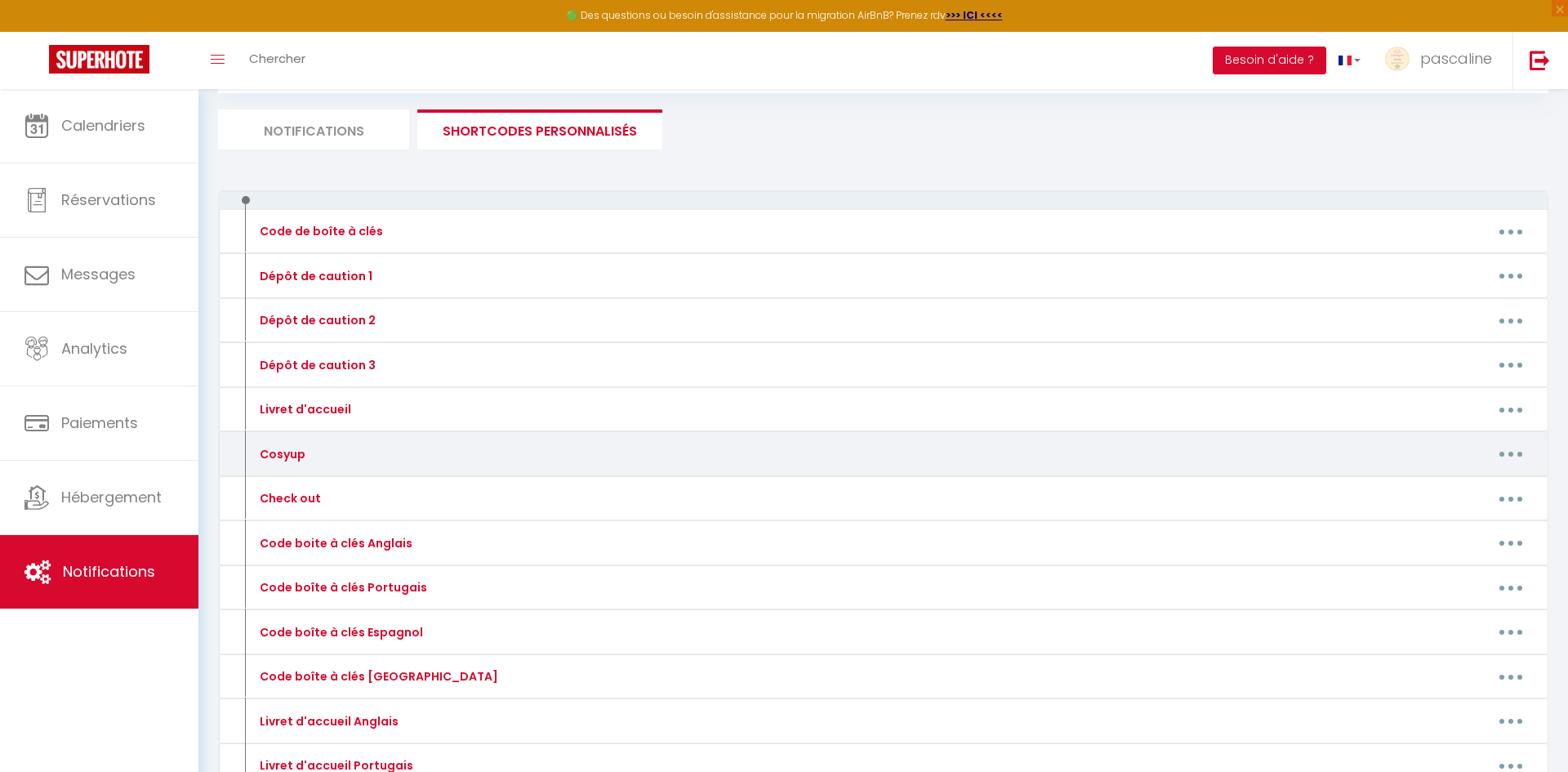
click at [700, 462] on div "Editer Supprimer" at bounding box center [1056, 454] width 974 height 26
click at [1501, 443] on button "button" at bounding box center [1511, 454] width 45 height 26
click at [1460, 498] on link "Editer" at bounding box center [1468, 490] width 121 height 28
type input "Cosyup"
type textarea "Boutique en ligne"
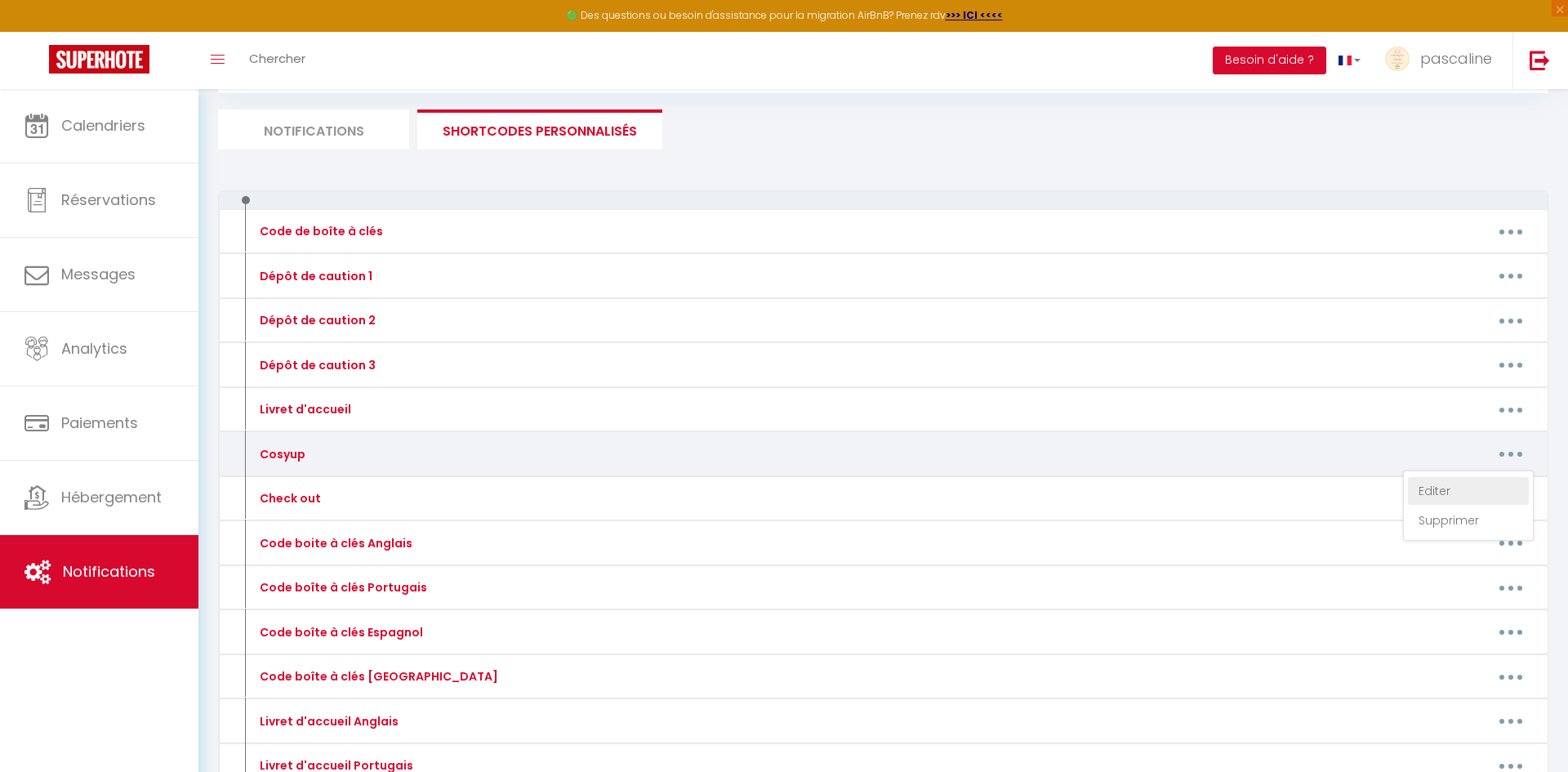
type textarea "​Bonjour [GUEST:FIRST_NAME]​ Afin de rendre votre séjour encore plus agréable, …"
type textarea "Bonjour [GUEST:FIRST_NAME]​ Afin de rendre votre séjour encore plus agréable, v…"
type textarea "​Bonjour [GUEST:FIRST_NAME]​ Afin de rendre votre séjour encore plus agréable, …"
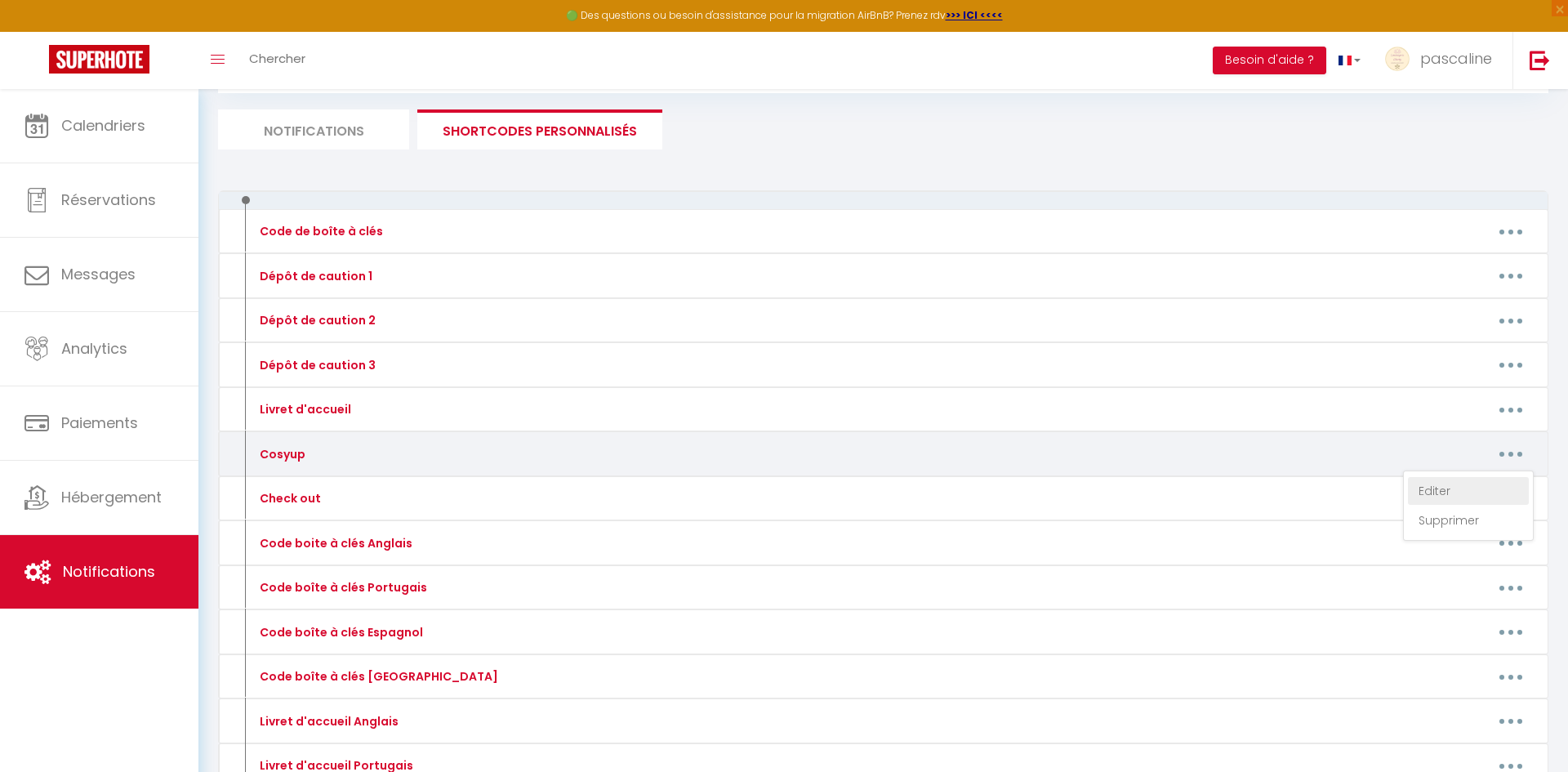
type textarea "​Bonjour [GUEST:FIRST_NAME]​ Afin de rendre votre séjour encore plus agréable, …"
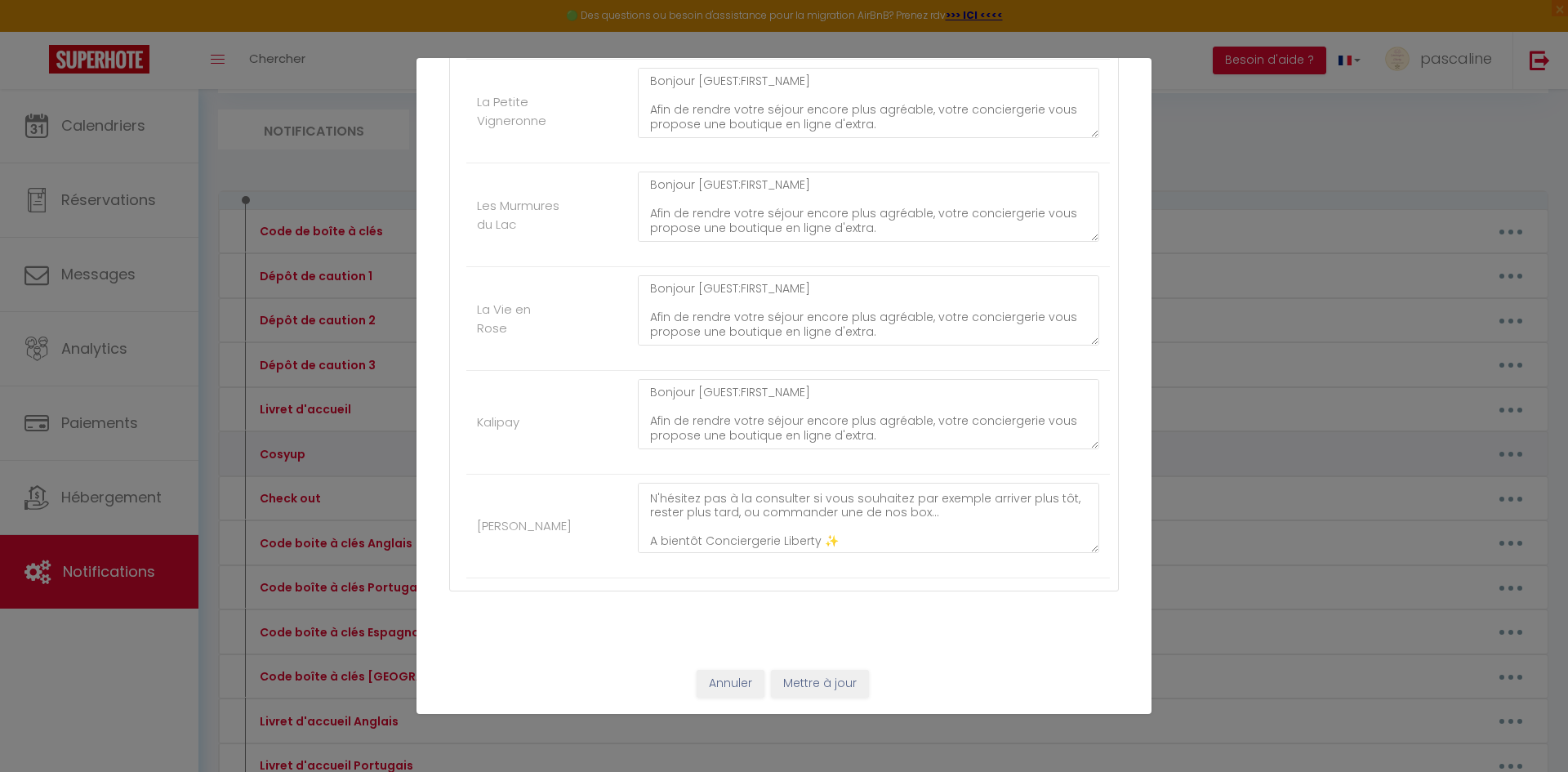
scroll to position [0, 0]
click at [734, 688] on button "Annuler" at bounding box center [730, 684] width 68 height 28
